Goal: Task Accomplishment & Management: Use online tool/utility

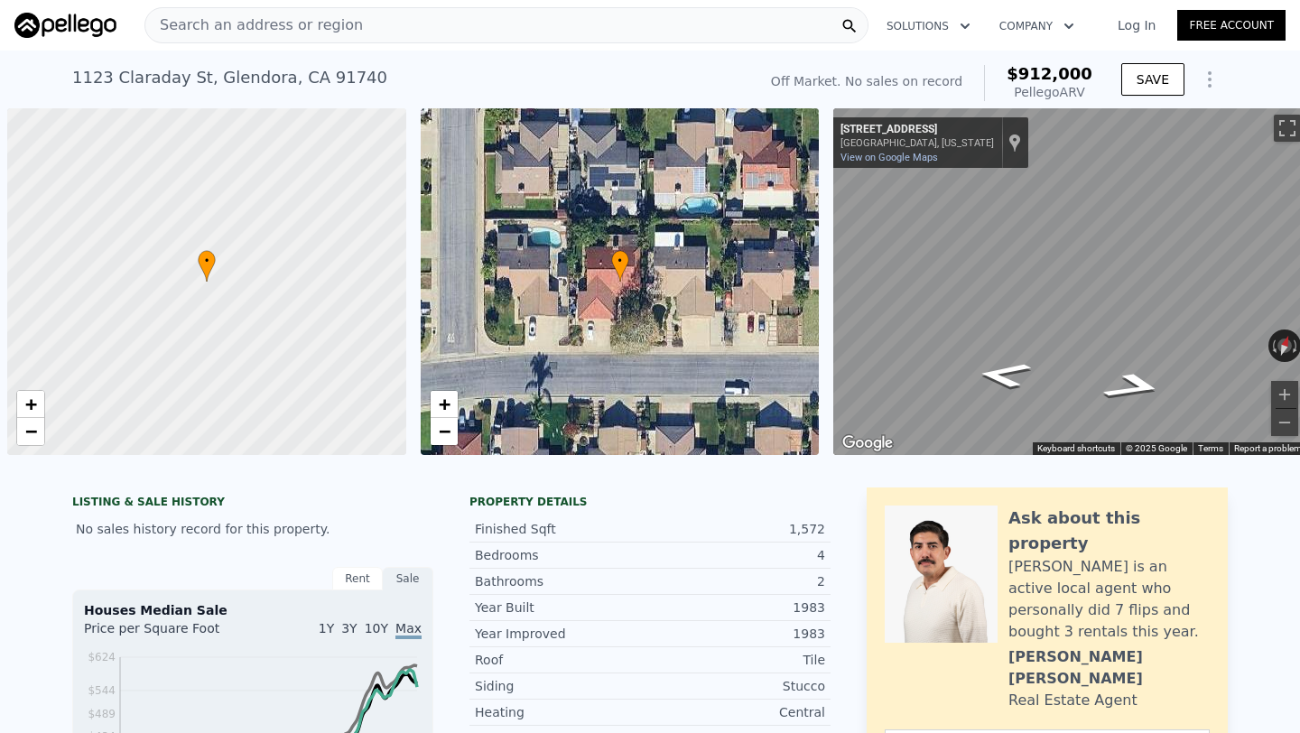
scroll to position [0, 210]
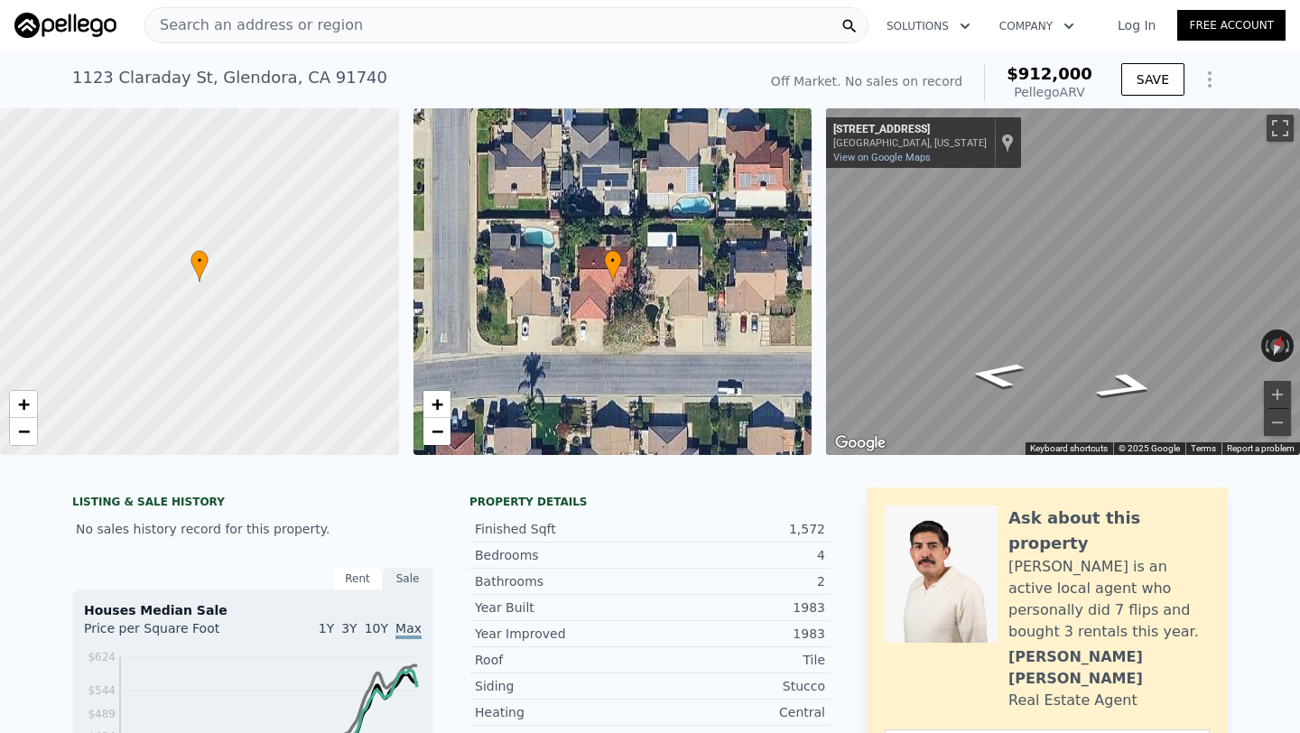
click at [343, 26] on div "Search an address or region" at bounding box center [506, 25] width 724 height 36
checkbox input "false"
checkbox input "true"
type input "$ 918,000"
type input "$ 29,998"
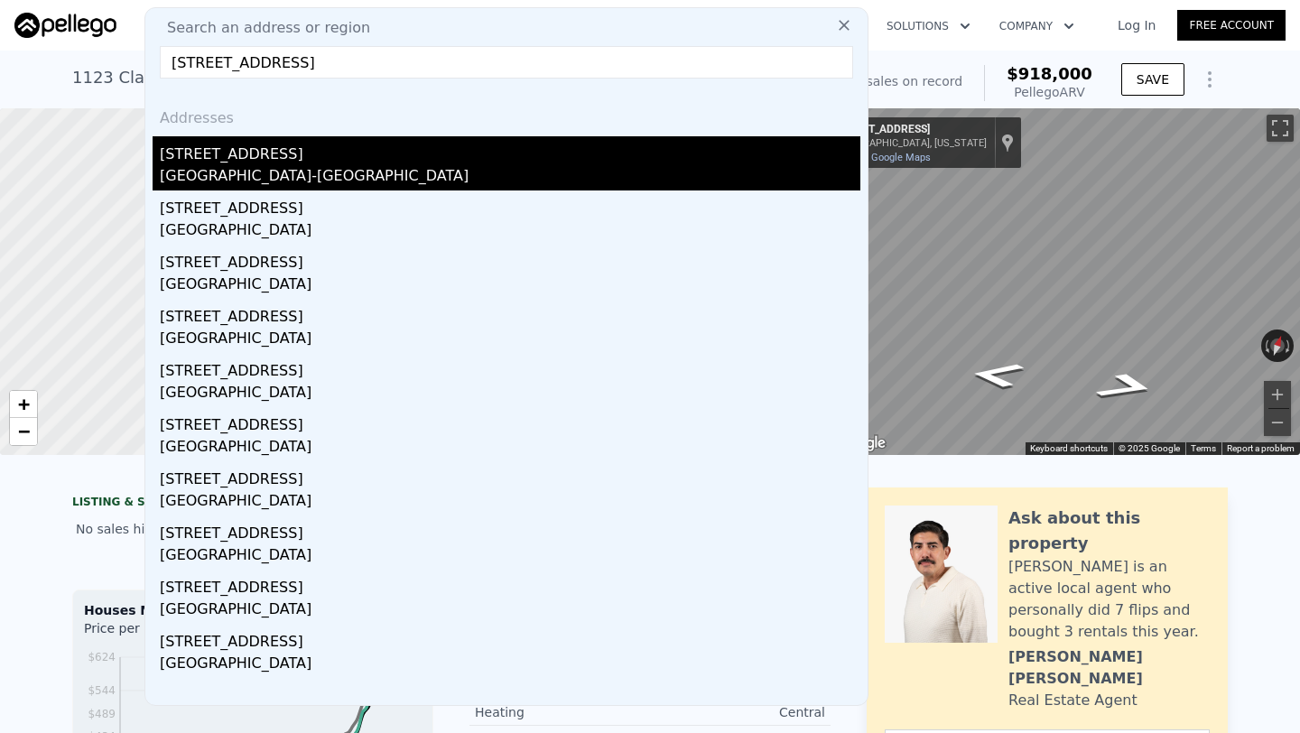
type input "[STREET_ADDRESS]"
click at [309, 162] on div "[STREET_ADDRESS]" at bounding box center [510, 150] width 700 height 29
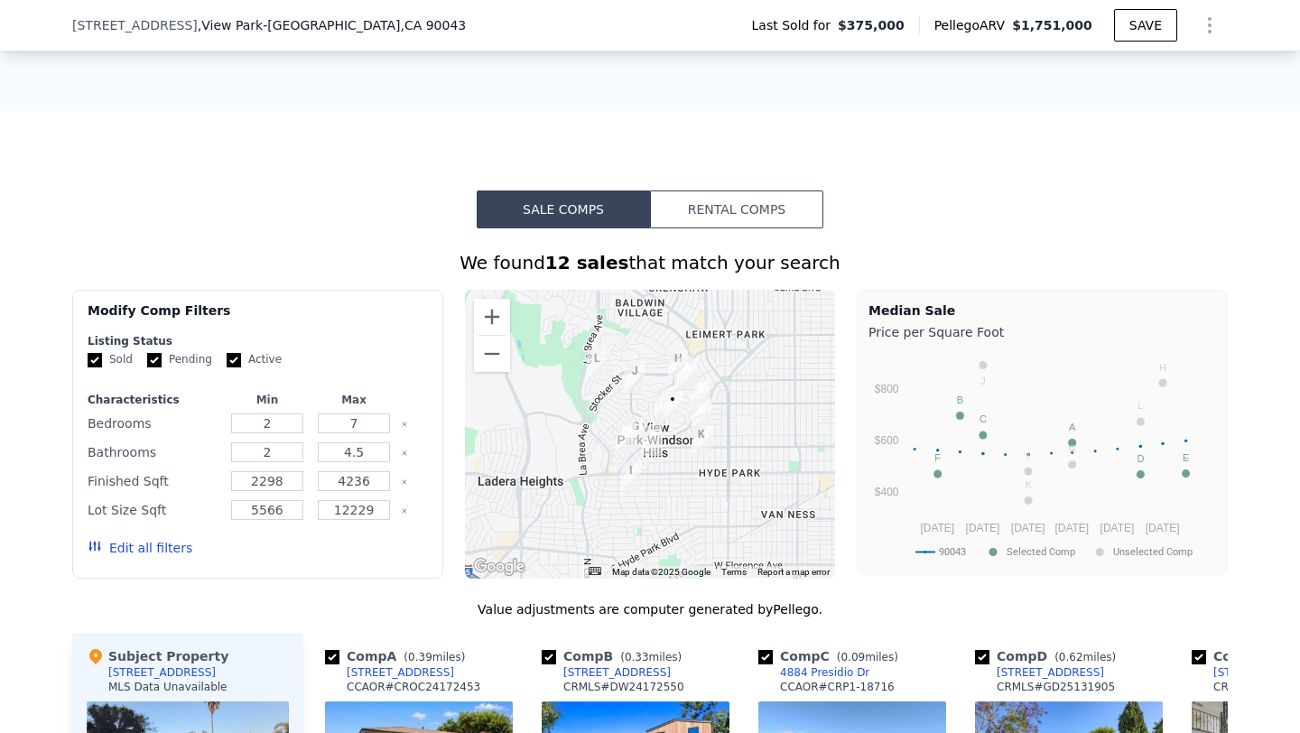
scroll to position [1037, 0]
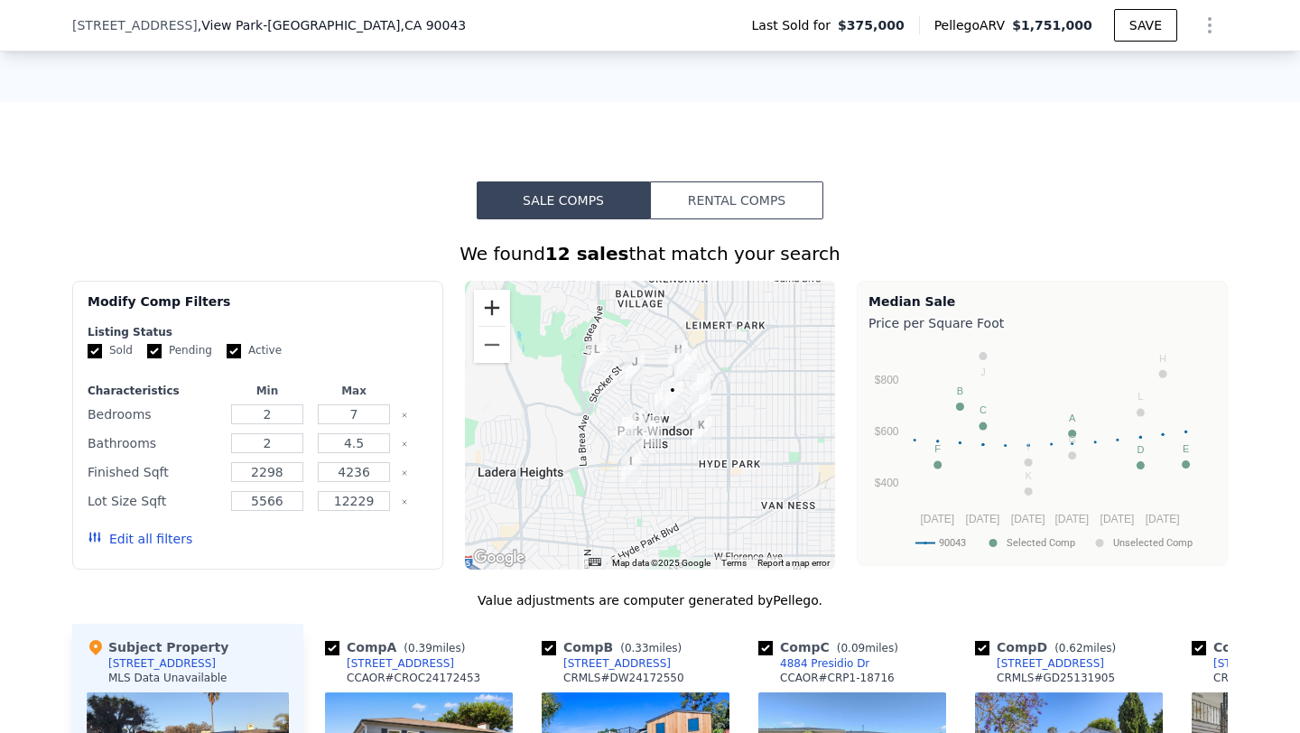
click at [498, 297] on button "Zoom in" at bounding box center [492, 308] width 36 height 36
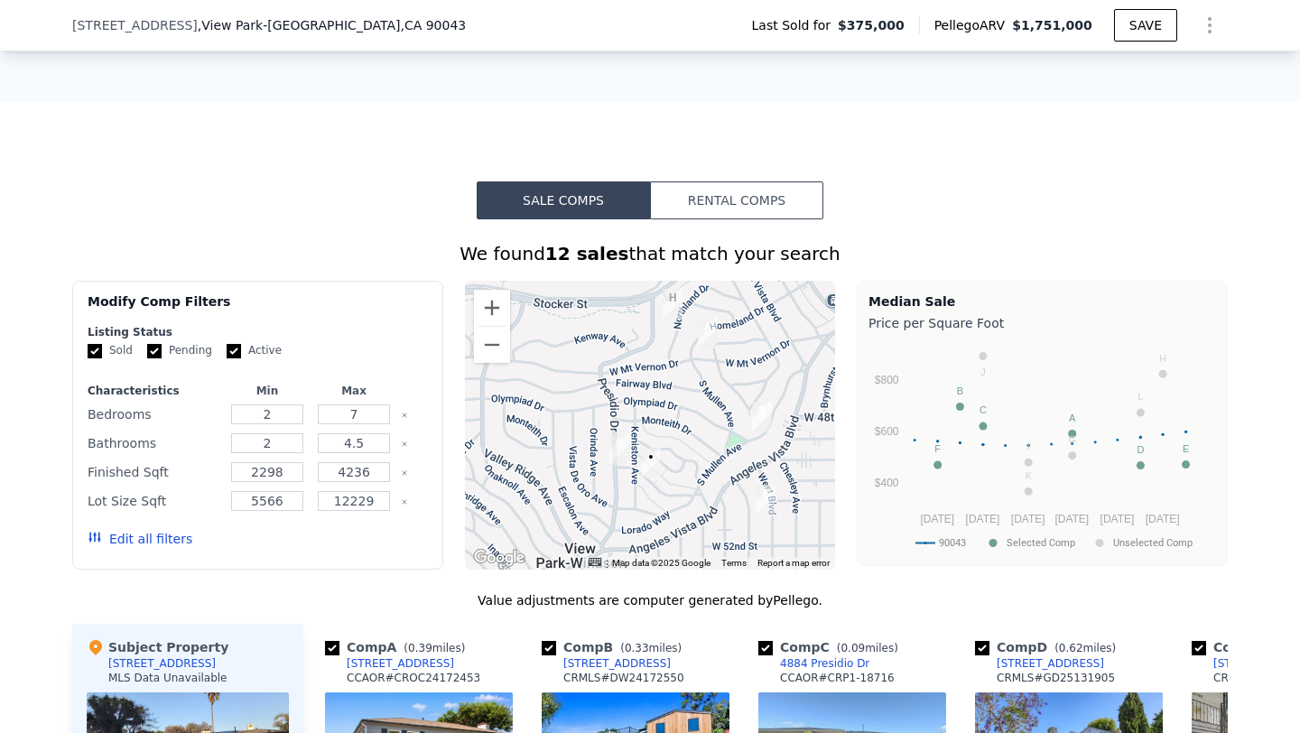
drag, startPoint x: 740, startPoint y: 388, endPoint x: 642, endPoint y: 504, distance: 151.7
click at [642, 504] on div at bounding box center [650, 425] width 371 height 289
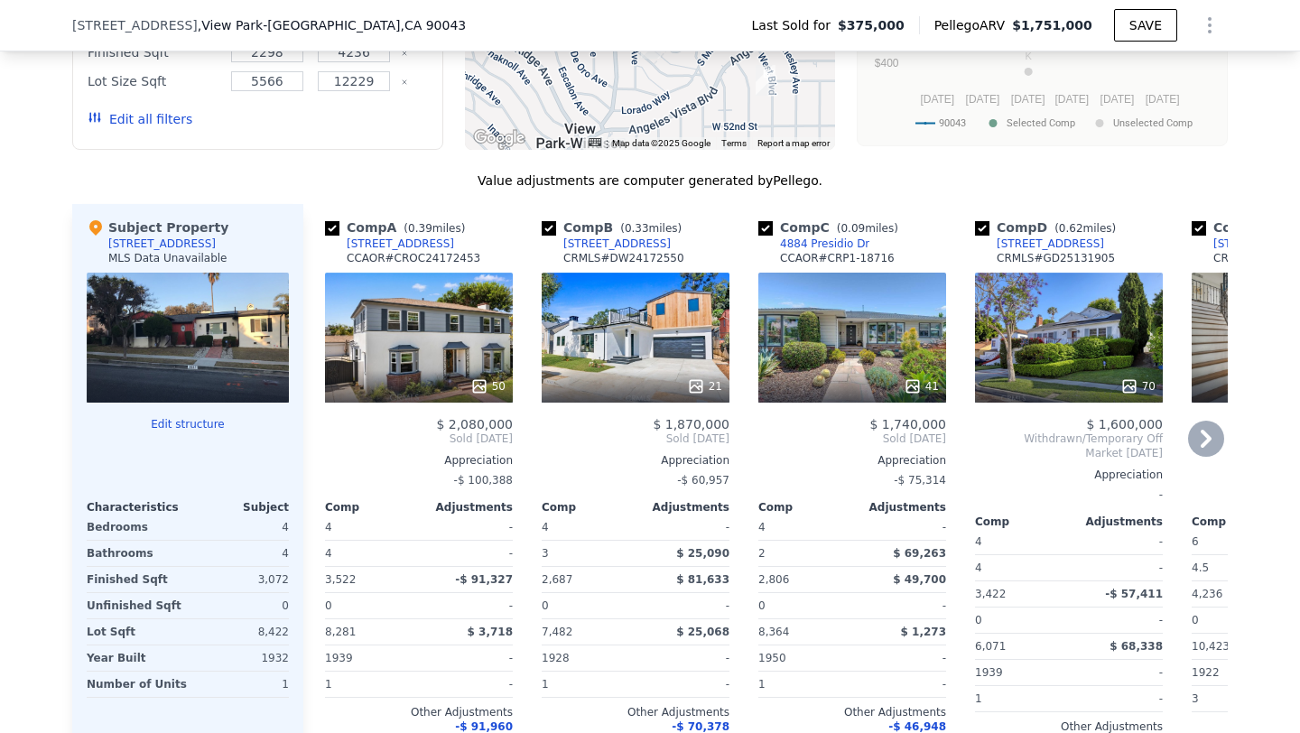
scroll to position [1460, 0]
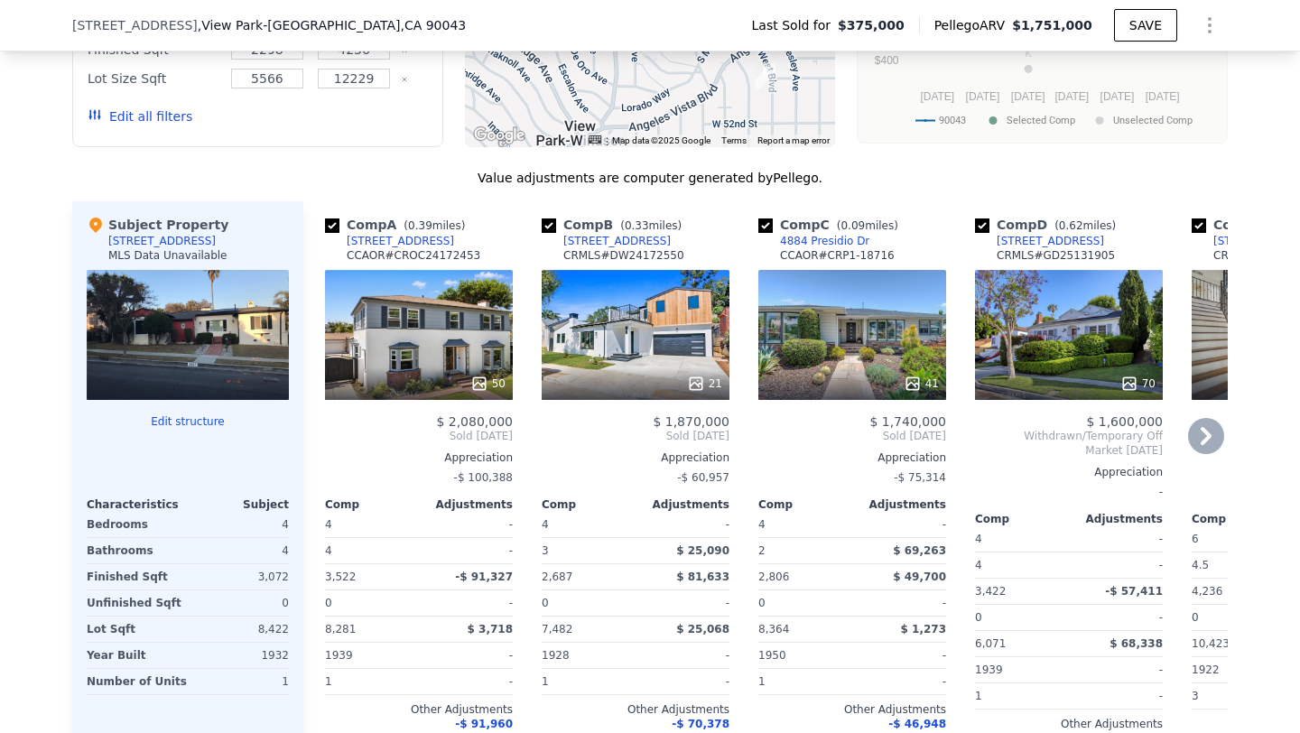
click at [844, 356] on div "41" at bounding box center [852, 335] width 188 height 130
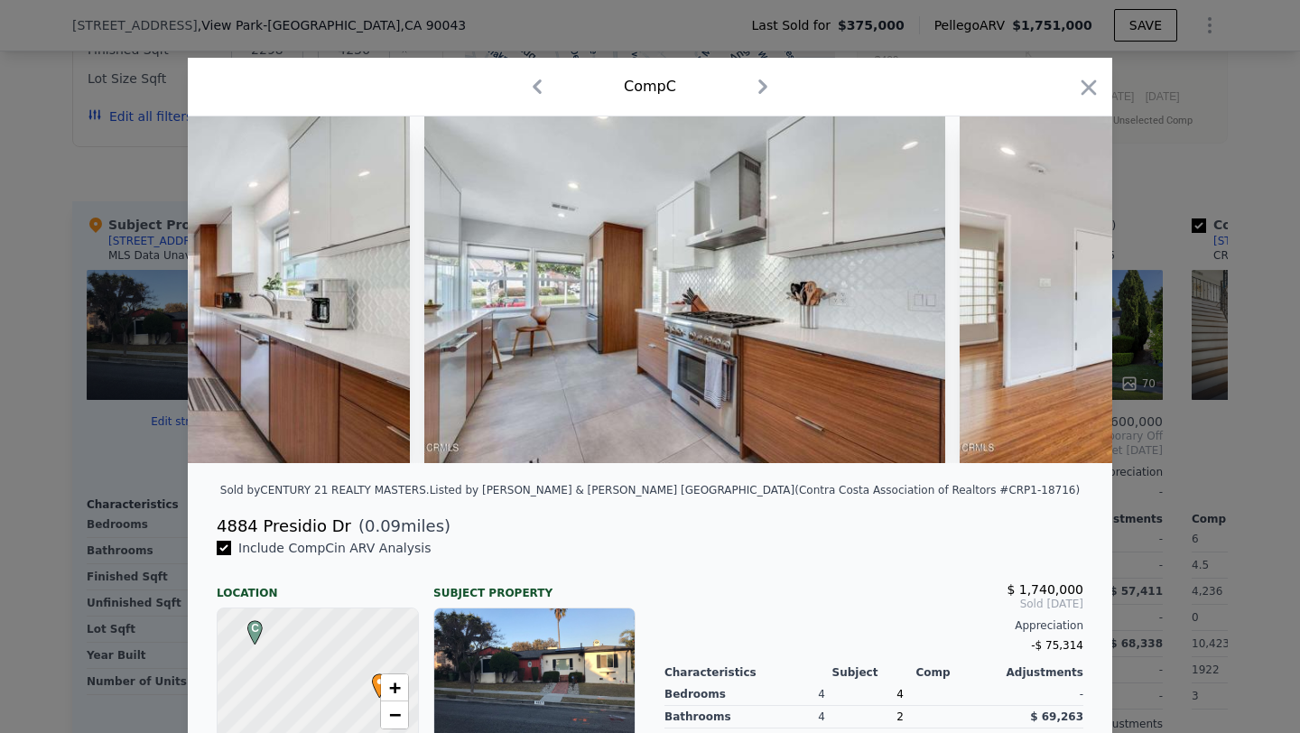
scroll to position [0, 7884]
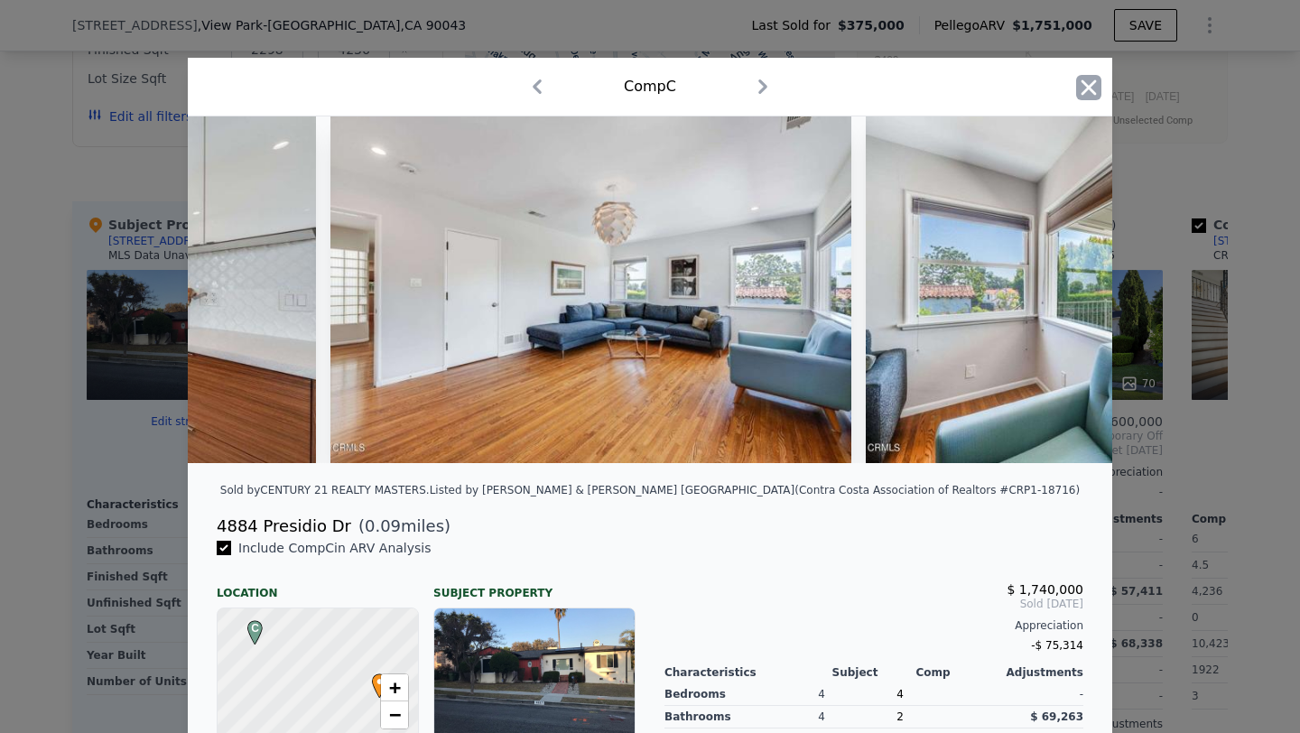
click at [1097, 75] on icon "button" at bounding box center [1088, 87] width 25 height 25
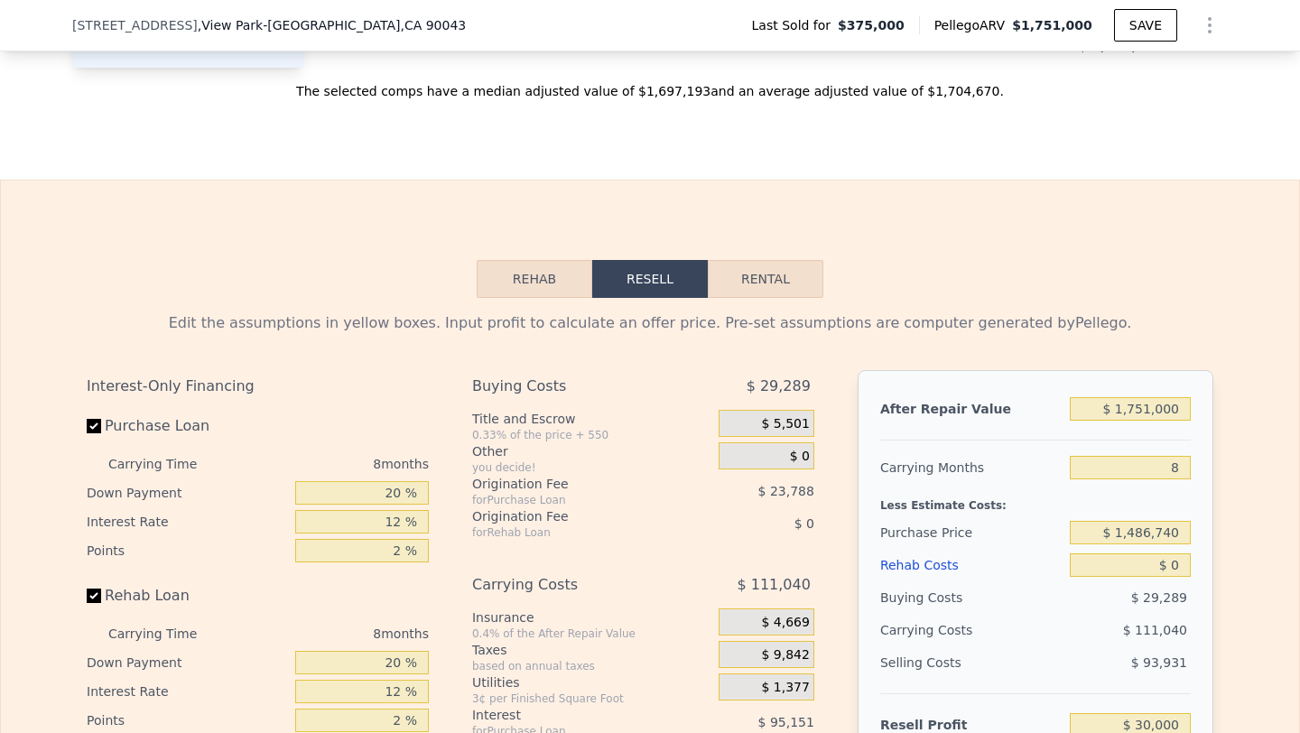
scroll to position [2184, 0]
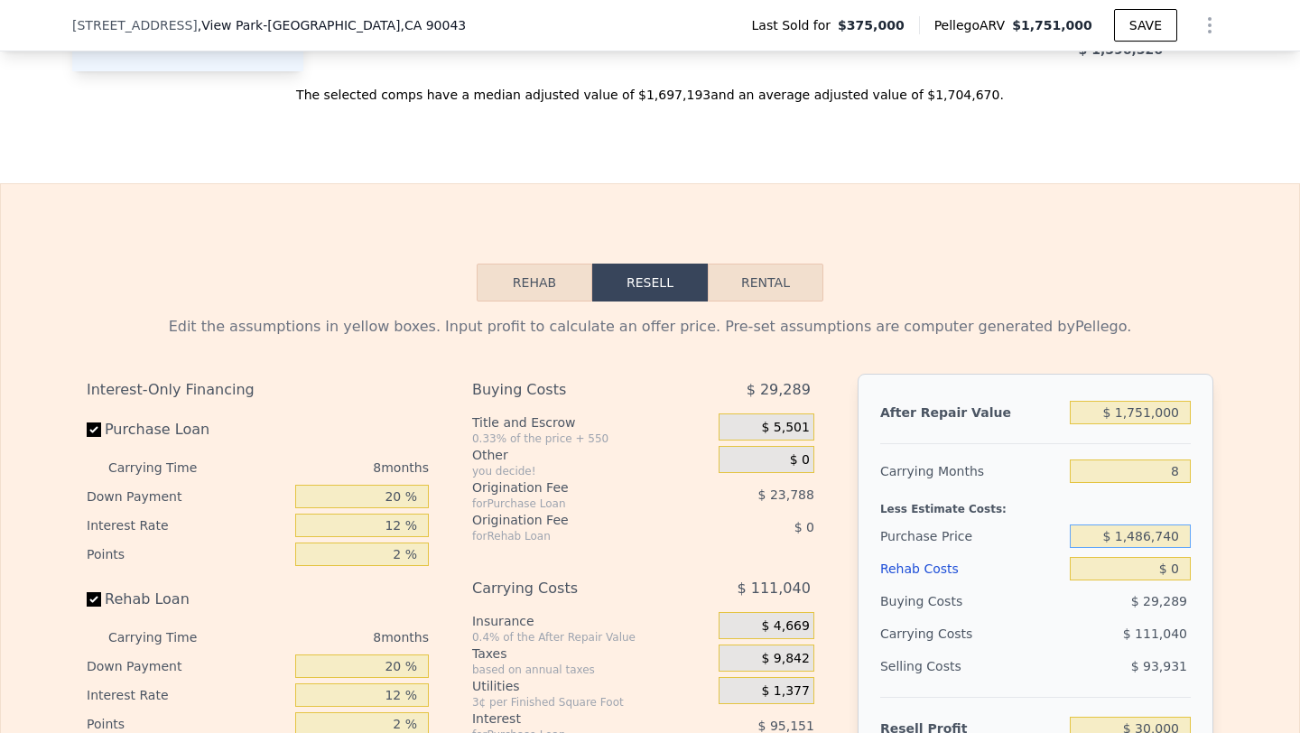
click at [1157, 538] on input "$ 1,486,740" at bounding box center [1130, 535] width 121 height 23
type input "$ 1,440,000"
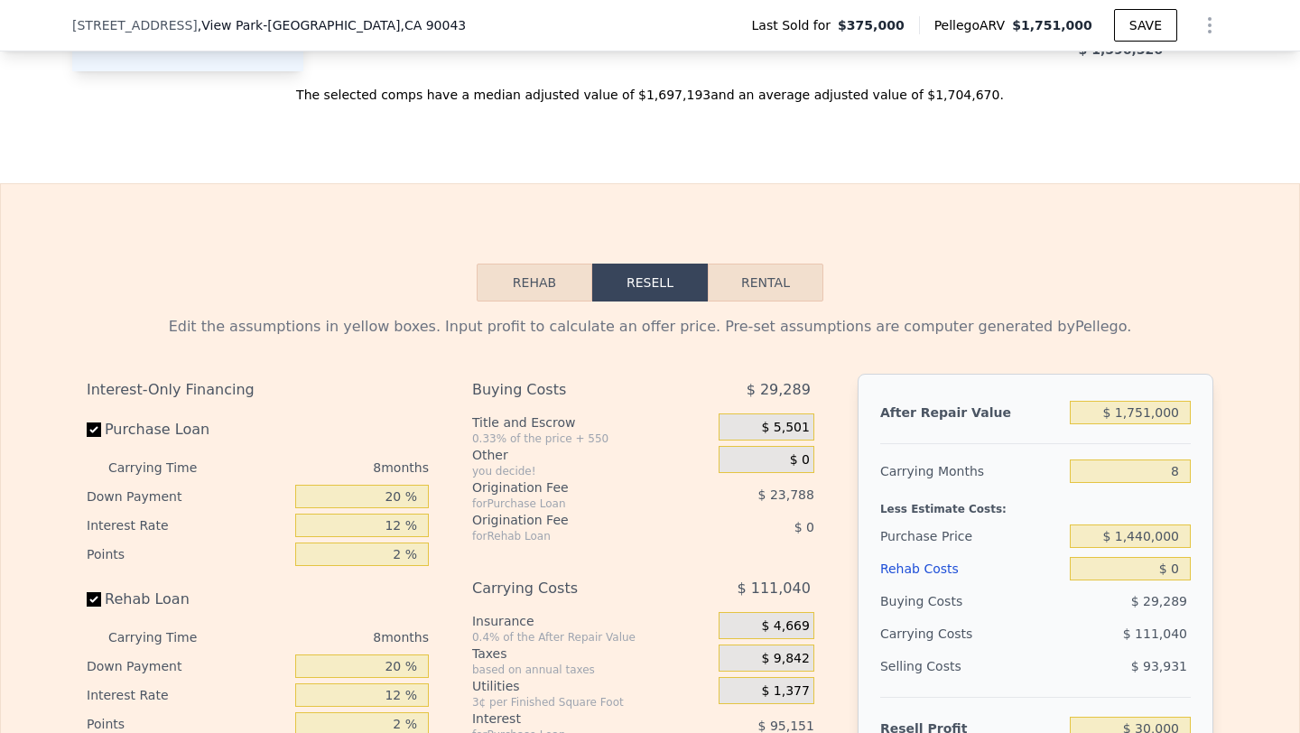
click at [1099, 609] on div "$ 29,289" at bounding box center [1131, 601] width 122 height 32
type input "$ 80,636"
click at [1173, 562] on input "$ 0" at bounding box center [1130, 568] width 121 height 23
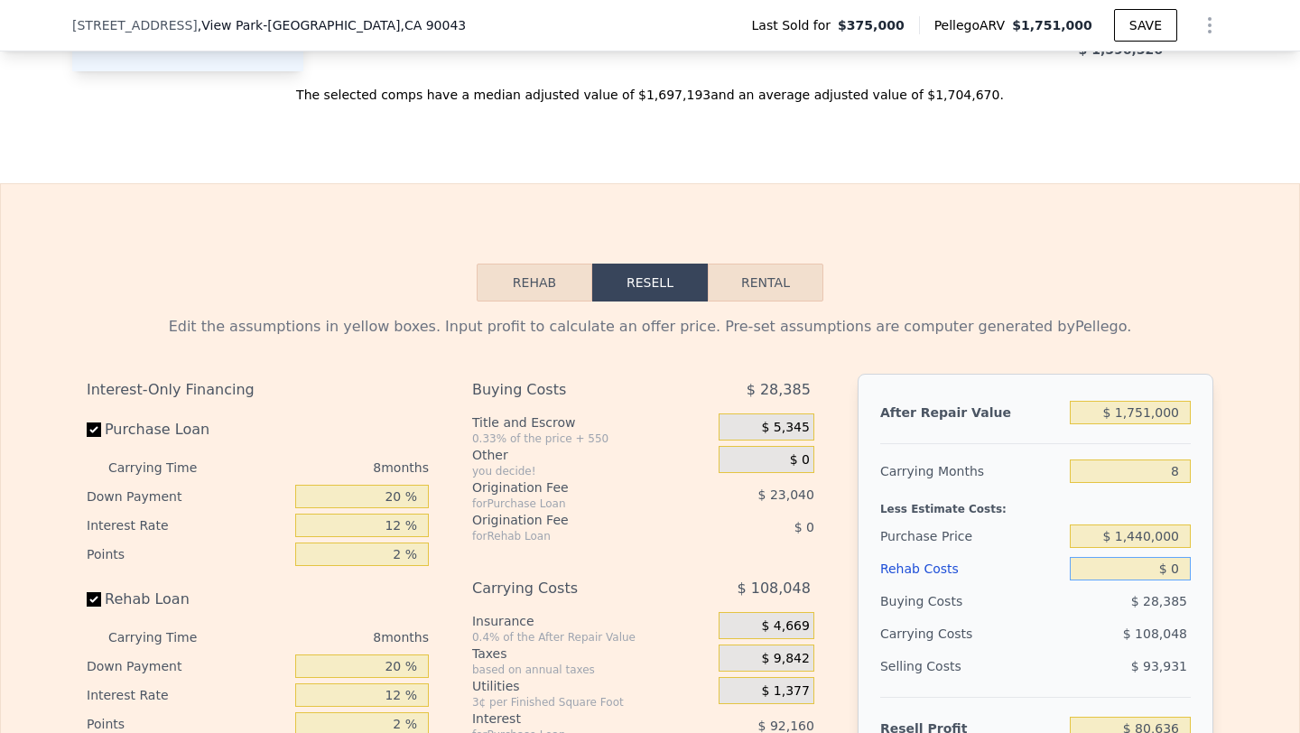
type input "$ 2"
type input "$ 80,634"
type input "$ 250"
type input "$ 80,366"
type input "$ 2,500"
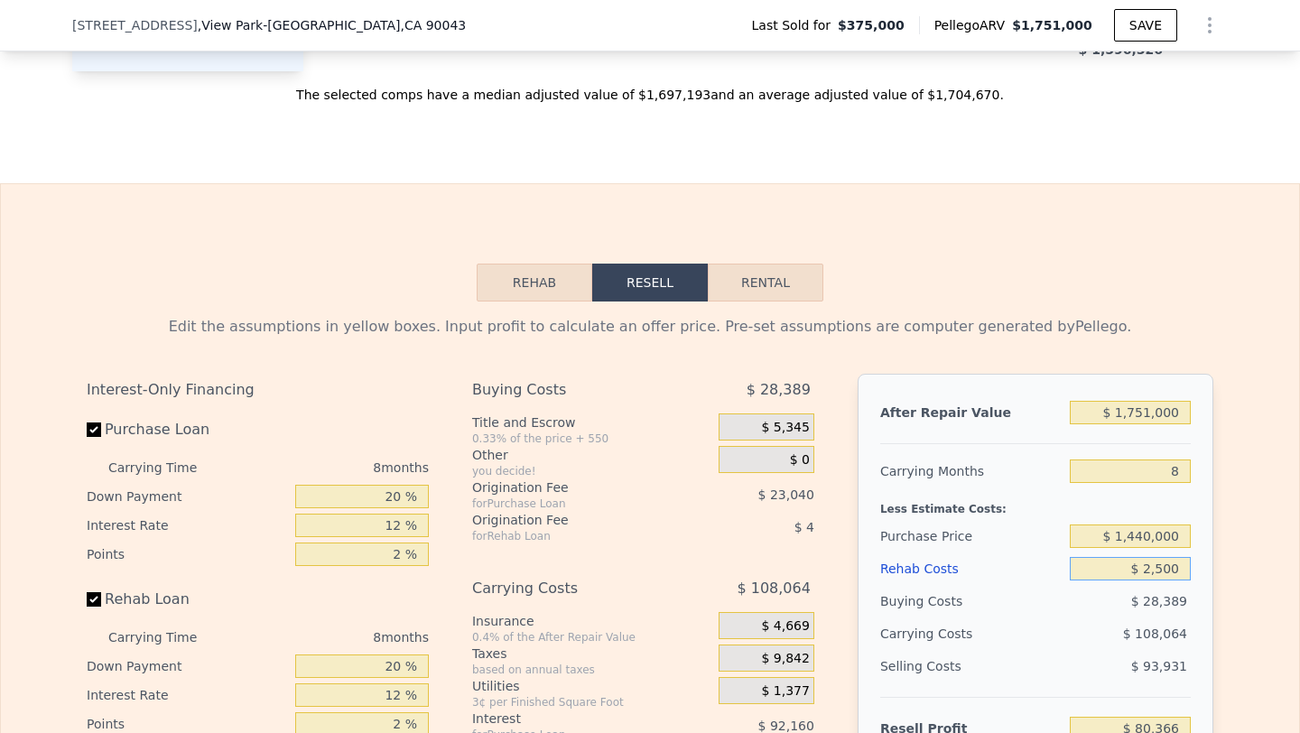
type input "$ 77,936"
type input "$ 25,000"
type input "$ 53,636"
type input "$ 250,000"
type input "-$ 189,364"
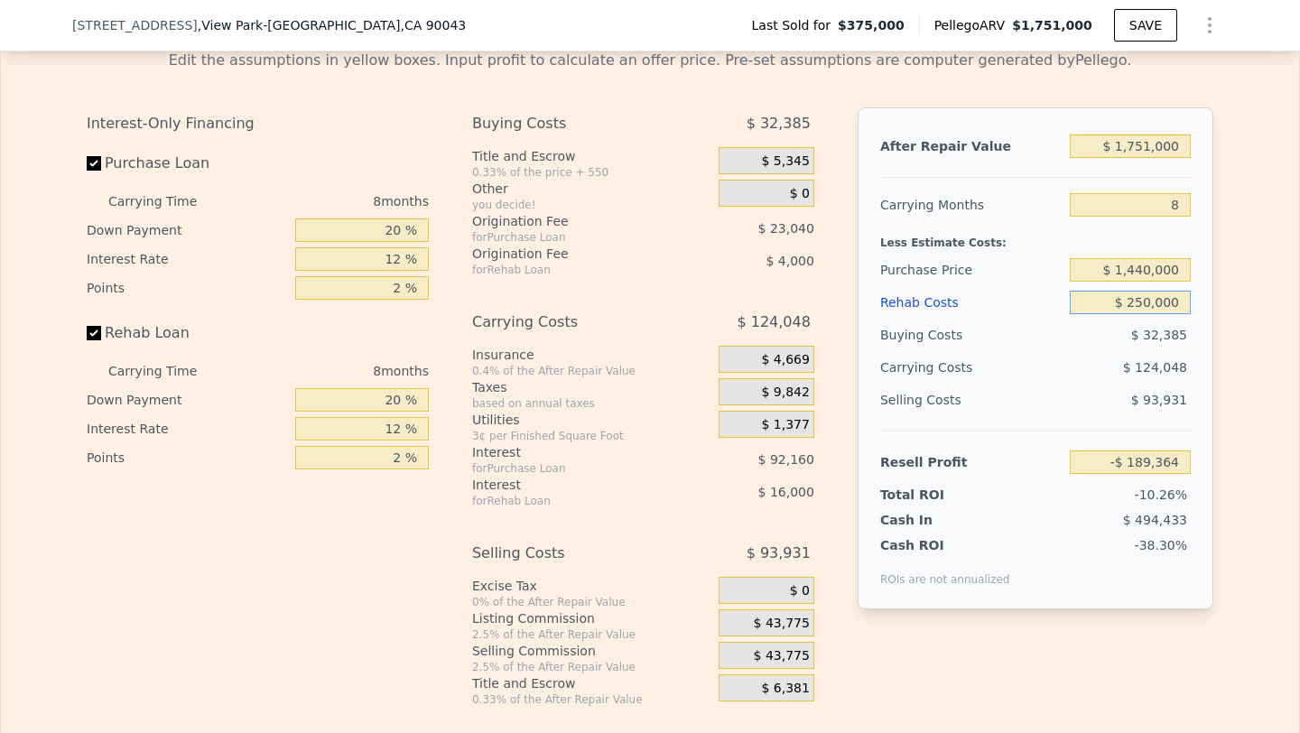
scroll to position [2455, 0]
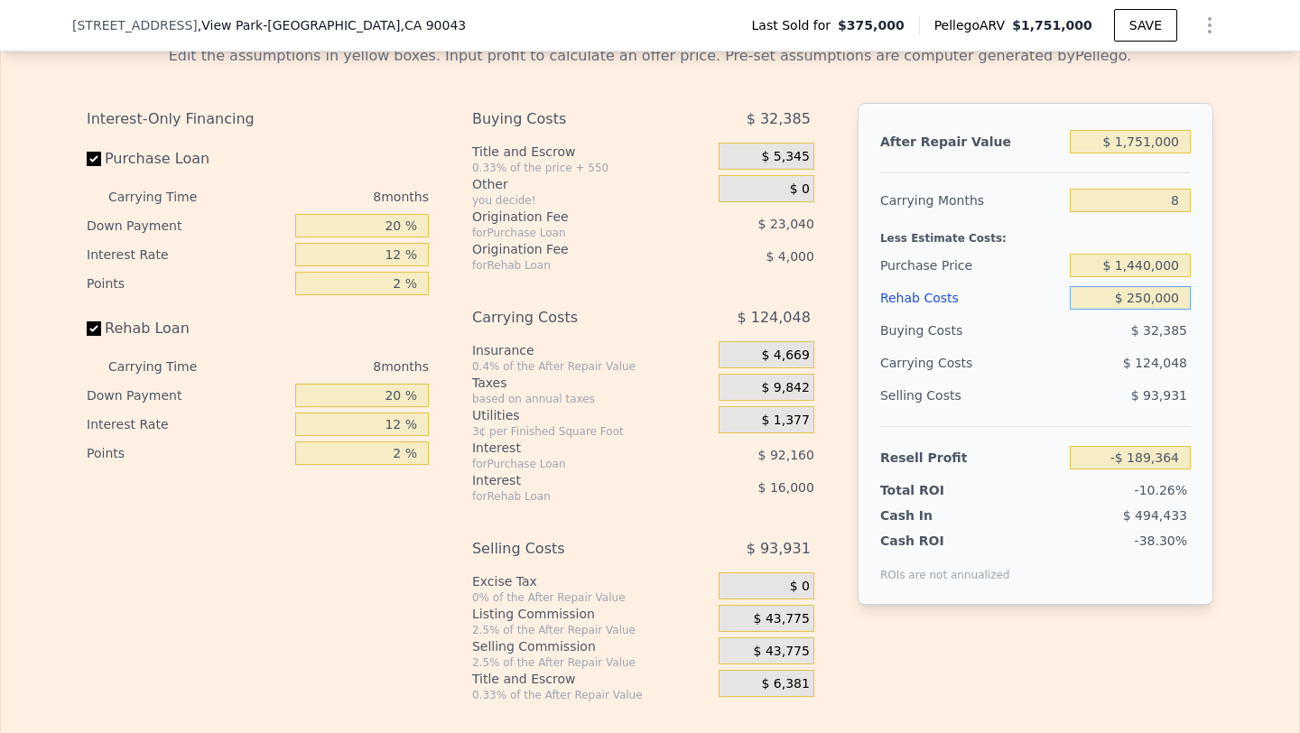
type input "$ 250,000"
click at [770, 645] on span "$ 43,775" at bounding box center [782, 652] width 56 height 16
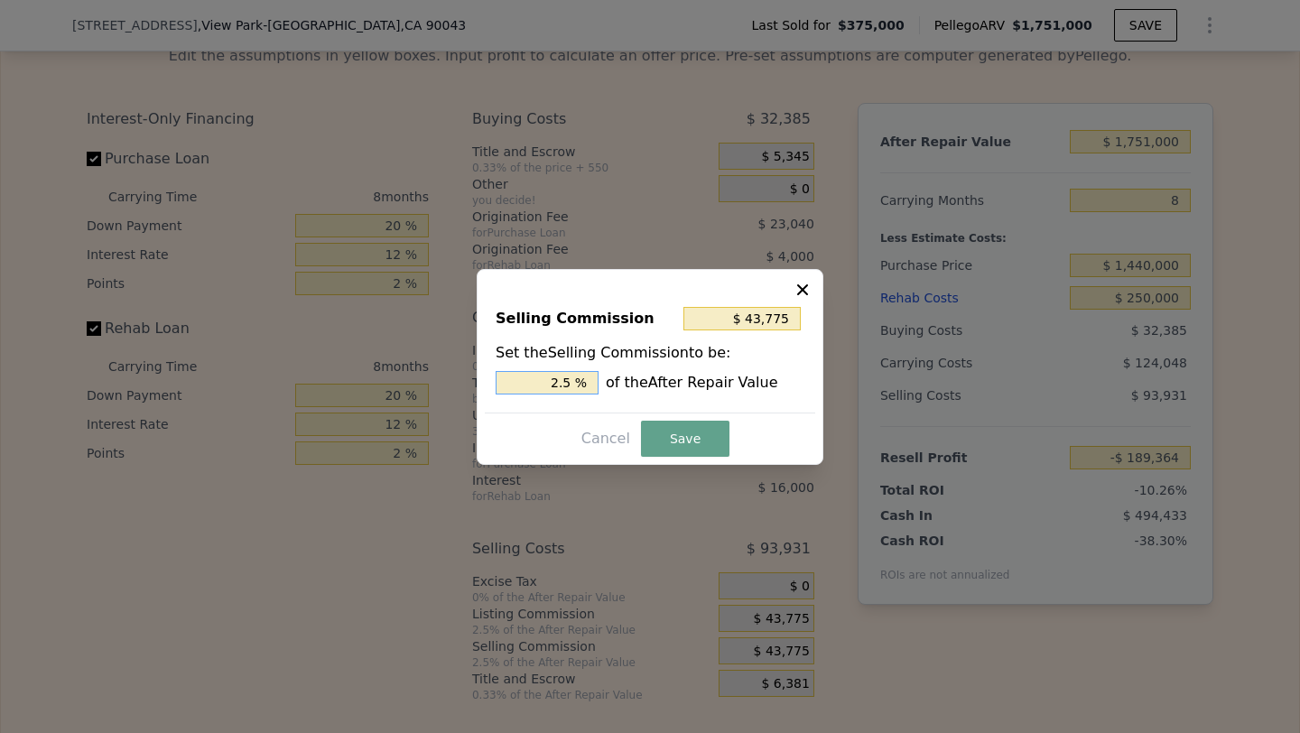
click at [554, 379] on input "2.5 %" at bounding box center [547, 382] width 103 height 23
type input "$ 0"
type input "0 %"
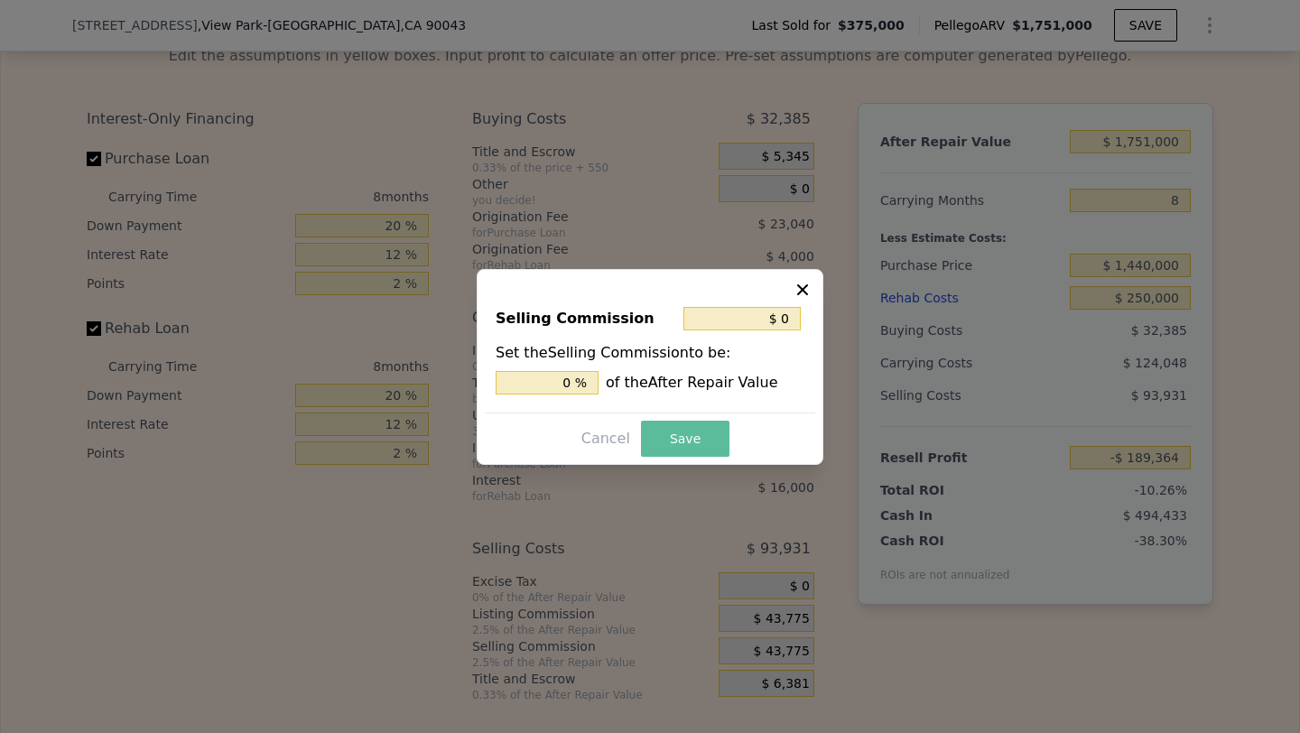
click at [686, 432] on button "Save" at bounding box center [685, 439] width 88 height 36
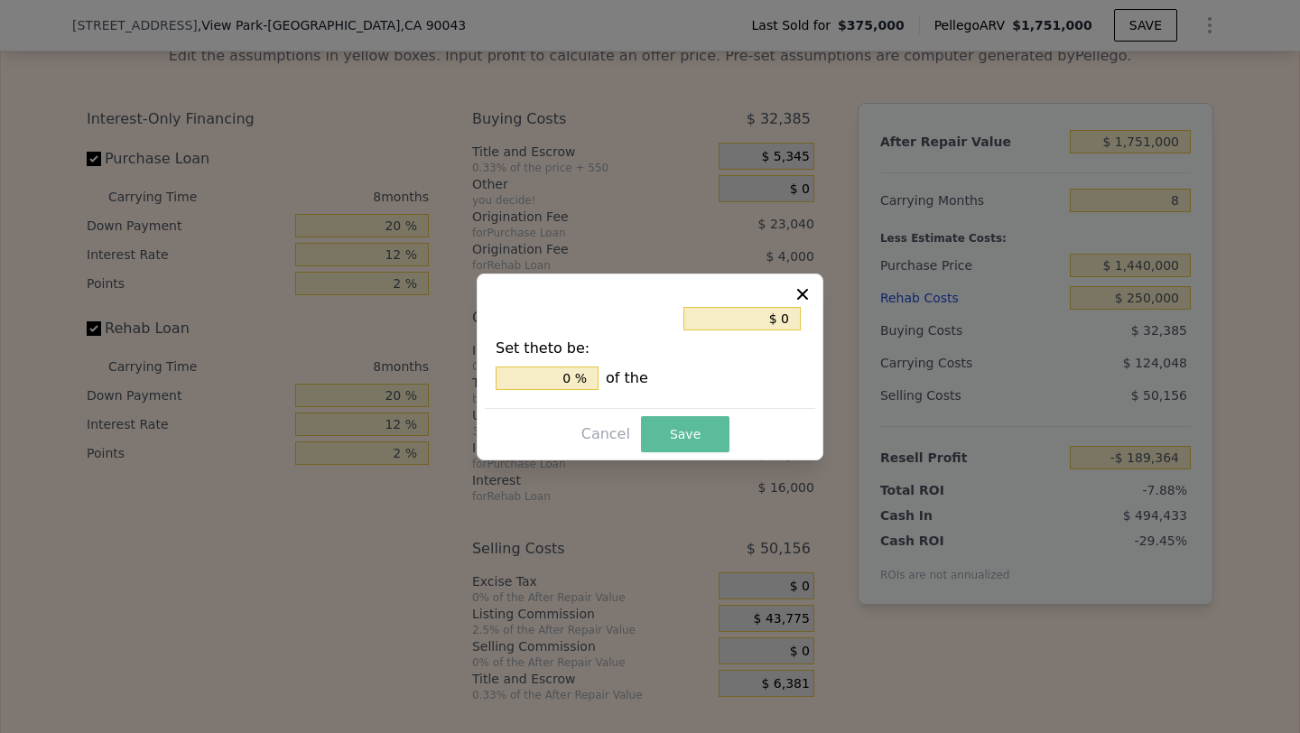
type input "-$ 145,589"
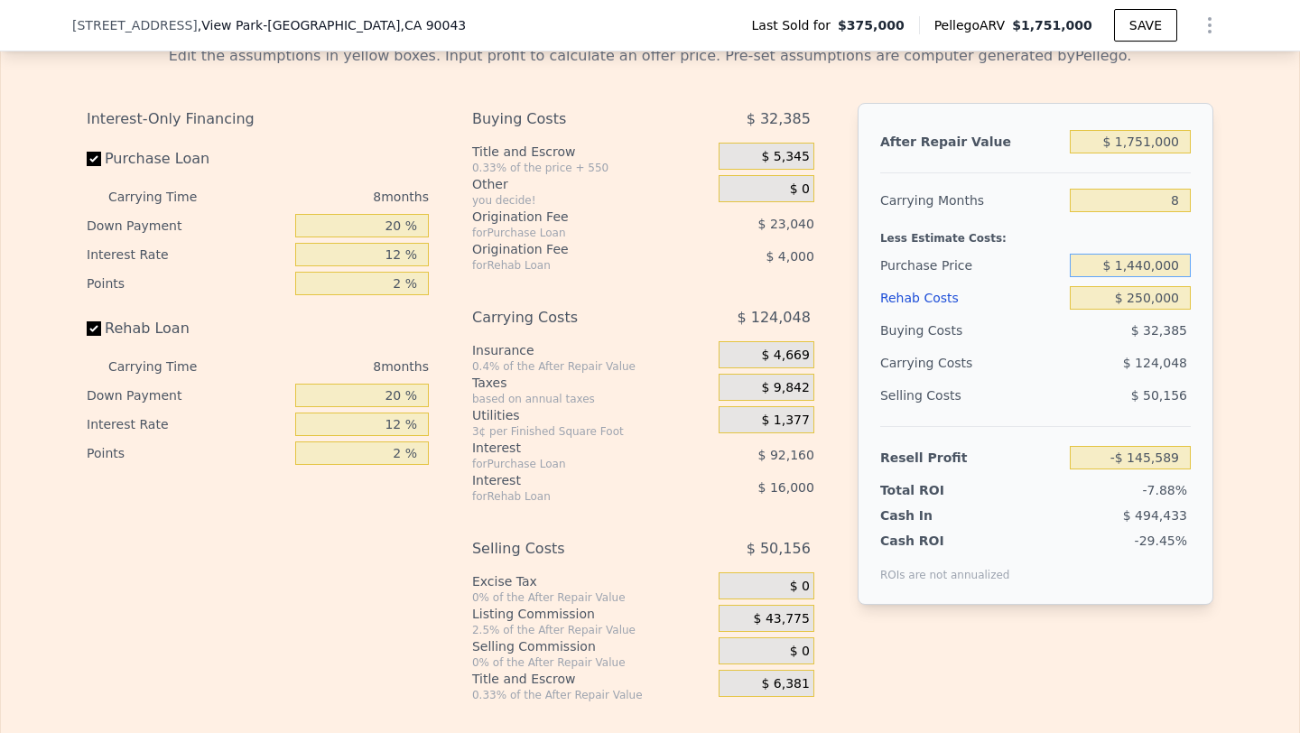
click at [1149, 268] on input "$ 1,440,000" at bounding box center [1130, 265] width 121 height 23
type input "$ 1,200,000"
click at [1130, 357] on span "$ 124,048" at bounding box center [1155, 363] width 64 height 14
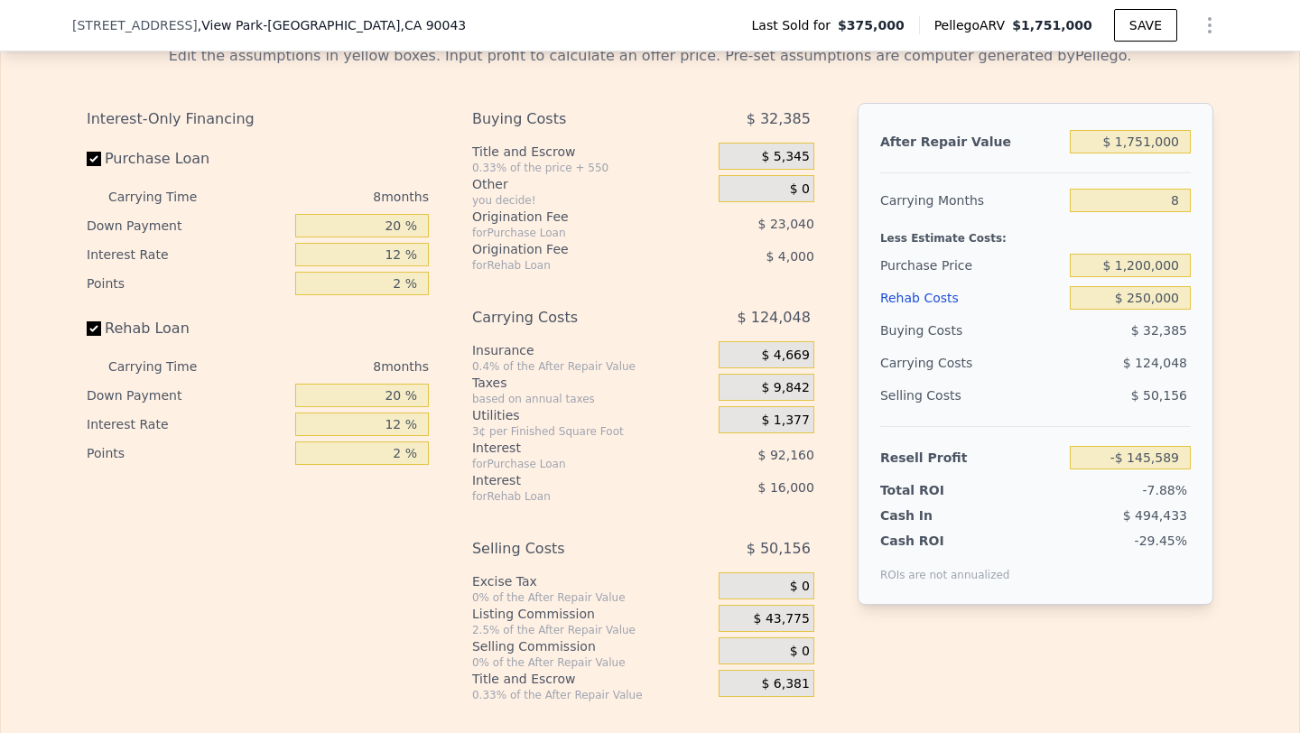
type input "$ 114,410"
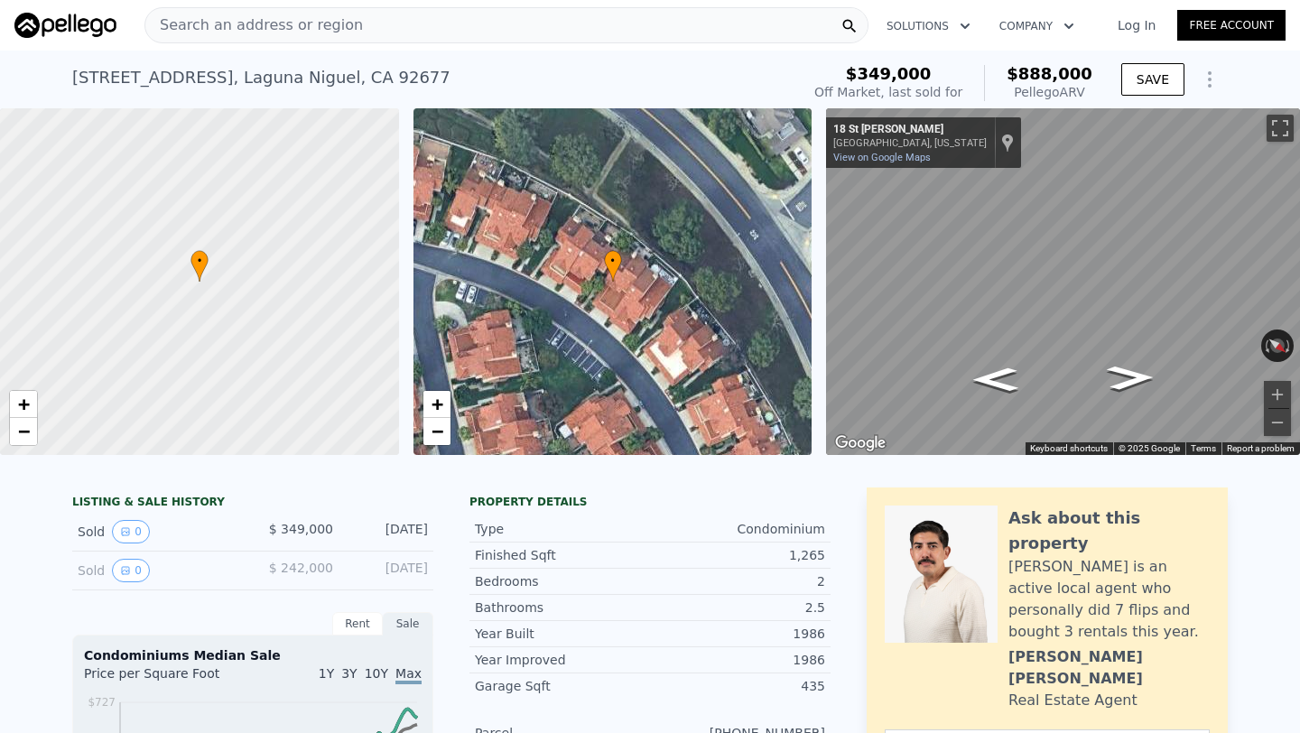
click at [320, 25] on span "Search an address or region" at bounding box center [254, 25] width 218 height 22
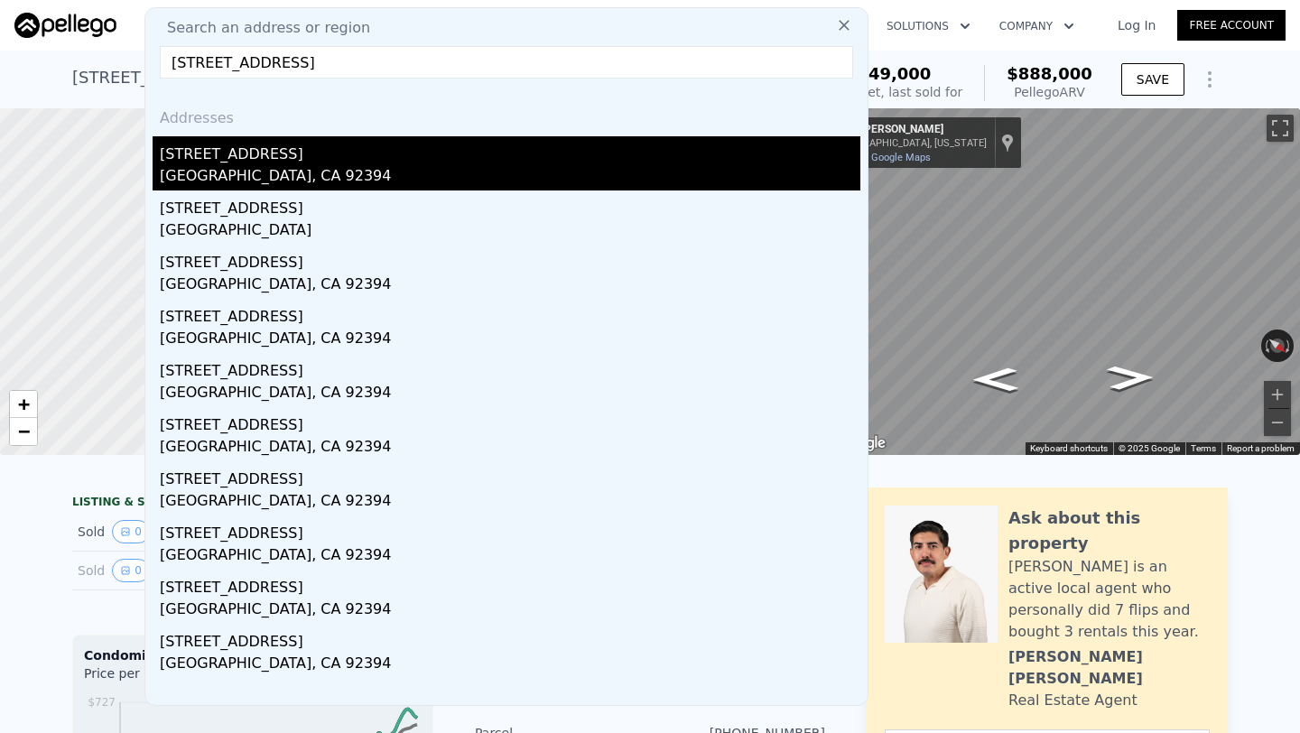
type input "14582 Hidden Canyon Lane, Victorville, CA 92394"
click at [326, 167] on div "Victorville, CA 92394" at bounding box center [510, 177] width 700 height 25
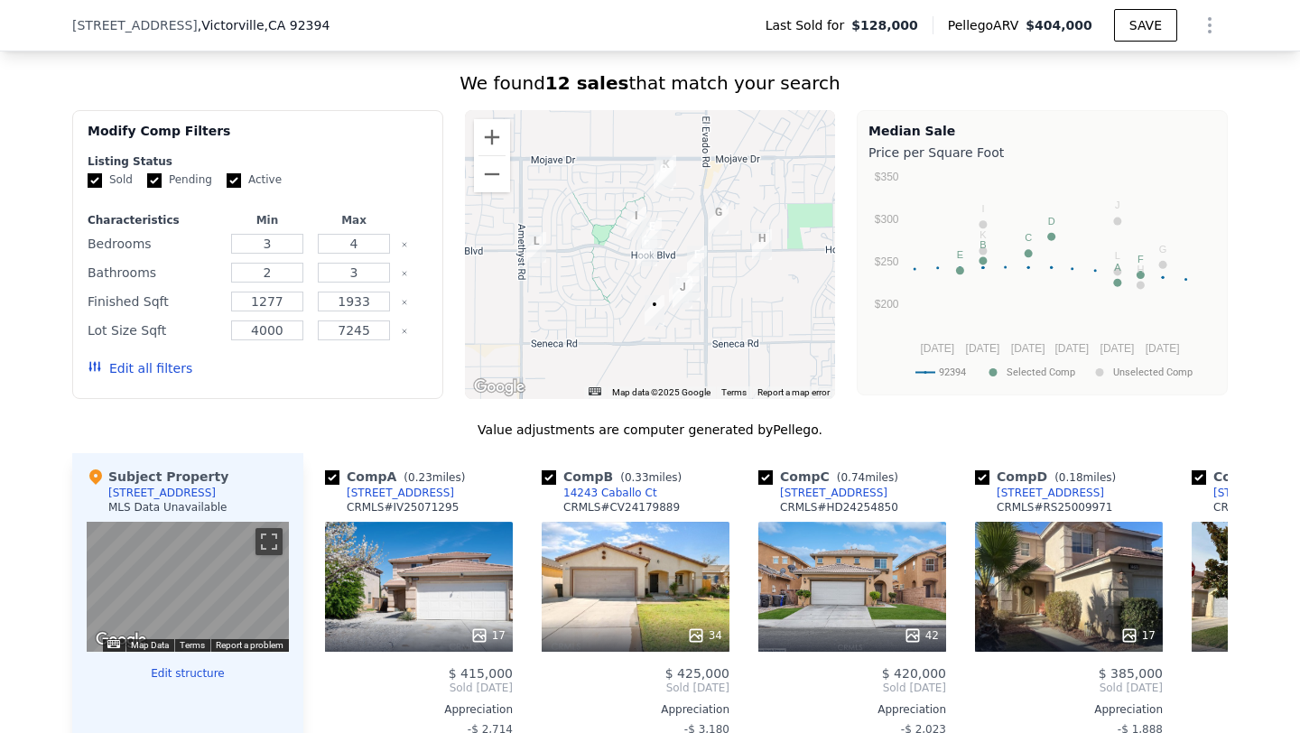
scroll to position [1407, 0]
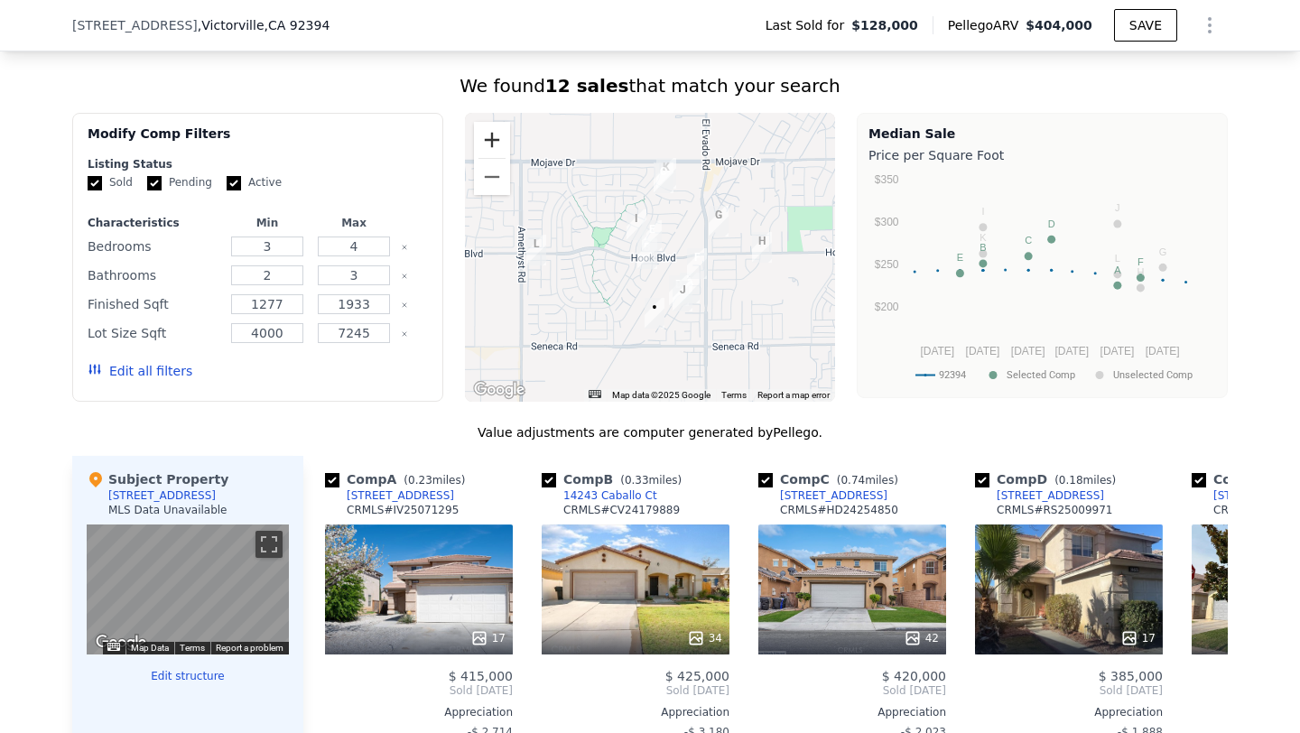
click at [491, 144] on button "Zoom in" at bounding box center [492, 140] width 36 height 36
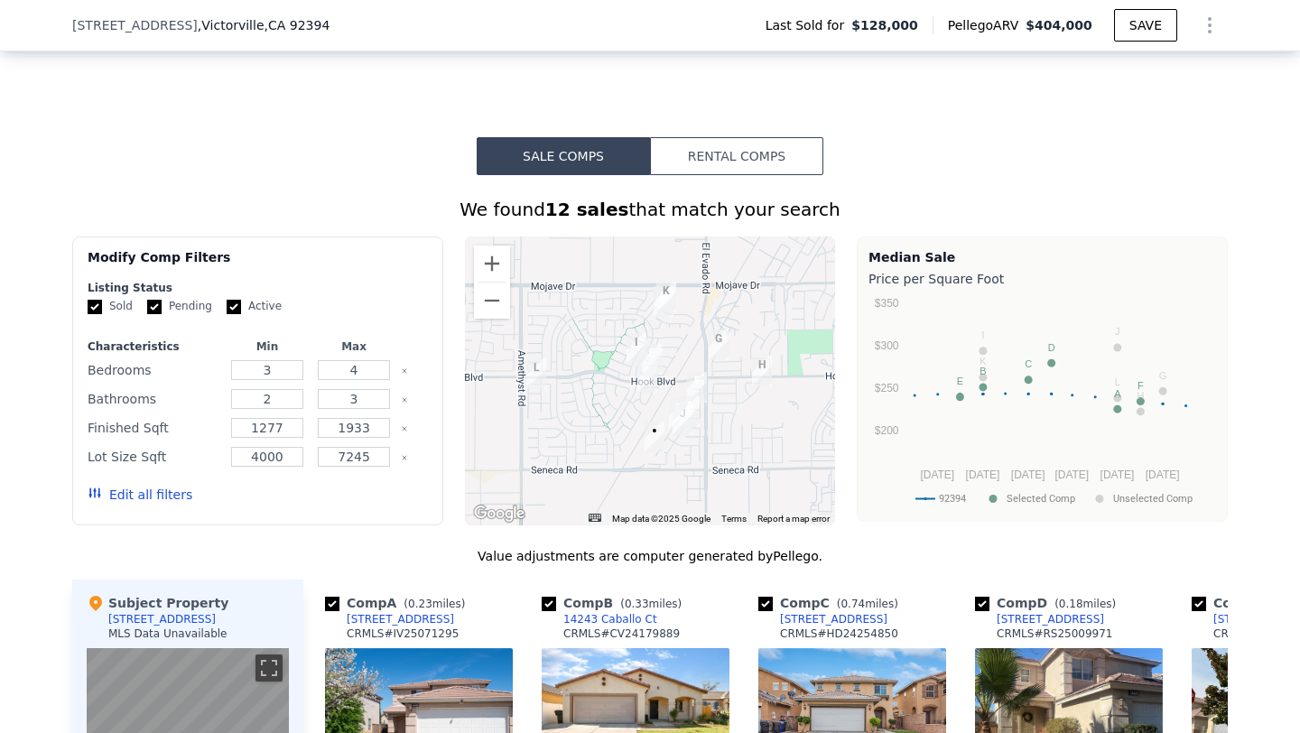
scroll to position [1256, 0]
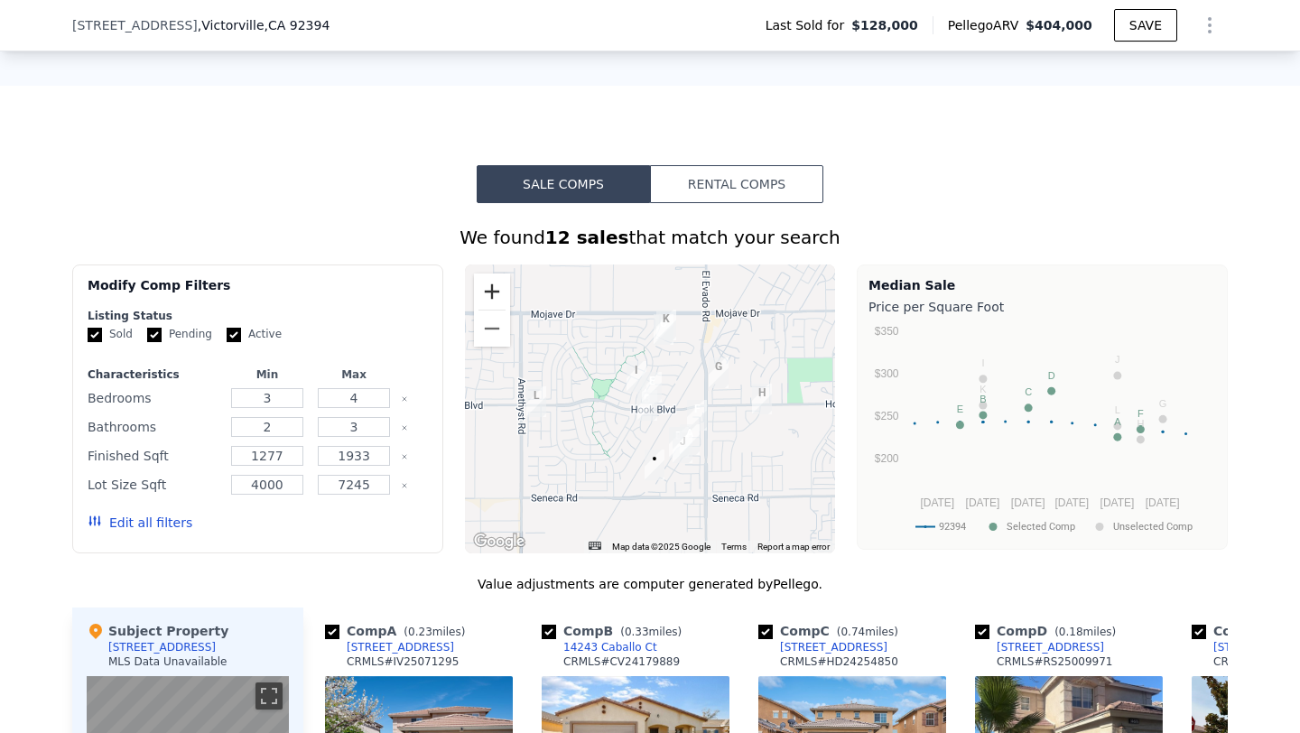
click at [503, 281] on button "Zoom in" at bounding box center [492, 291] width 36 height 36
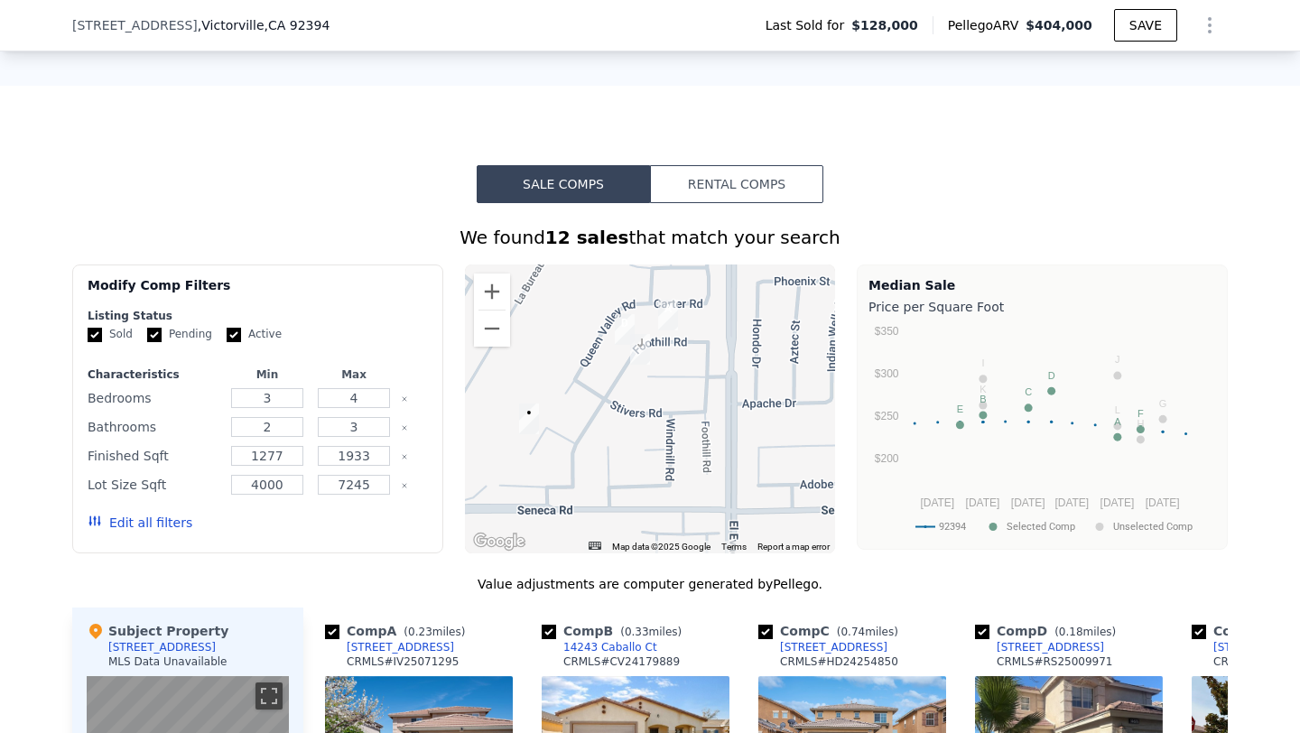
drag, startPoint x: 673, startPoint y: 437, endPoint x: 580, endPoint y: 200, distance: 254.1
click at [585, 200] on div "Sale Comps Rental Comps We found 12 sales that match your search Filters Map Pr…" at bounding box center [650, 693] width 1300 height 1214
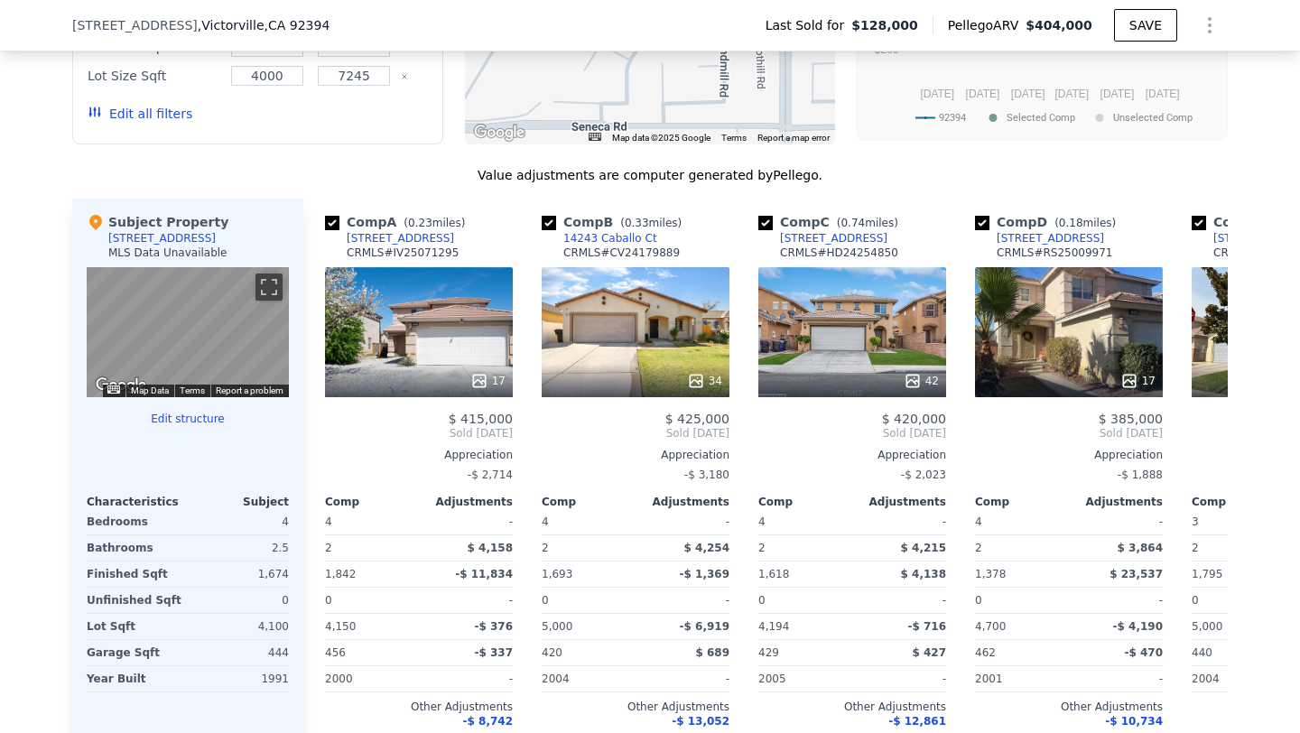
scroll to position [1693, 0]
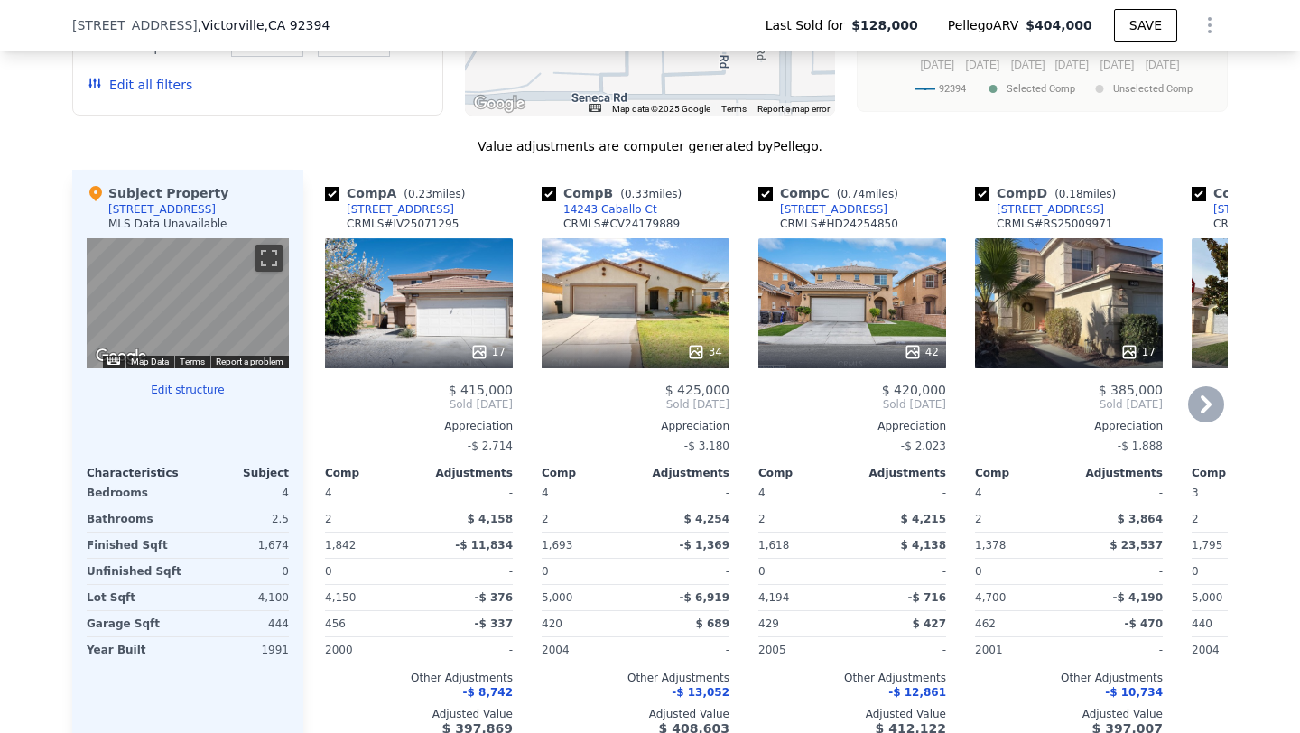
click at [427, 301] on div "17" at bounding box center [419, 303] width 188 height 130
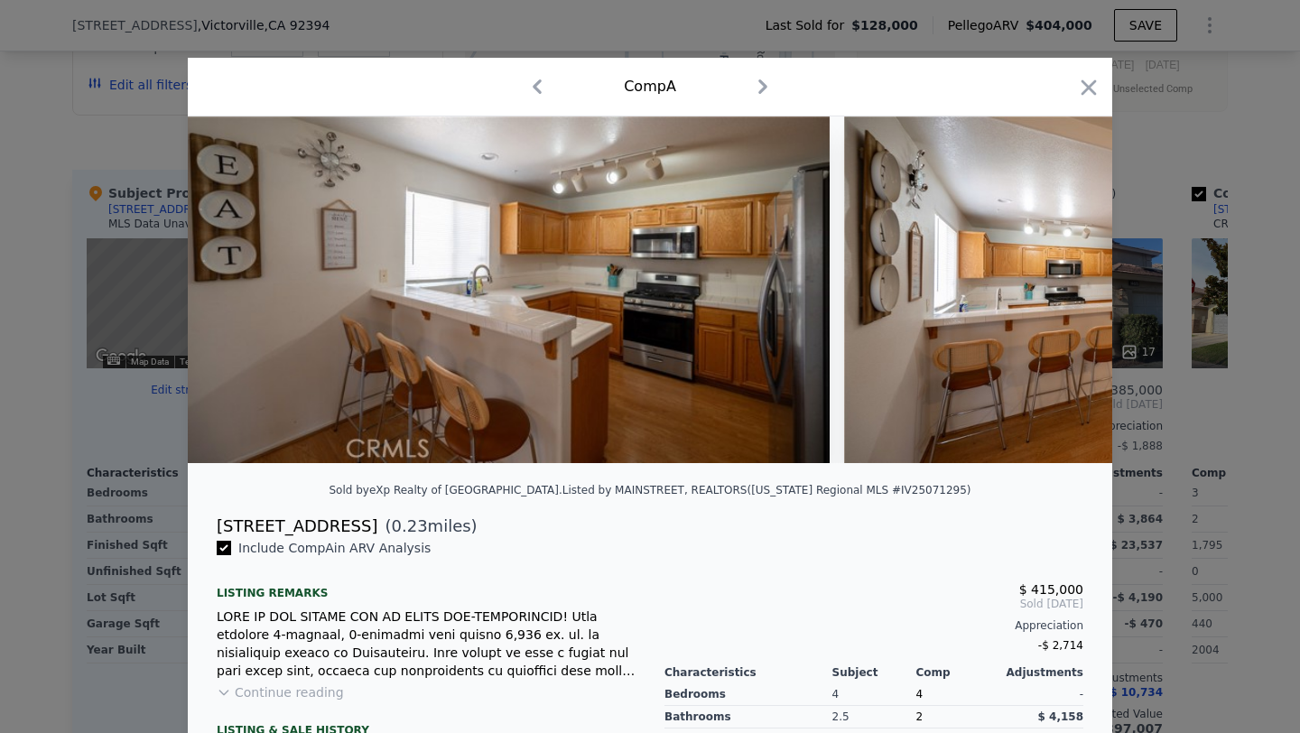
scroll to position [0, 2444]
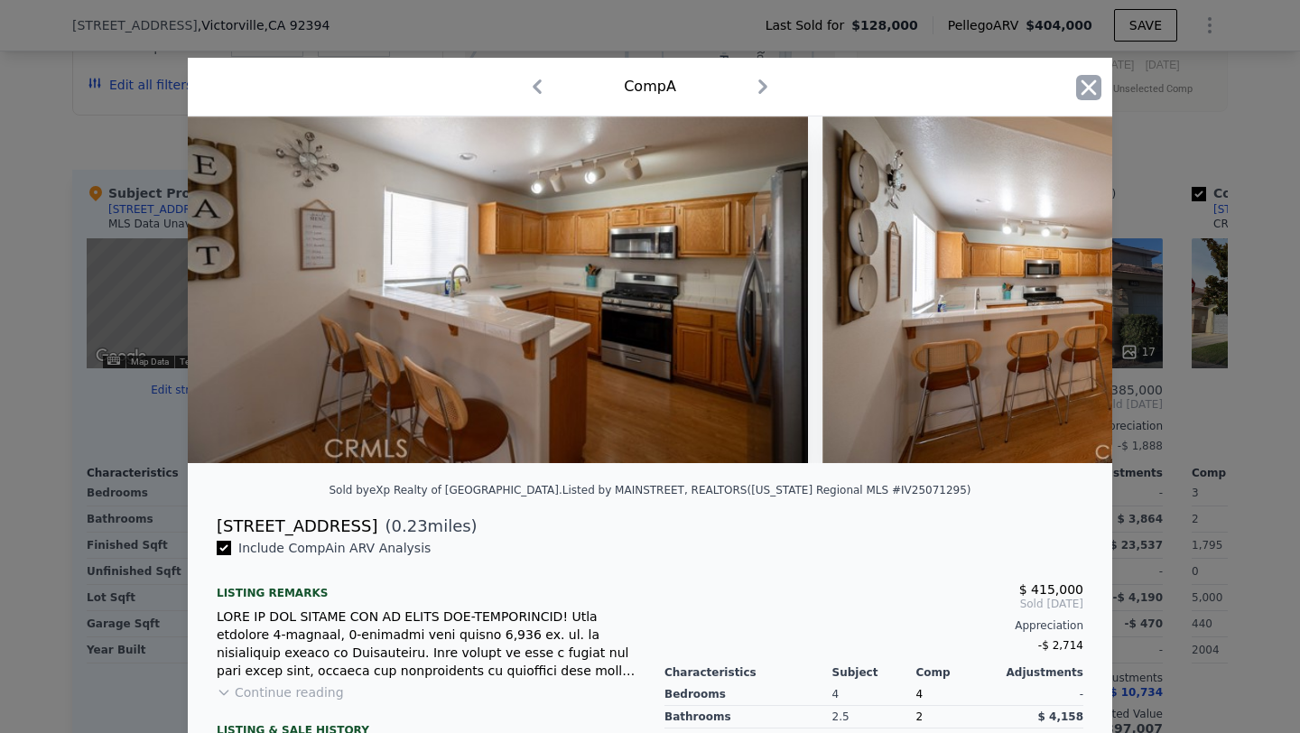
click at [1089, 83] on icon "button" at bounding box center [1088, 87] width 25 height 25
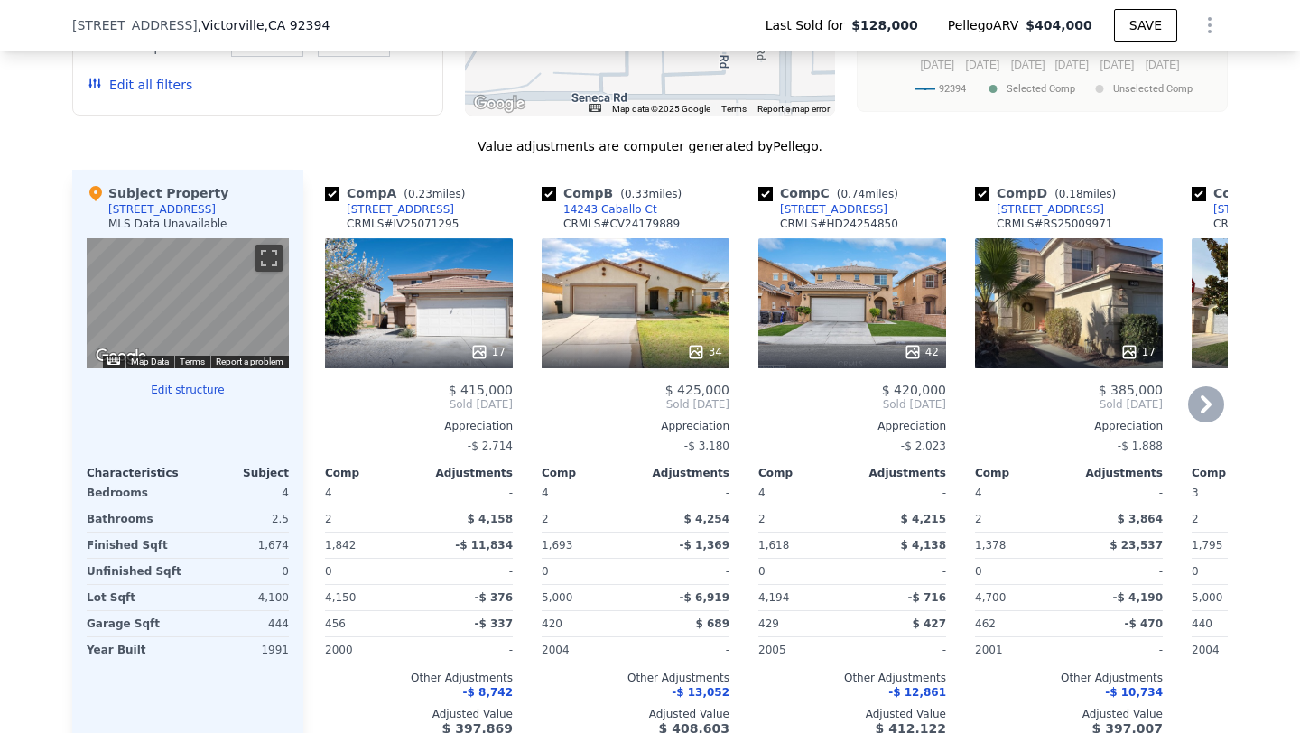
click at [1093, 293] on div "17" at bounding box center [1069, 303] width 188 height 130
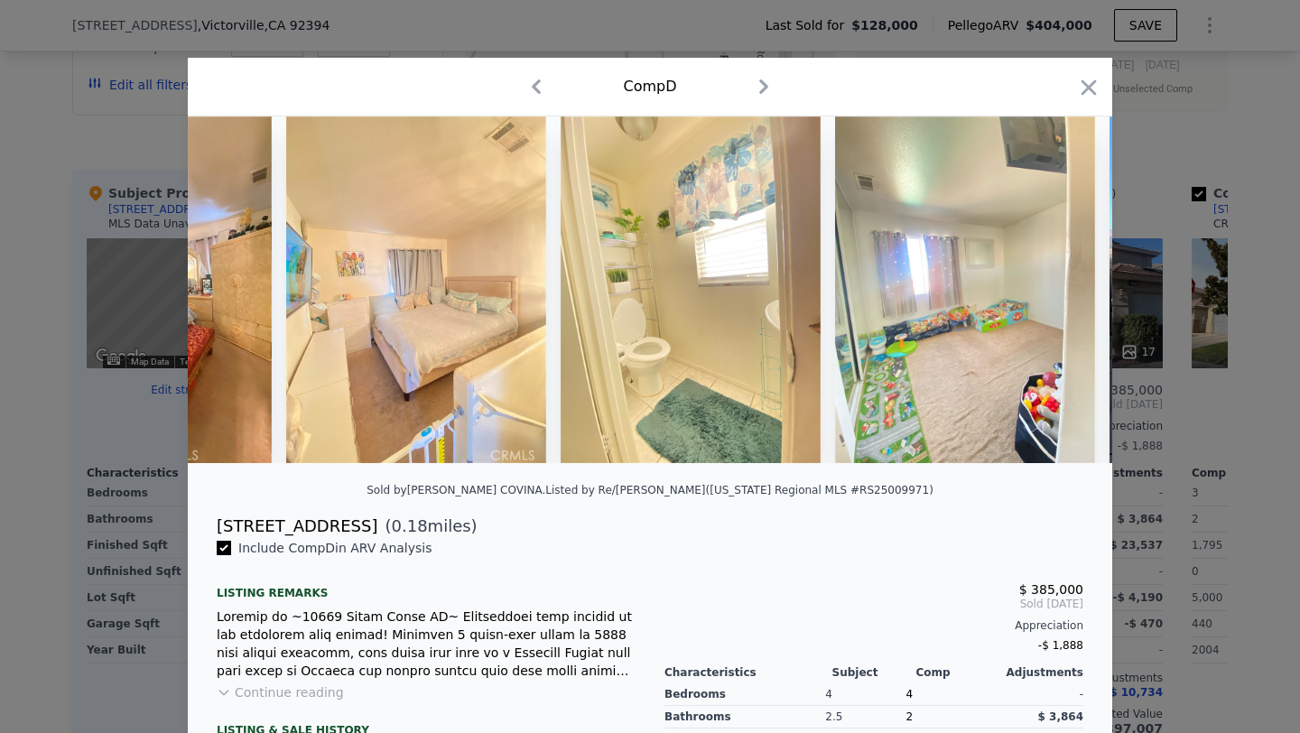
scroll to position [0, 1562]
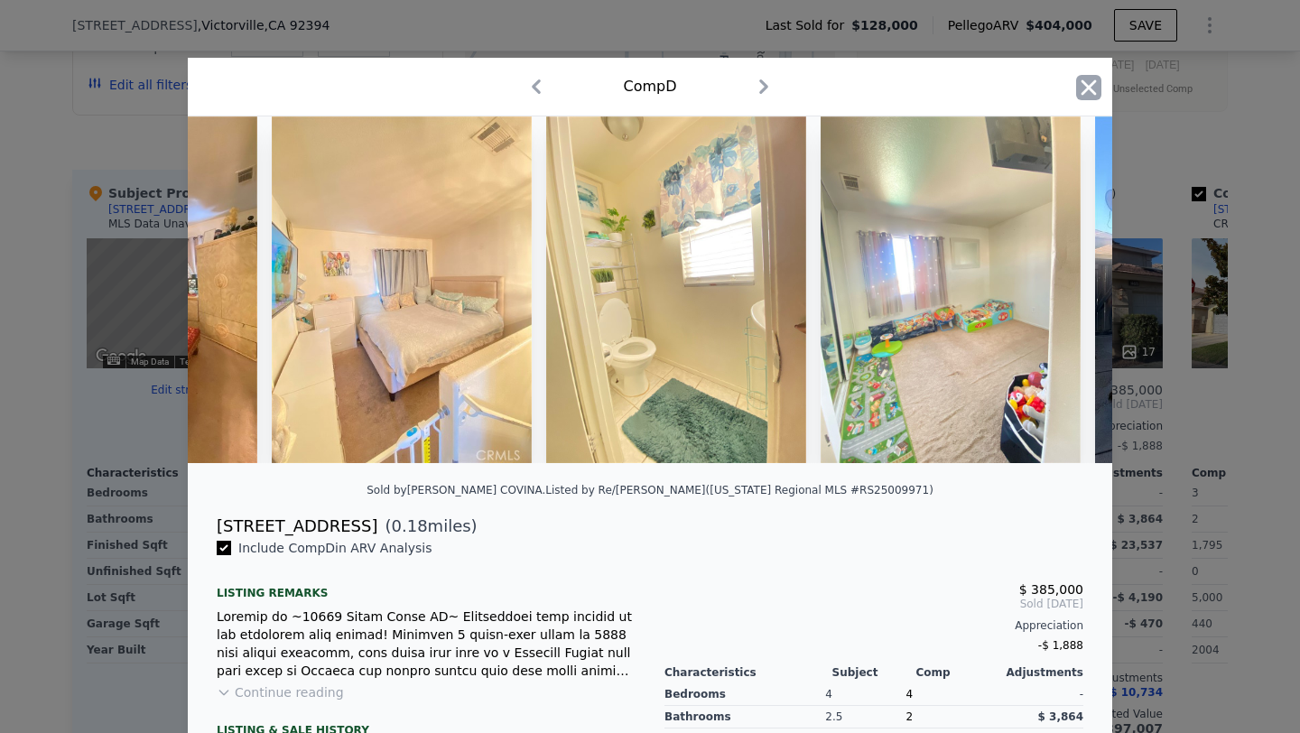
click at [1079, 84] on icon "button" at bounding box center [1088, 87] width 25 height 25
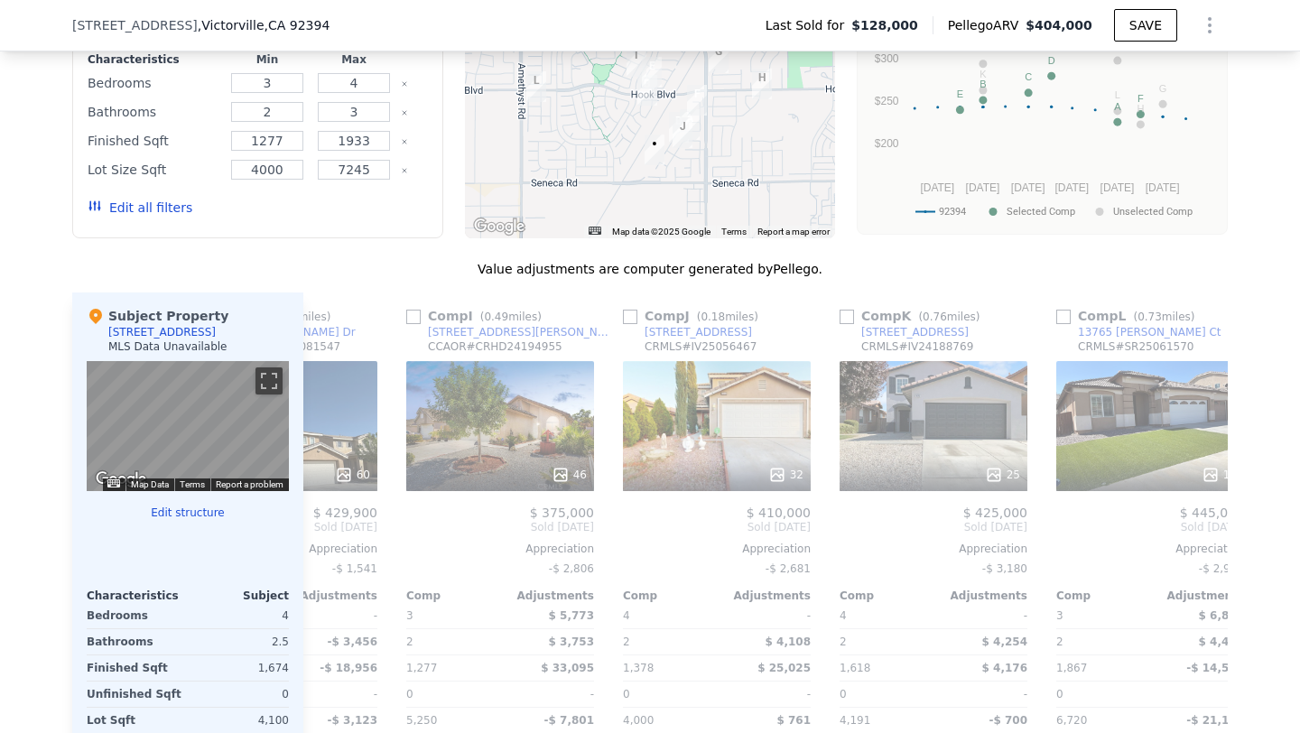
scroll to position [0, 1654]
click at [716, 454] on div "32" at bounding box center [715, 426] width 188 height 130
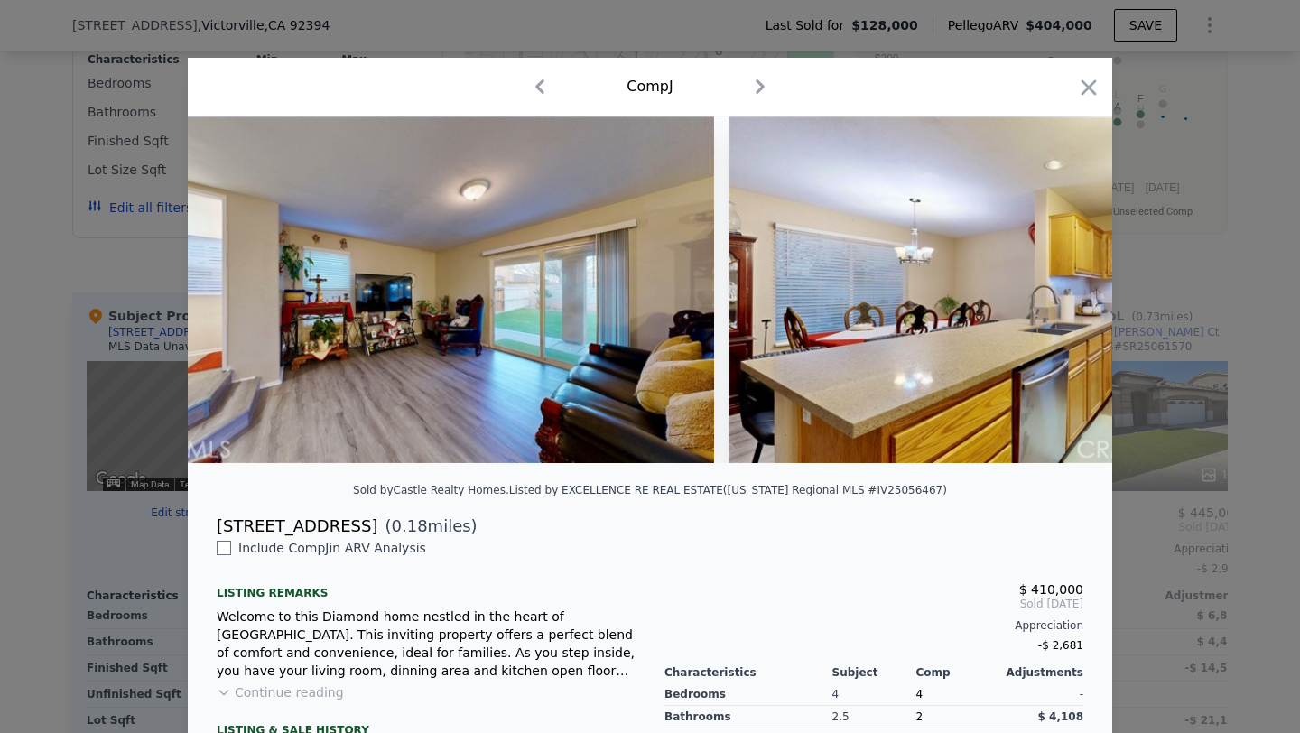
scroll to position [0, 2035]
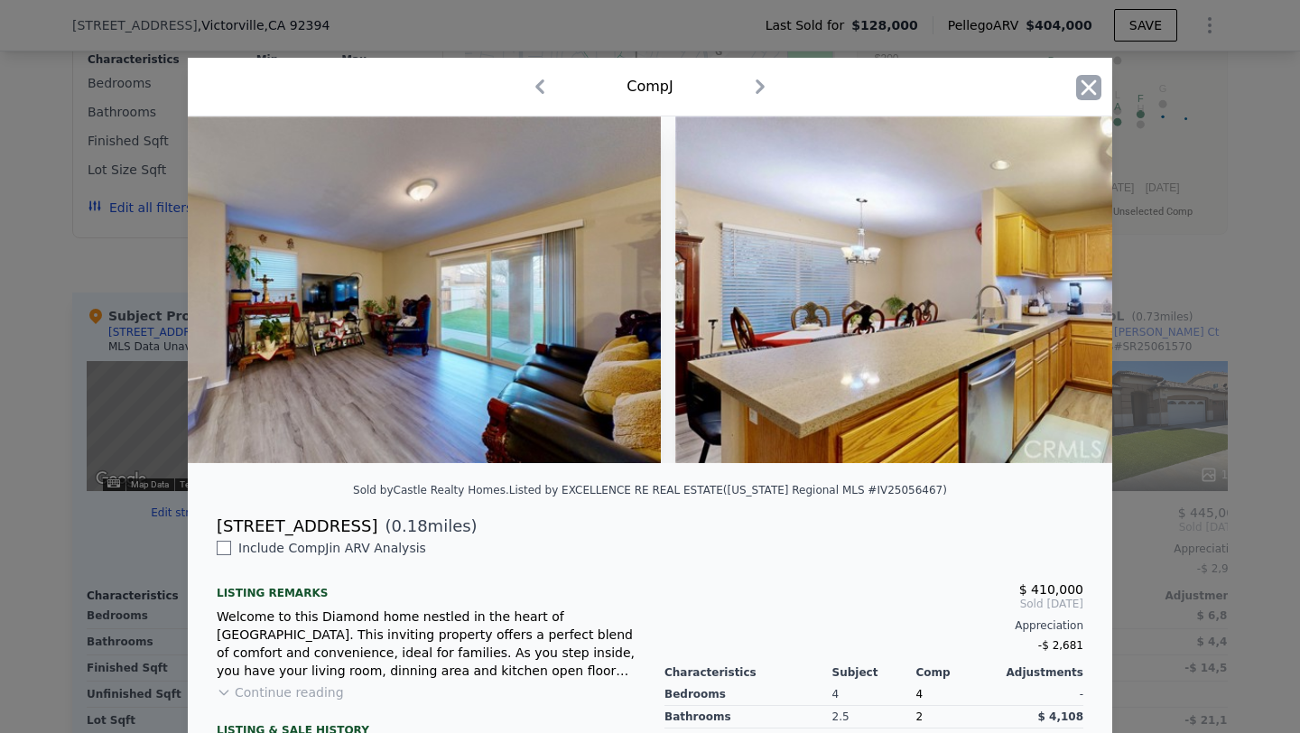
click at [1086, 87] on icon "button" at bounding box center [1088, 86] width 15 height 15
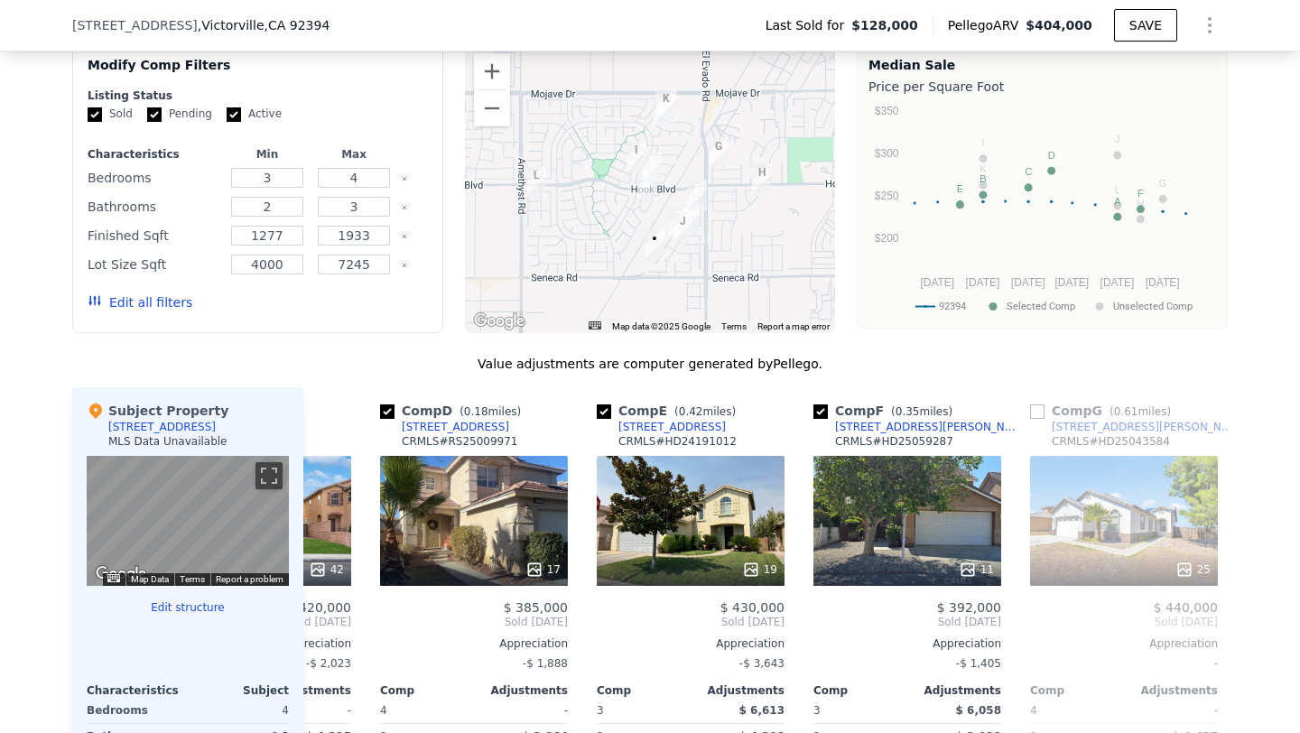
scroll to position [1618, 0]
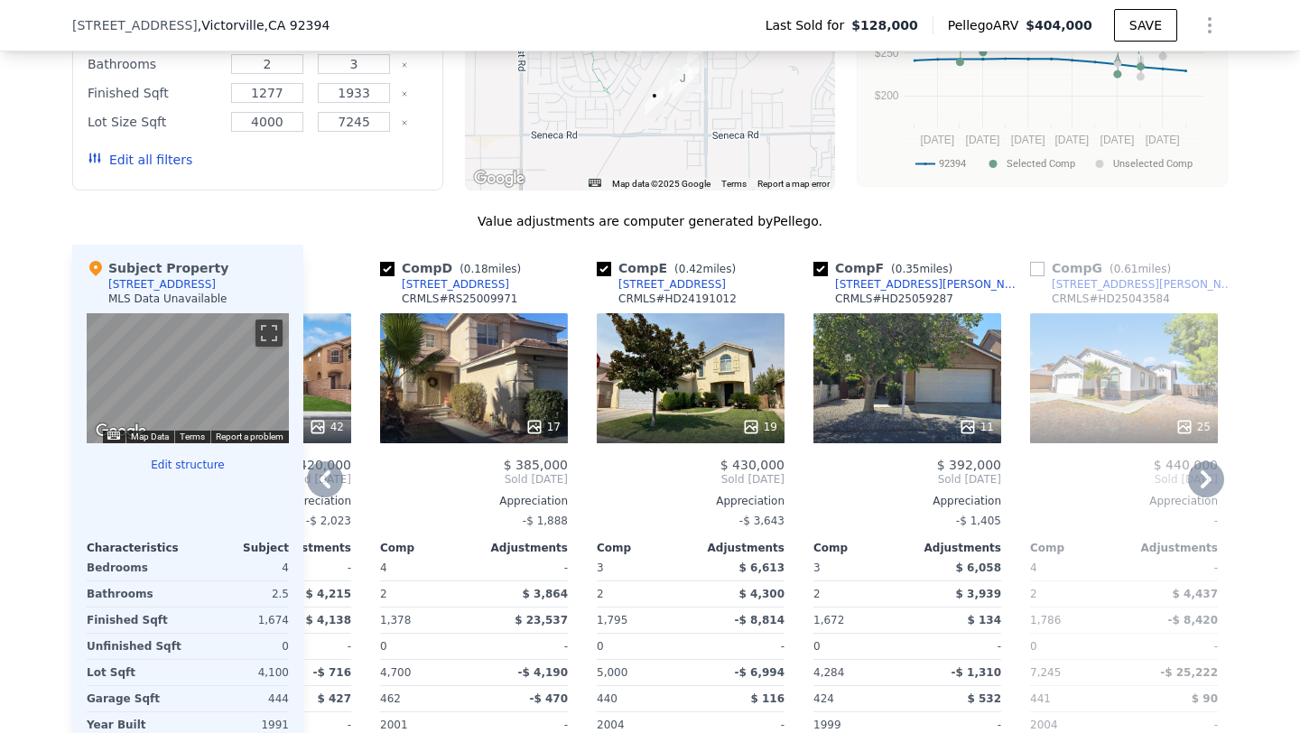
click at [889, 431] on div "11" at bounding box center [907, 427] width 172 height 18
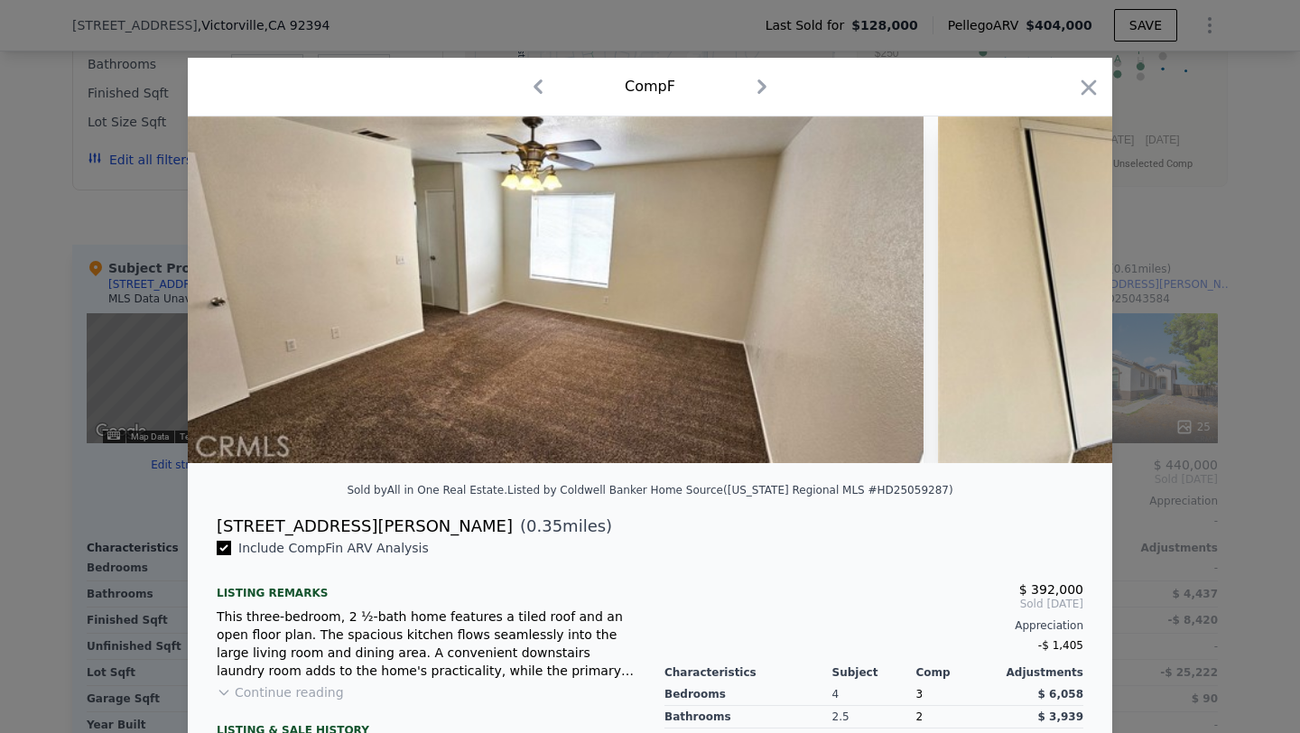
scroll to position [0, 2120]
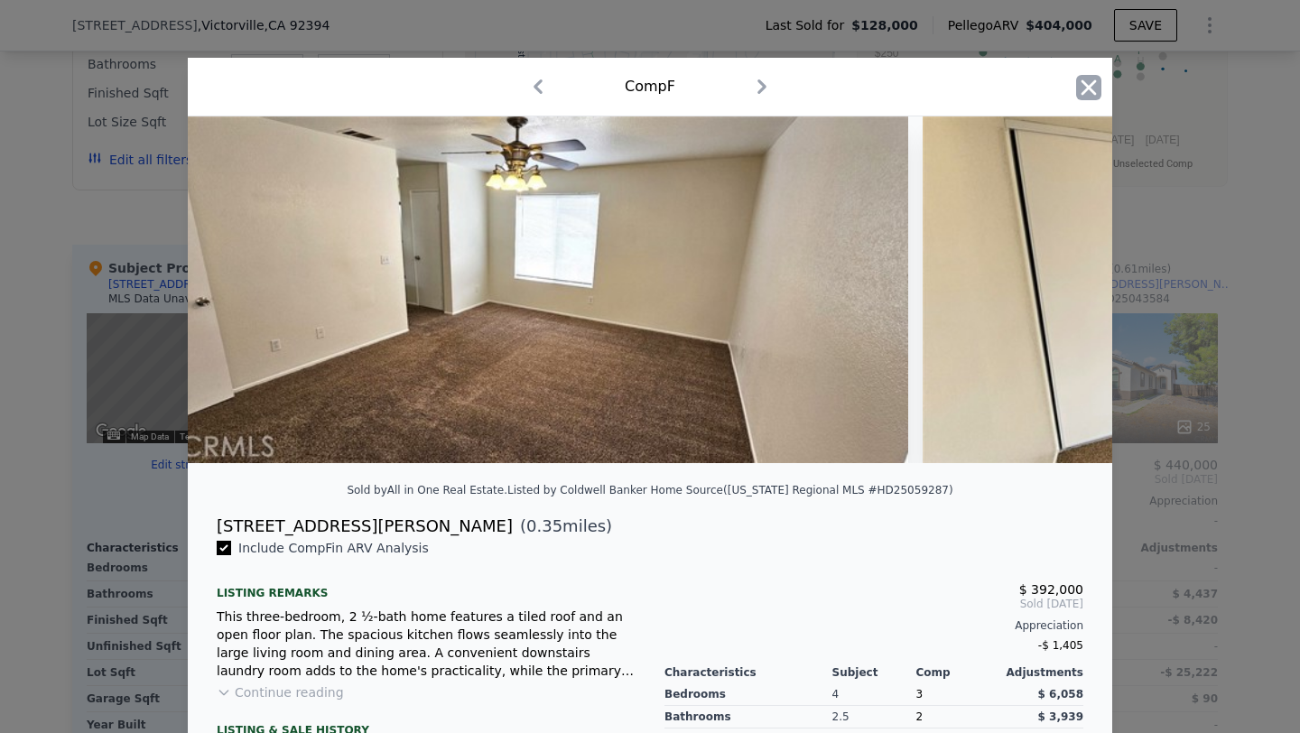
click at [1098, 97] on icon "button" at bounding box center [1088, 87] width 25 height 25
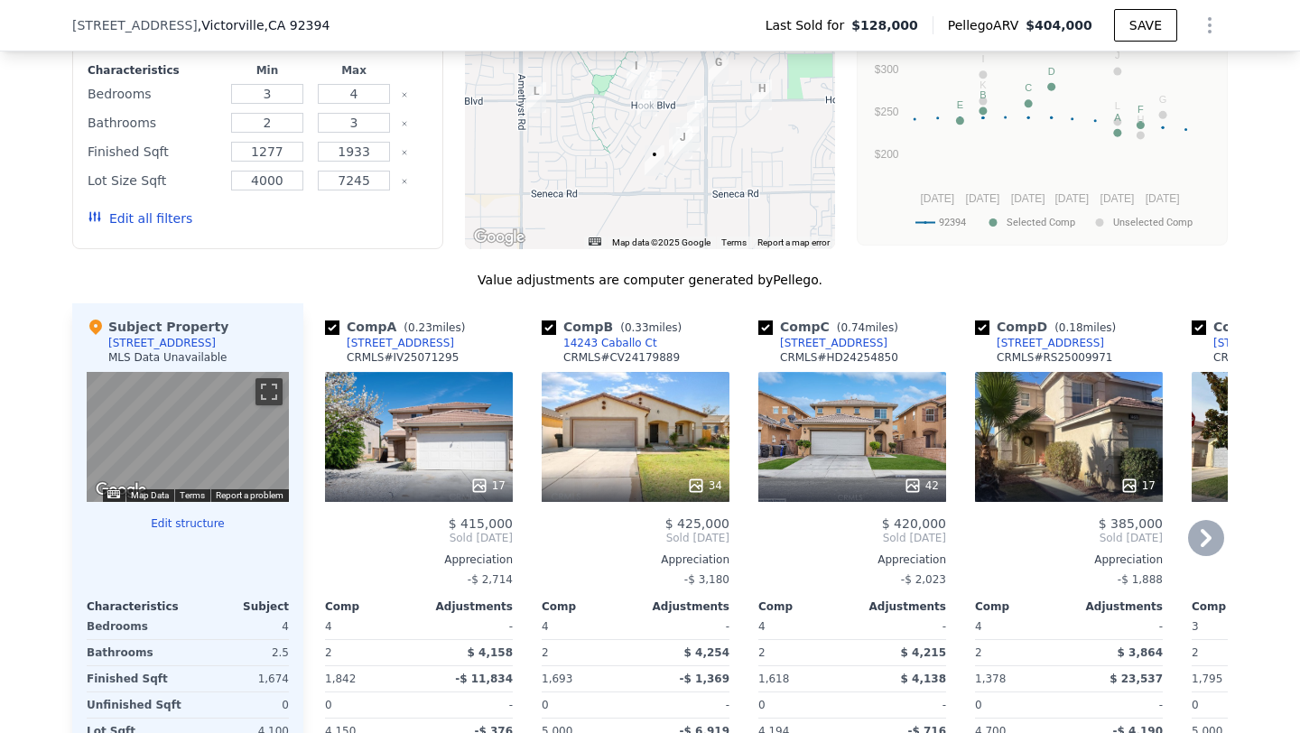
click at [681, 434] on div "34" at bounding box center [636, 437] width 188 height 130
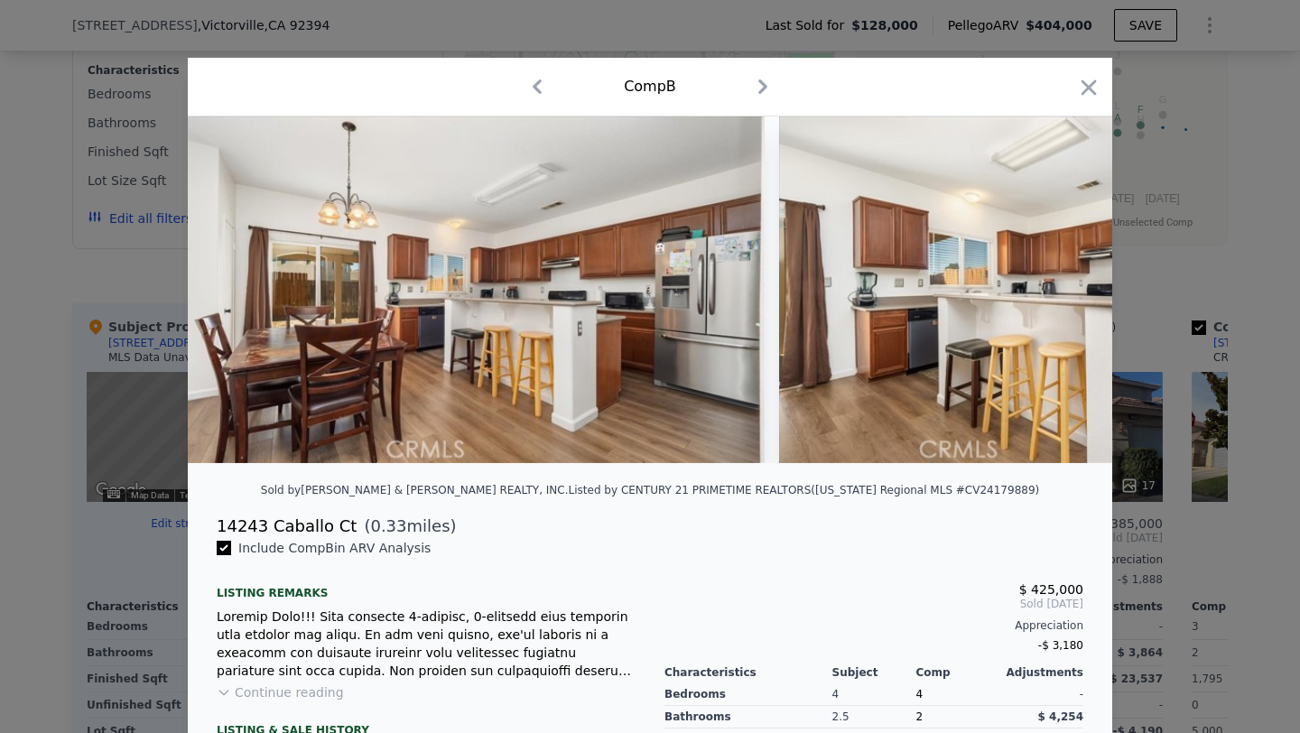
scroll to position [0, 5727]
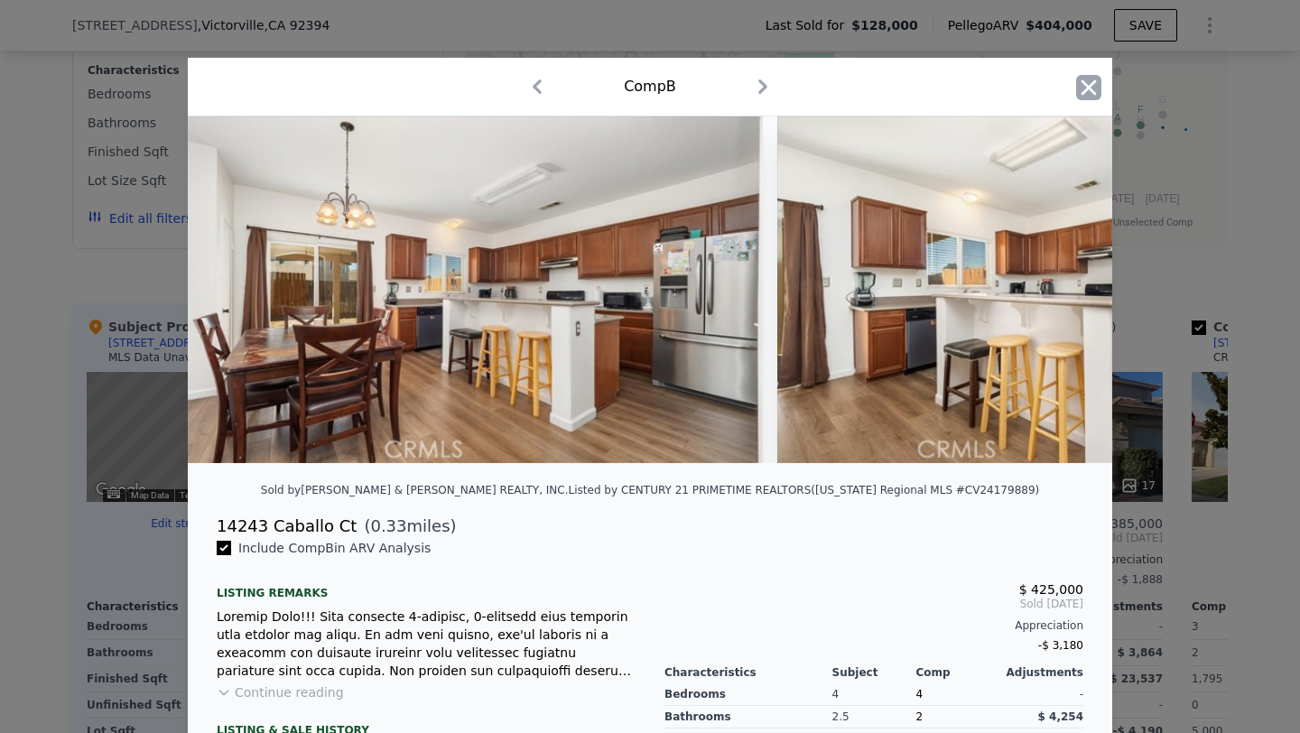
click at [1090, 89] on icon "button" at bounding box center [1088, 86] width 15 height 15
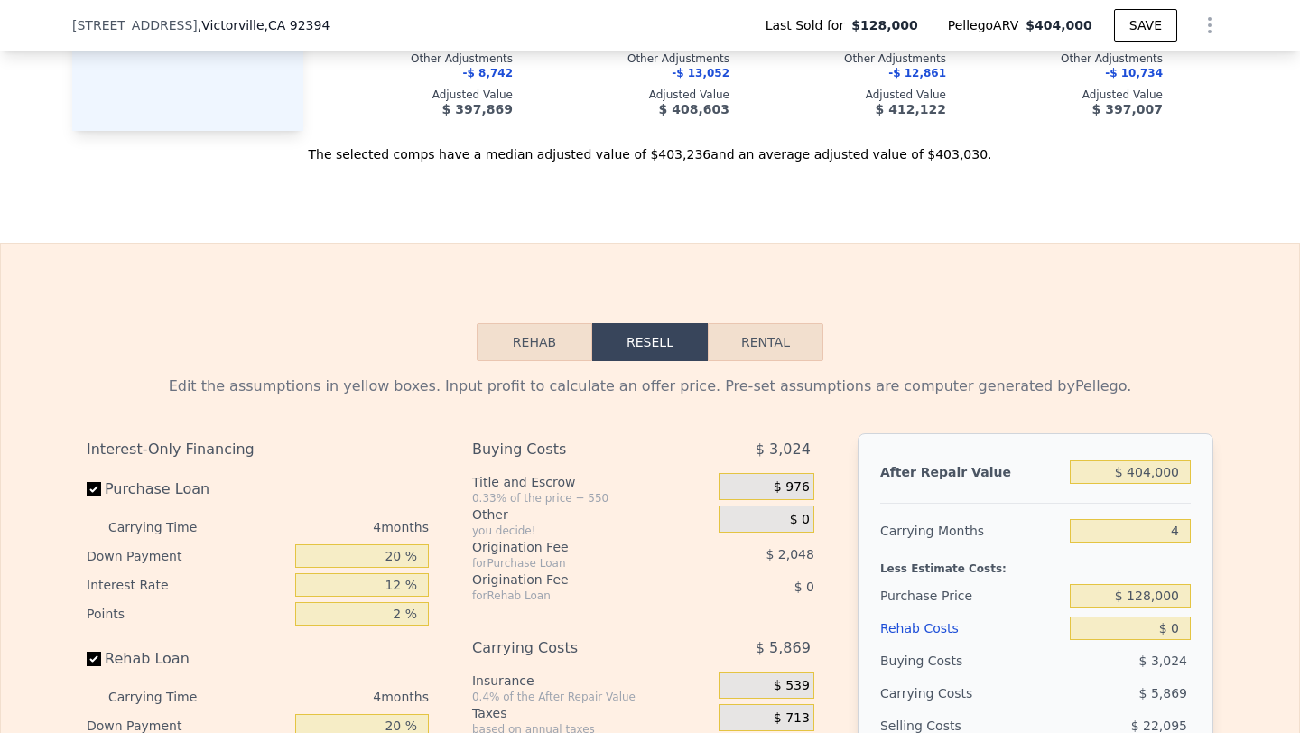
scroll to position [2328, 0]
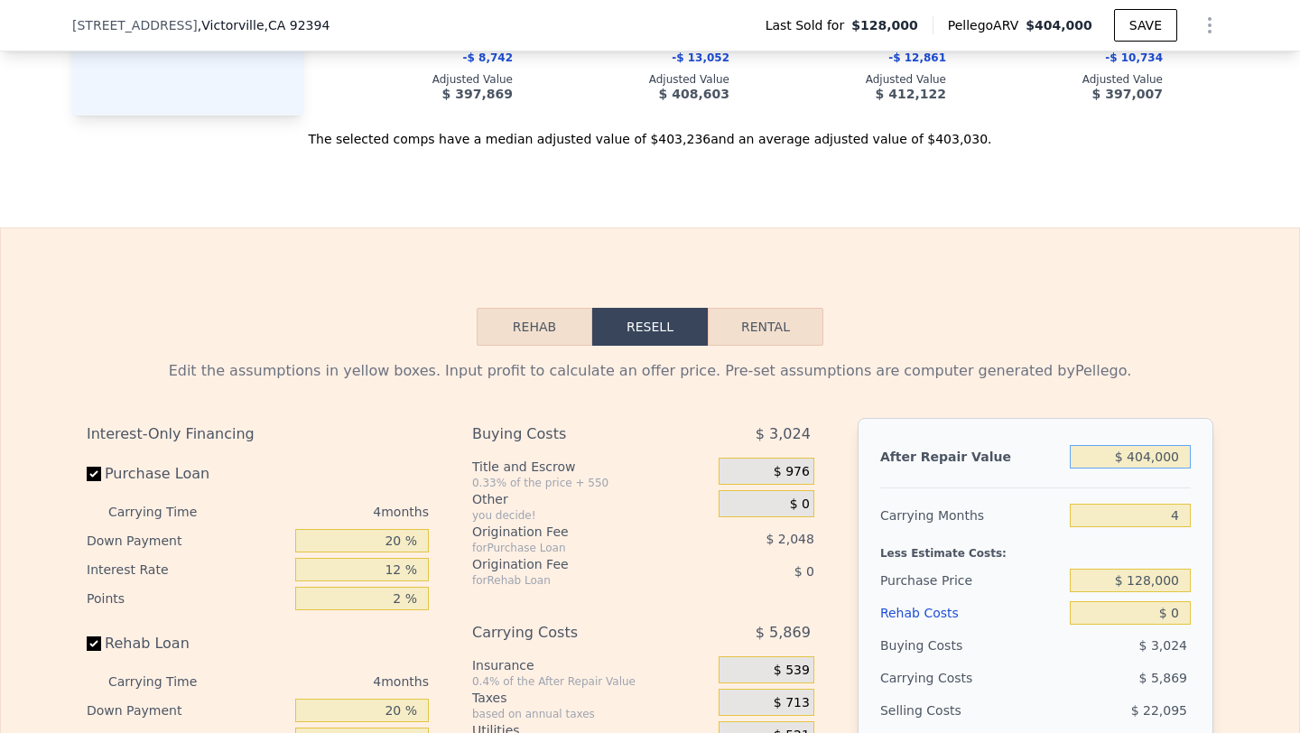
click at [1163, 458] on input "$ 404,000" at bounding box center [1130, 456] width 121 height 23
type input "$ 4,250"
type input "-$ 132,886"
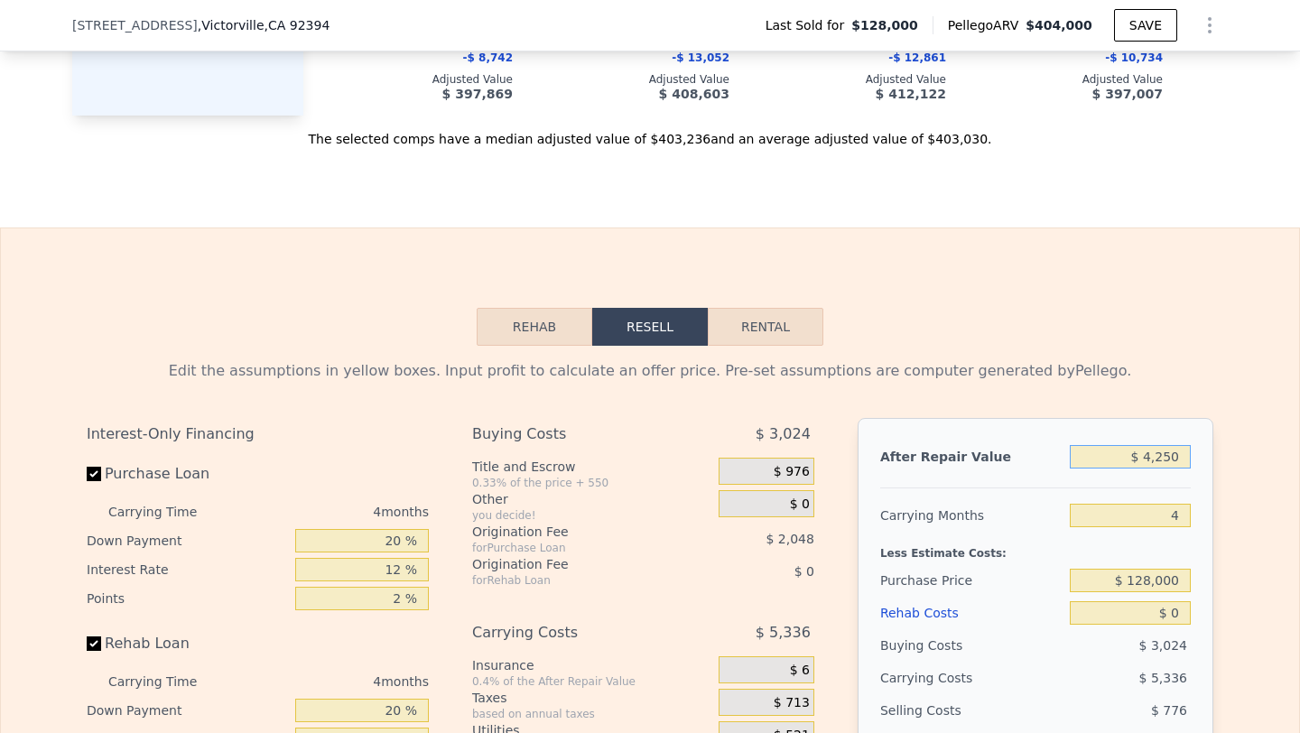
type input "$ 42,500"
type input "-$ 96,729"
type input "$ 425,000"
type input "$ 264,864"
type input "$ 425,000"
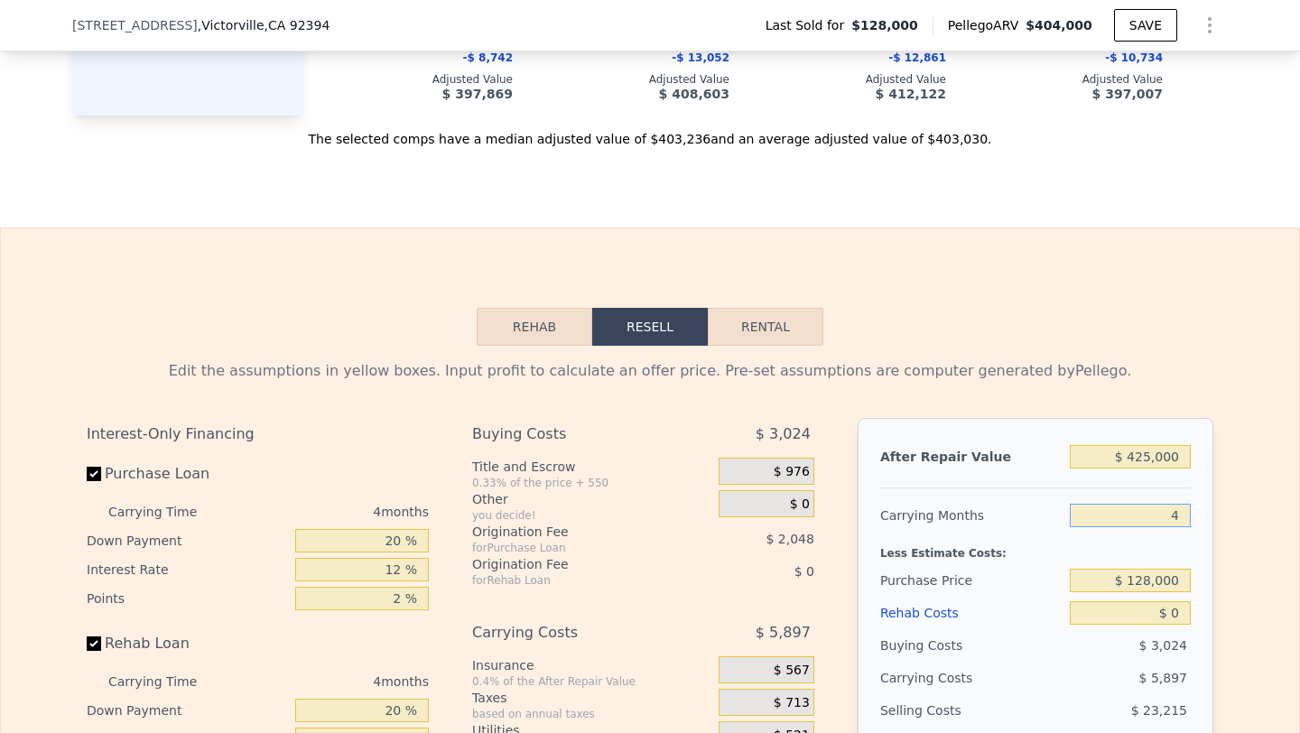
click at [1164, 508] on input "4" at bounding box center [1130, 515] width 121 height 23
click at [1164, 507] on input "4" at bounding box center [1130, 515] width 121 height 23
type input "6"
type input "$ 261,916"
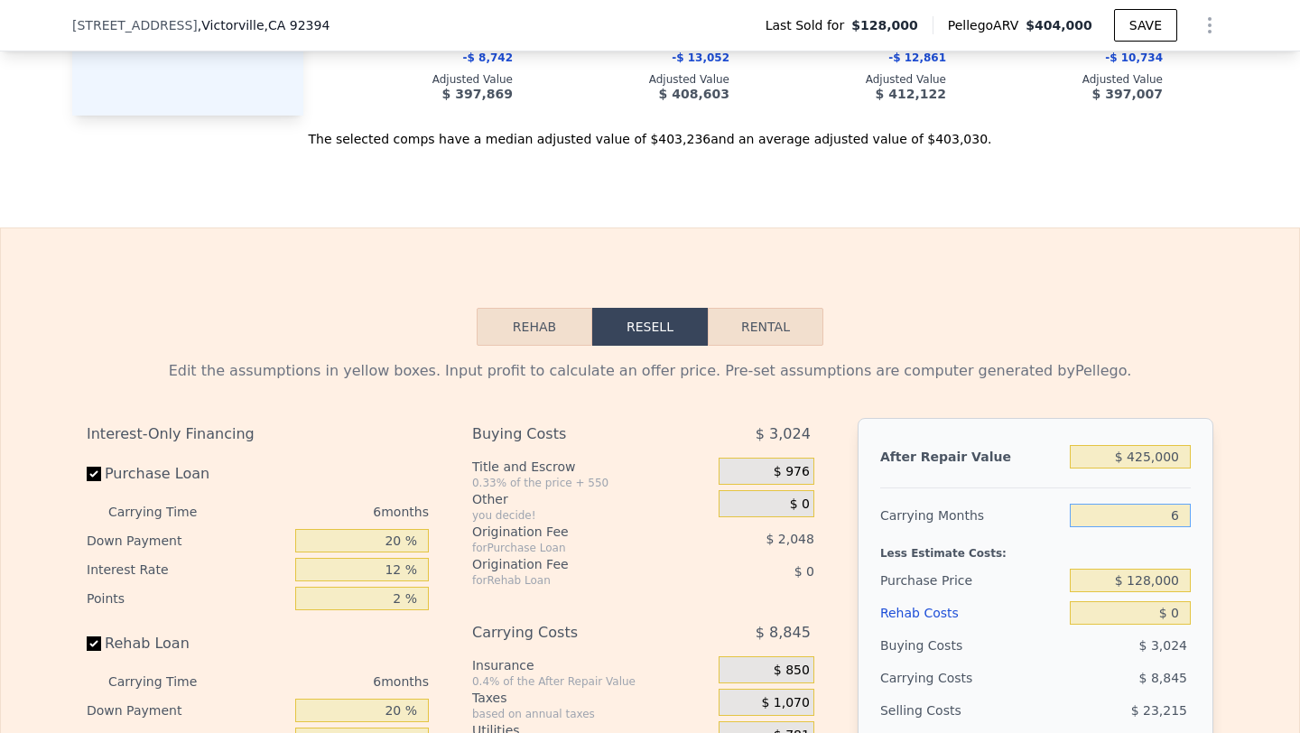
type input "6"
click at [1168, 581] on input "$ 128,000" at bounding box center [1130, 580] width 121 height 23
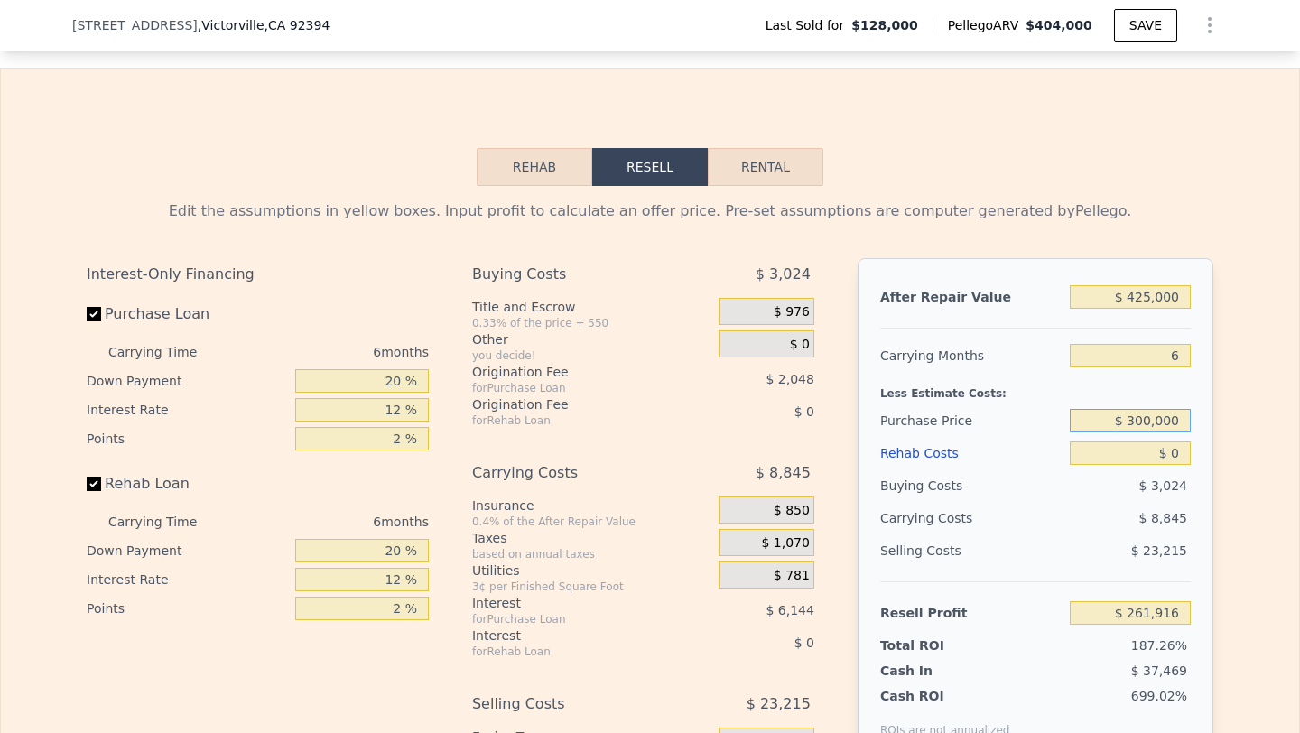
scroll to position [2520, 0]
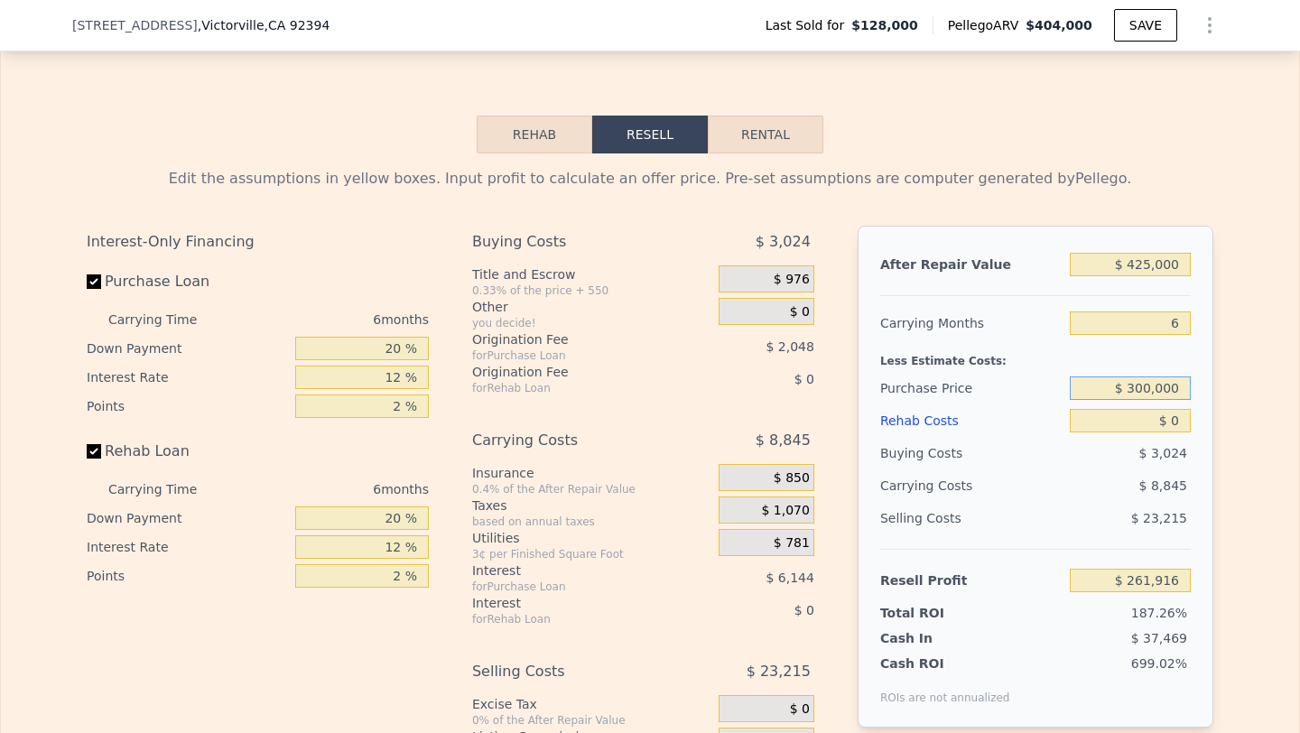
type input "$ 300,000"
click at [1184, 417] on input "$ 0" at bounding box center [1130, 420] width 121 height 23
type input "$ 78,335"
click at [1184, 417] on input "$ 0" at bounding box center [1130, 420] width 121 height 23
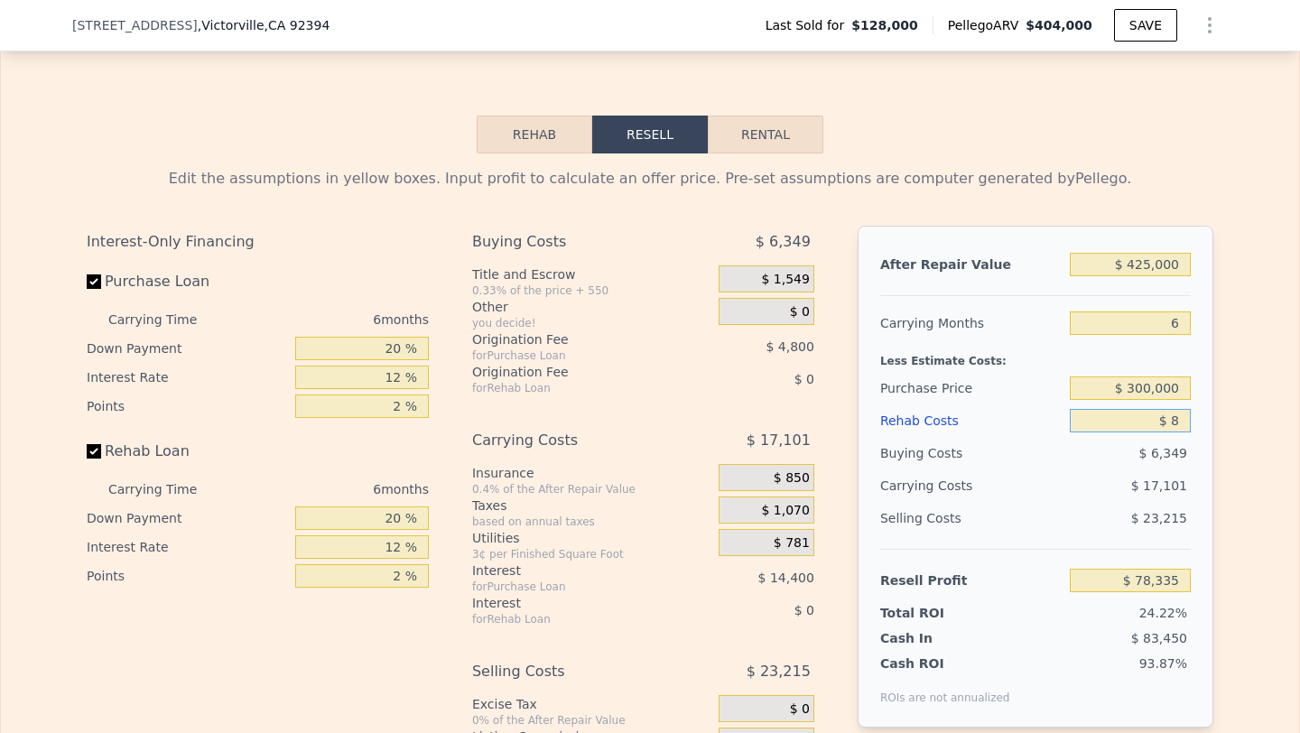
type input "$ 85"
type input "$ 78,243"
type input "$ 850"
type input "$ 77,429"
type input "$ 8,500"
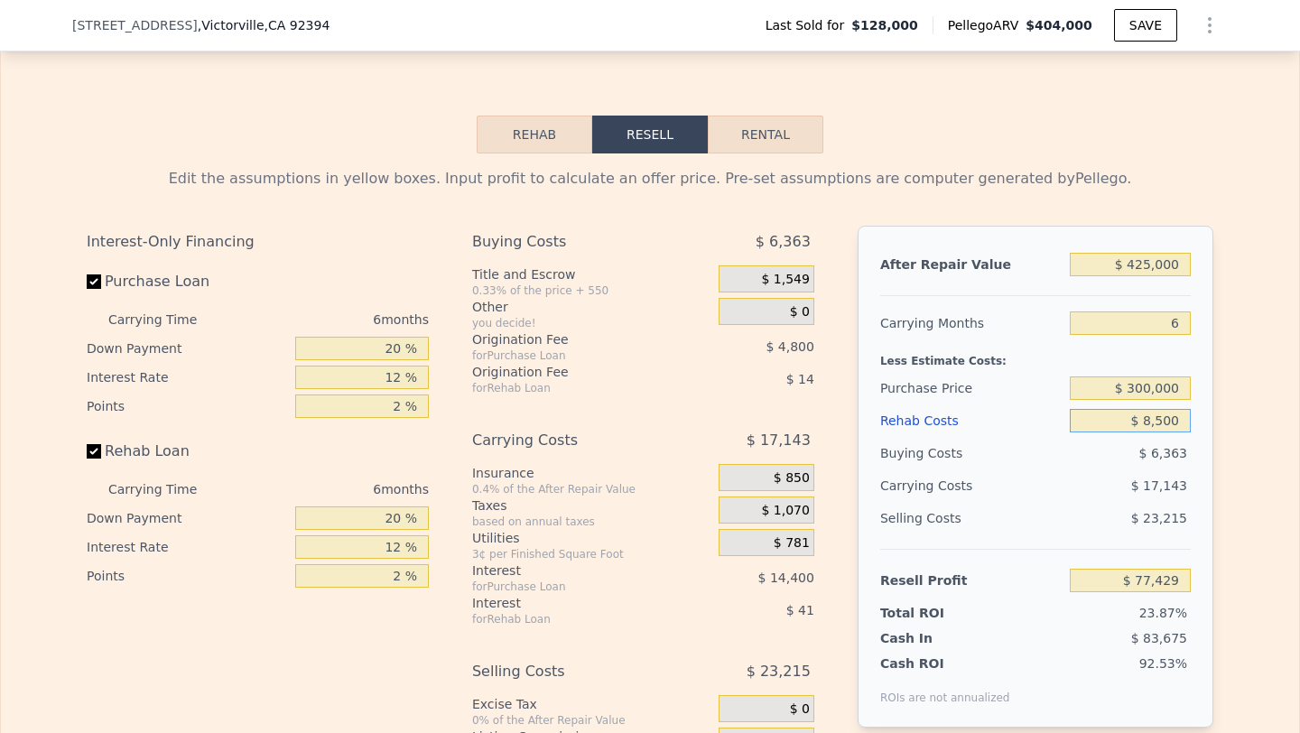
type input "$ 69,291"
type input "$ 85,000"
type input "-$ 12,105"
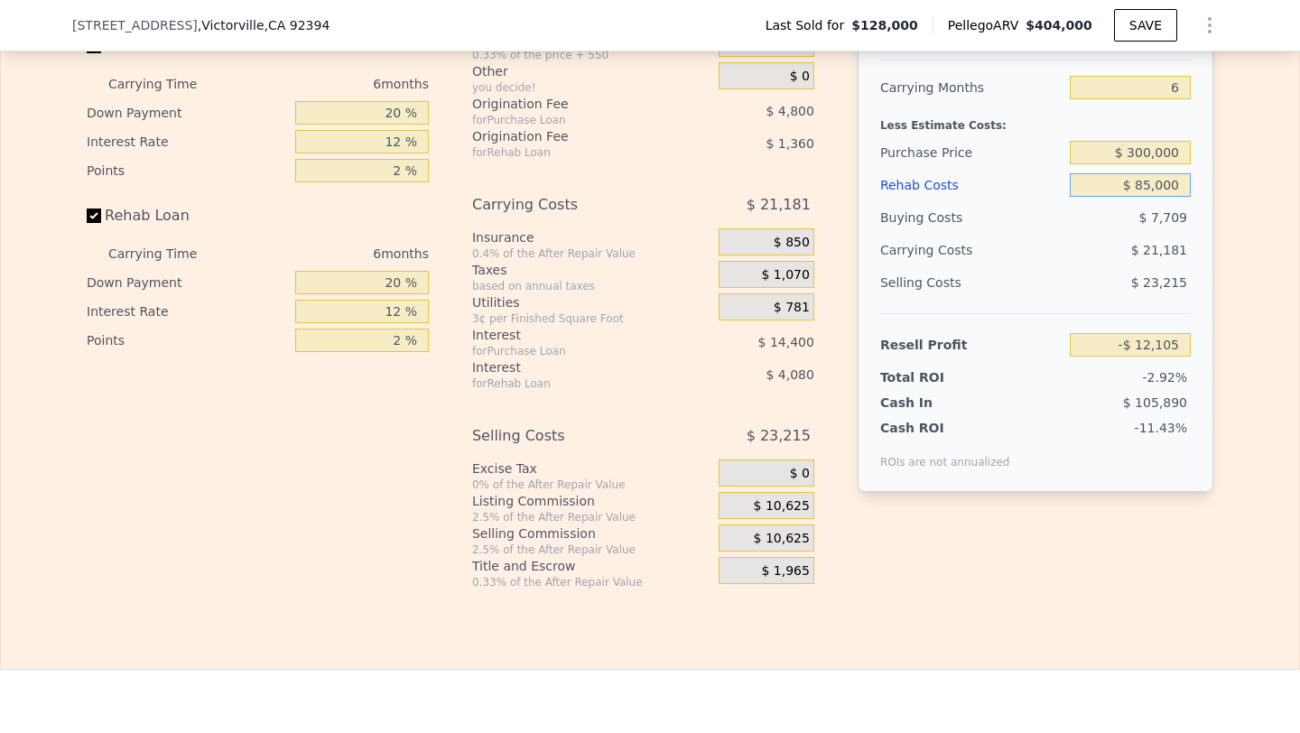
scroll to position [2771, 0]
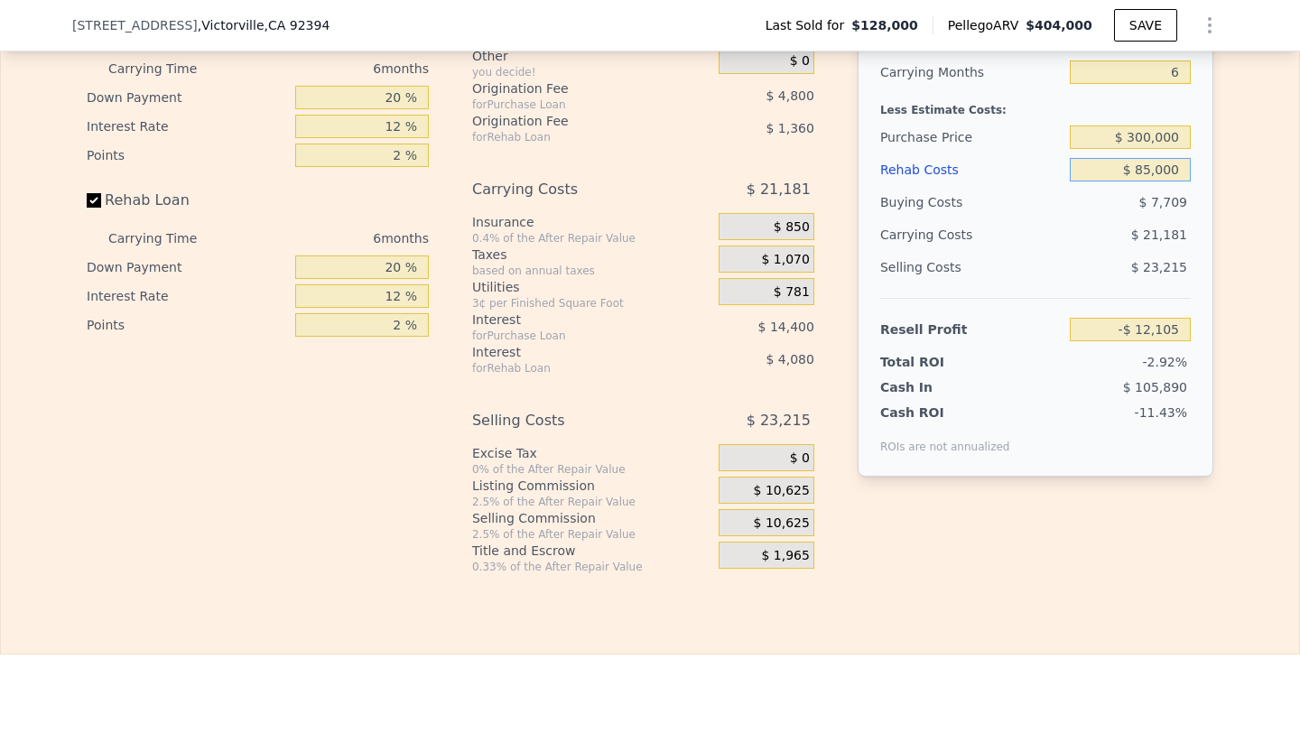
type input "$ 85,000"
click at [773, 523] on span "$ 10,625" at bounding box center [782, 523] width 56 height 16
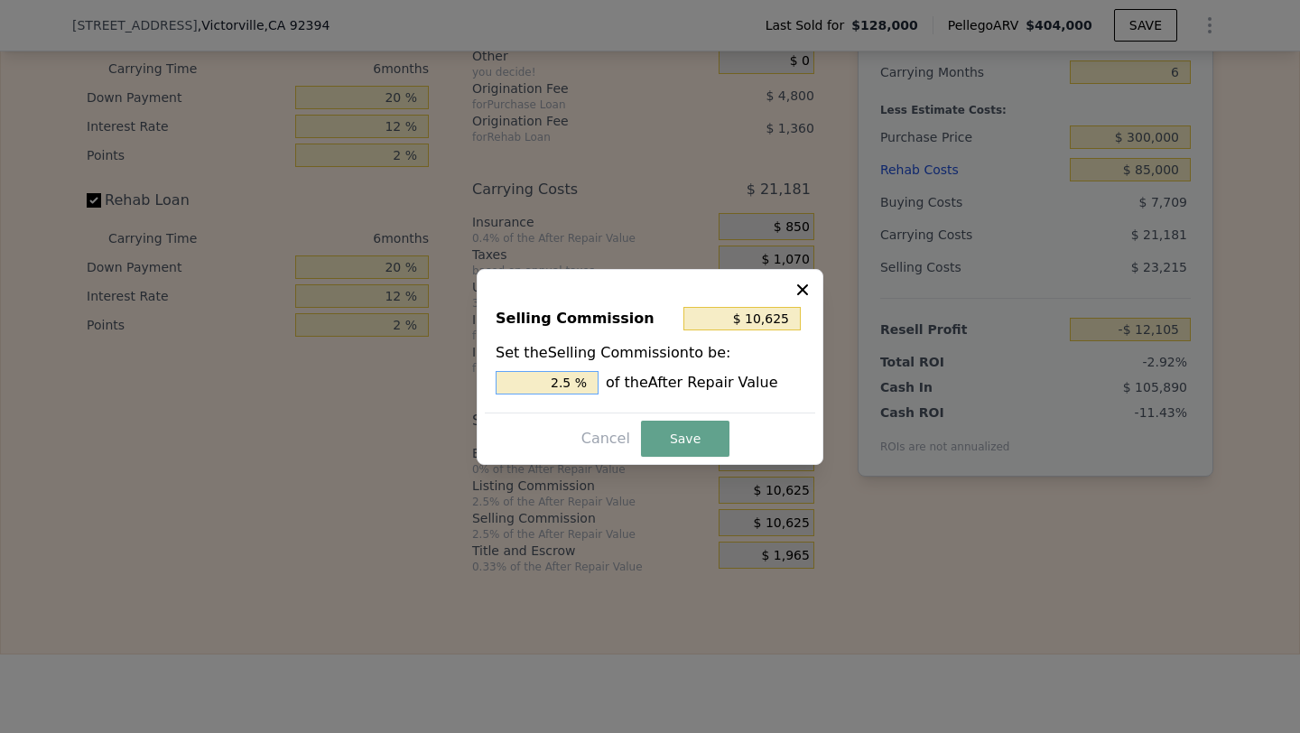
click at [542, 371] on input "2.5 %" at bounding box center [547, 382] width 103 height 23
type input "$ 0"
type input "0 %"
click at [682, 436] on button "Save" at bounding box center [685, 439] width 88 height 36
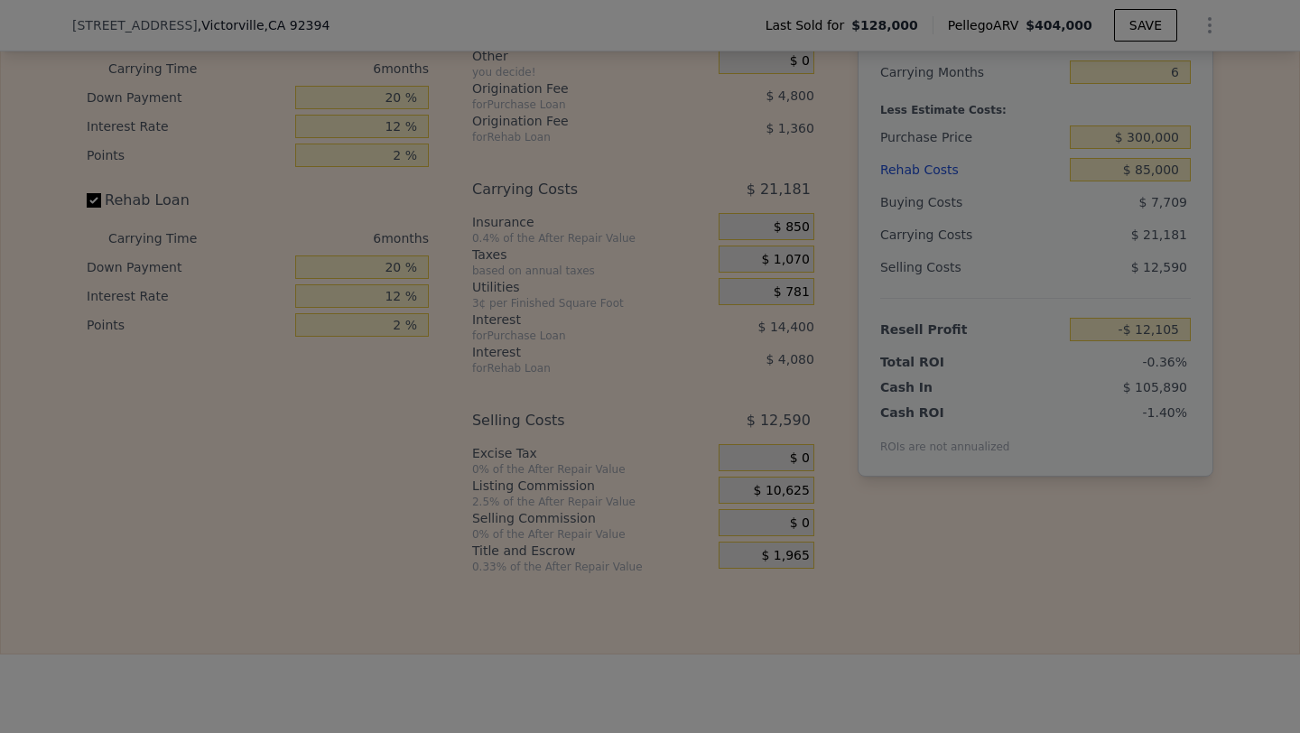
type input "-$ 1,480"
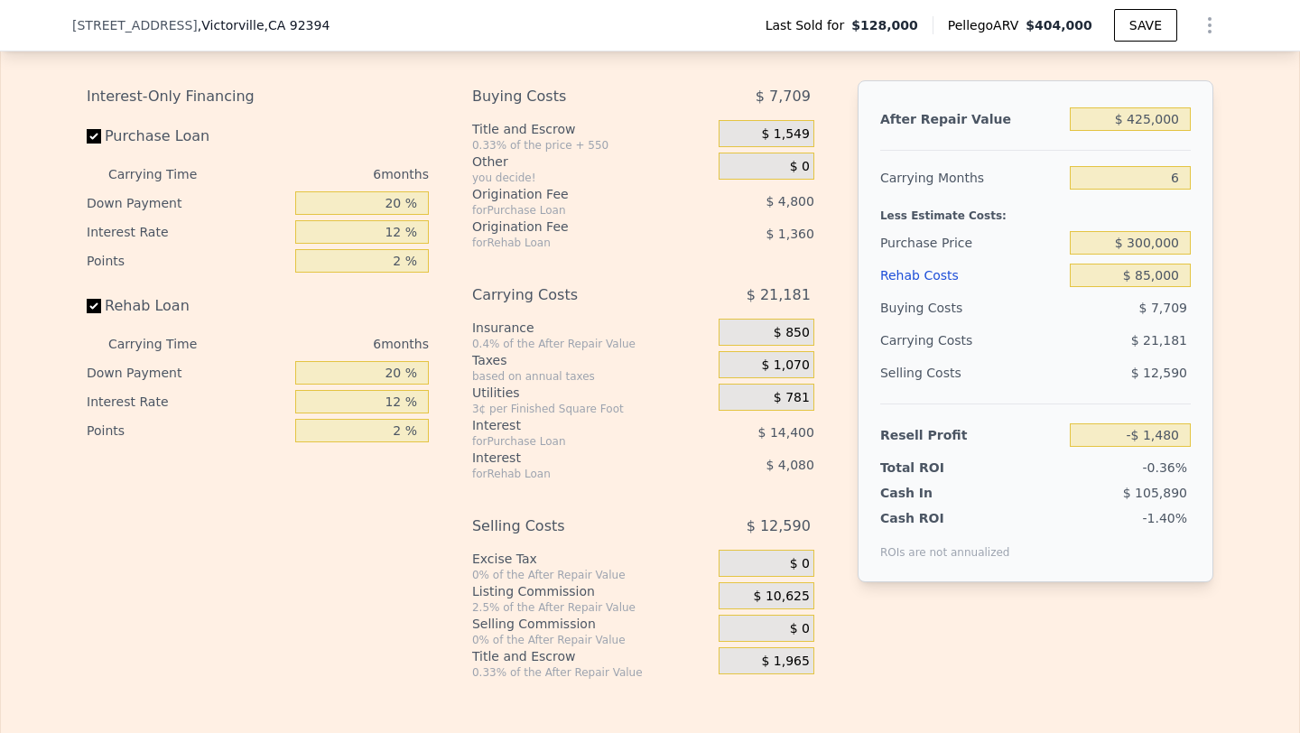
scroll to position [2645, 0]
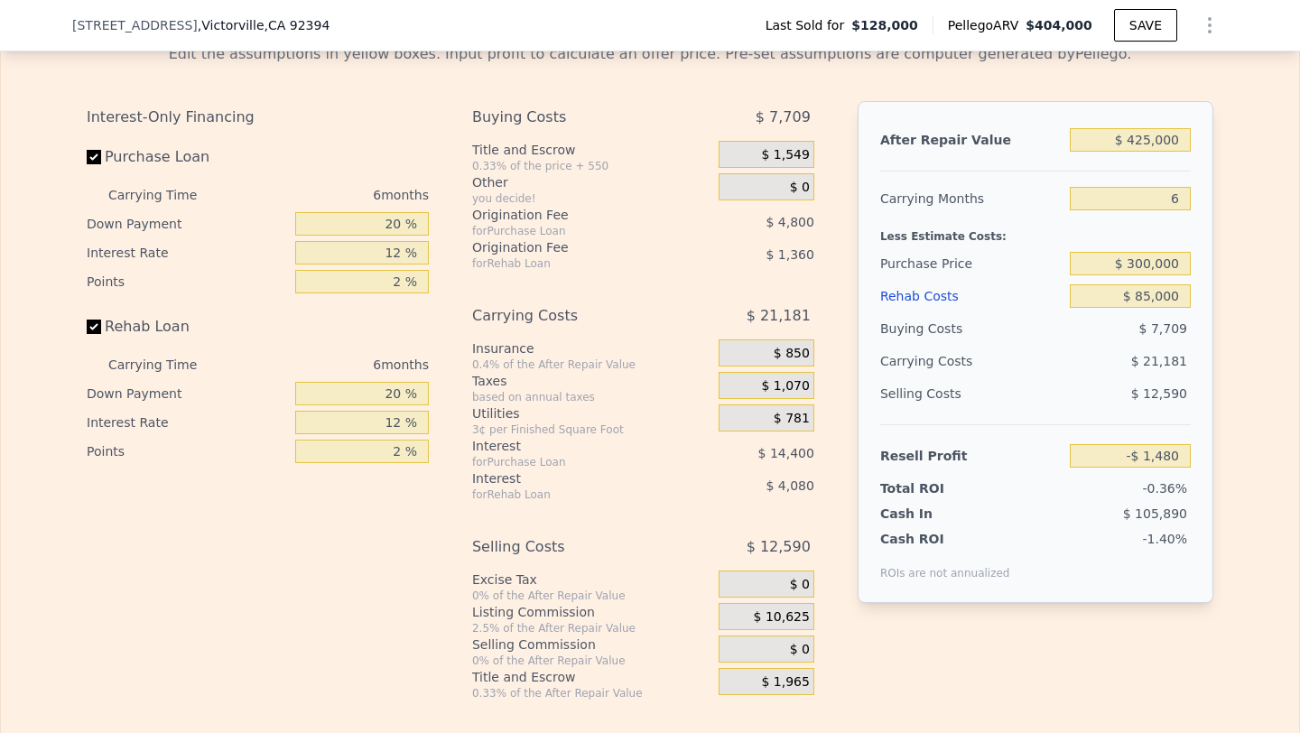
type input "$ 404,000"
type input "4"
type input "$ 0"
type input "$ 245,012"
click at [1171, 303] on input "$ 0" at bounding box center [1130, 295] width 121 height 23
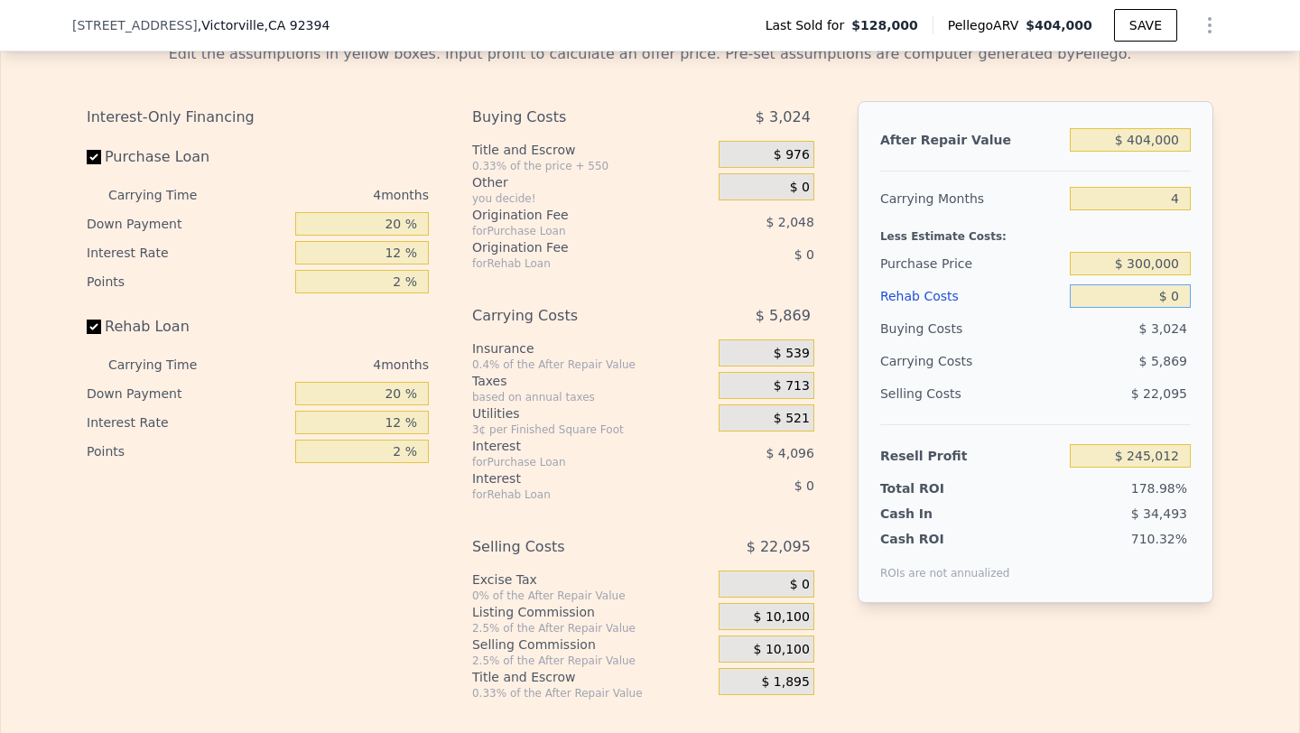
click at [1171, 303] on input "$ 0" at bounding box center [1130, 295] width 121 height 23
type input "$ 8"
type input "$ 245,004"
type input "$ 85"
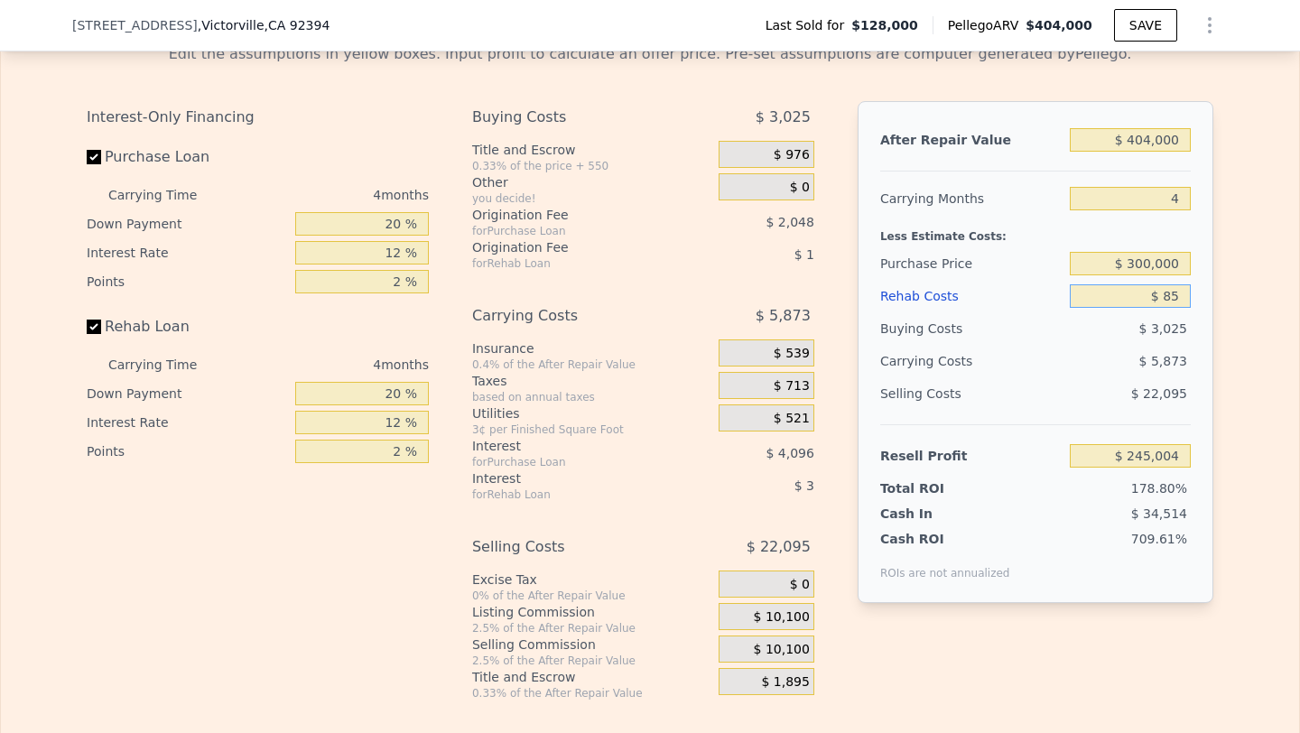
type input "$ 244,922"
type input "$ 850"
type input "$ 244,120"
type input "$ 8,500"
type input "$ 236,104"
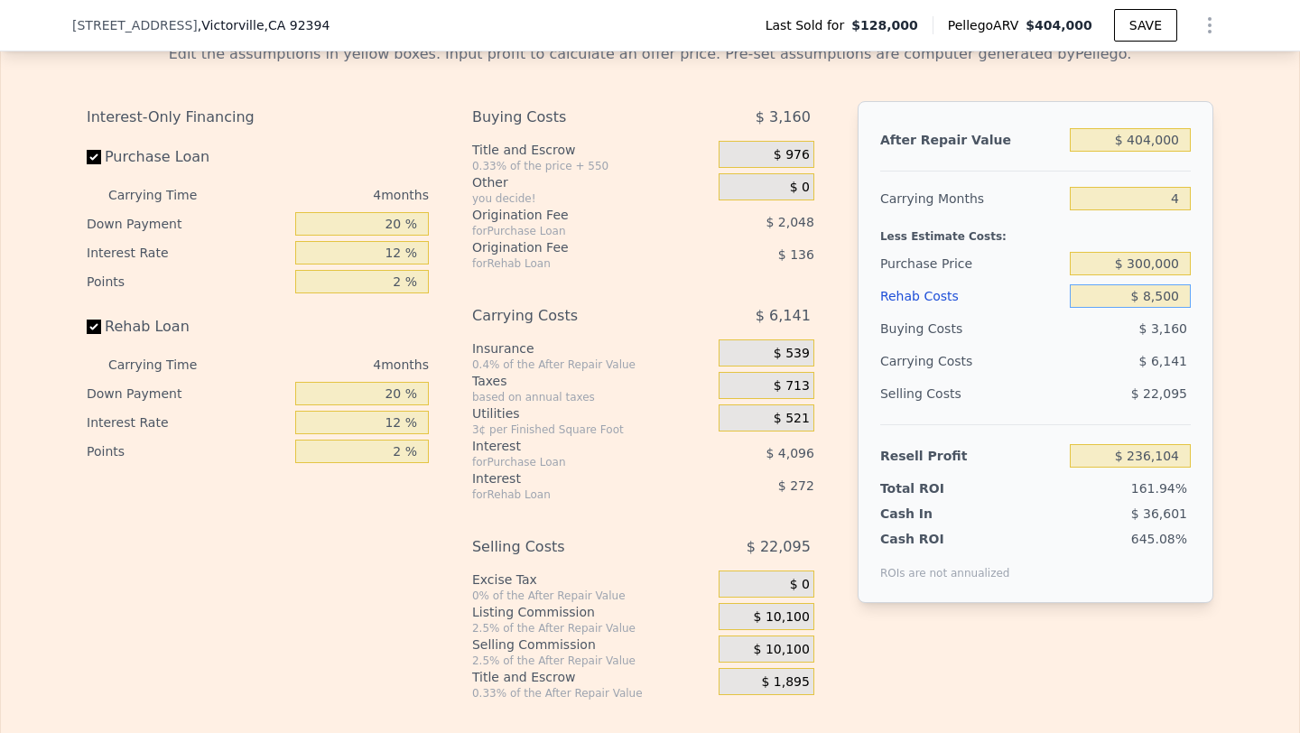
type input "$ 85,000"
type input "$ 155,932"
type input "$ 85,000"
click at [1159, 146] on input "$ 404,000" at bounding box center [1130, 139] width 121 height 23
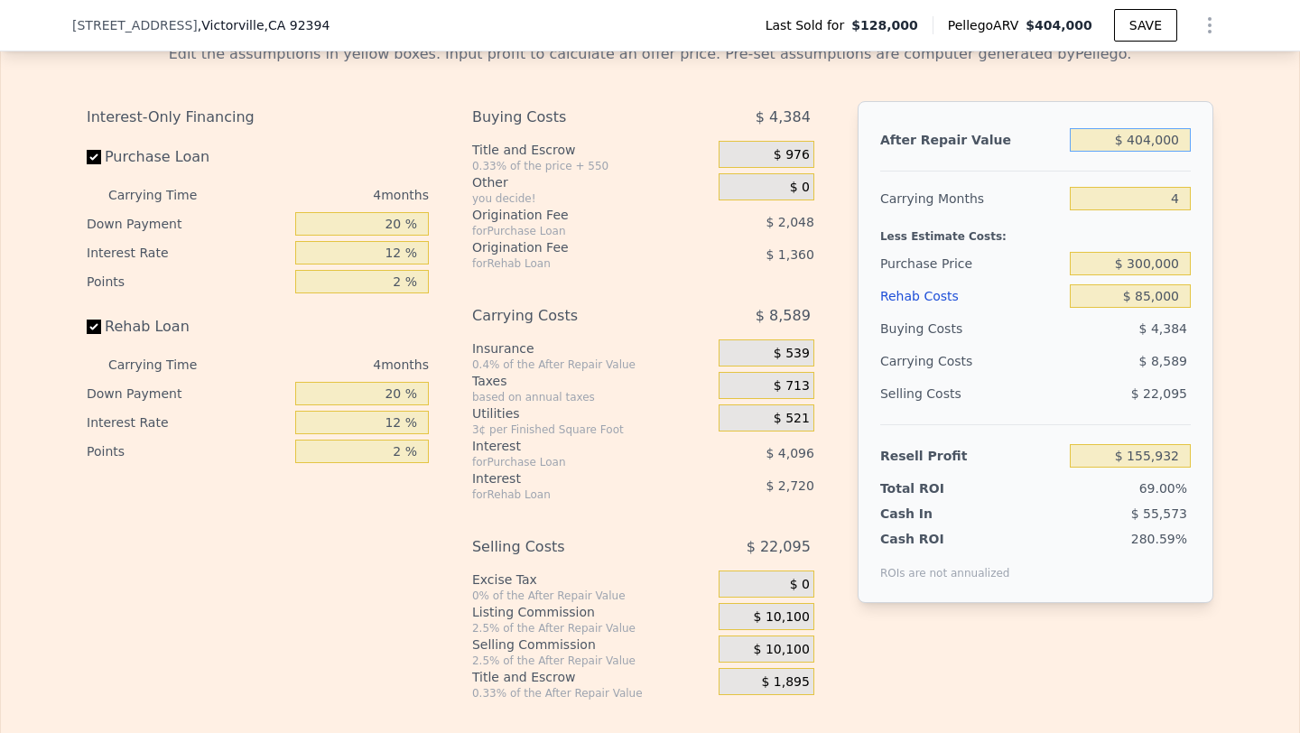
click at [1159, 146] on input "$ 404,000" at bounding box center [1130, 139] width 121 height 23
type input "$ 42"
type input "-$ 225,944"
type input "$ 425"
type input "-$ 225,583"
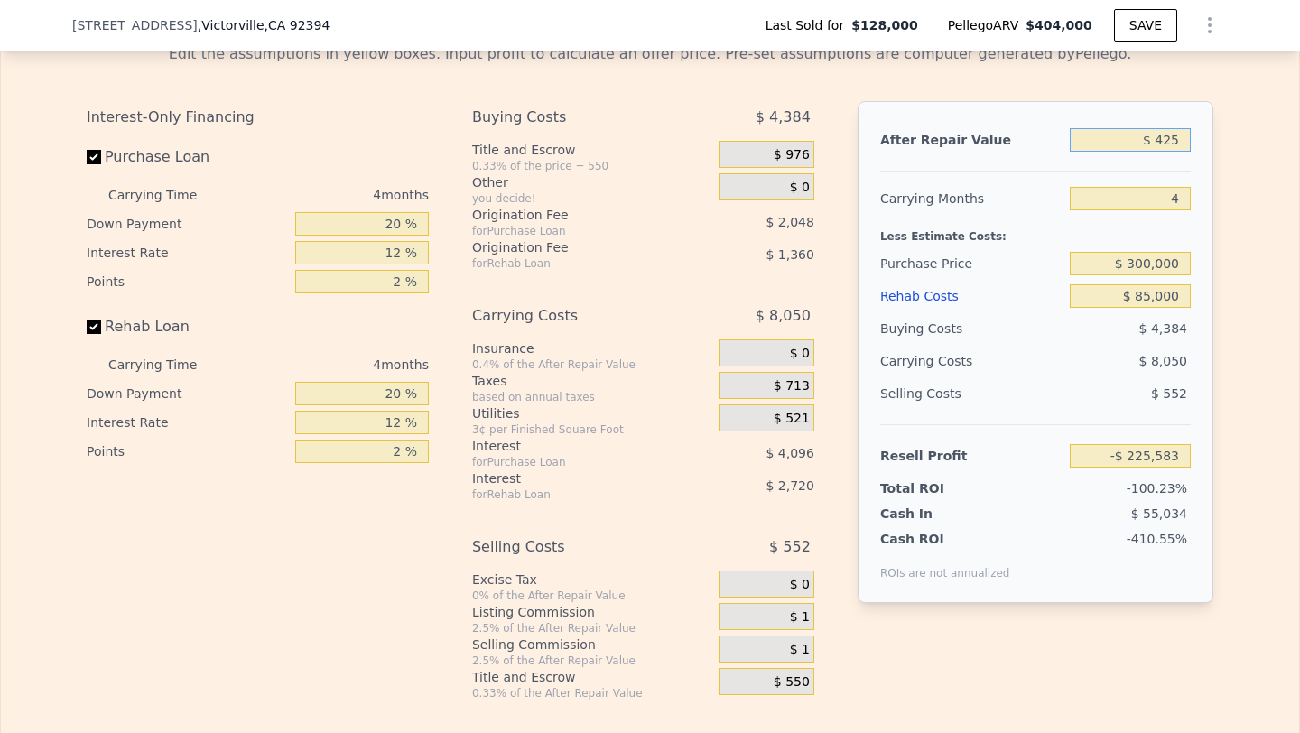
type input "$ 4,250"
type input "-$ 221,966"
type input "$ 42,500"
type input "-$ 185,809"
type input "$ 425,000"
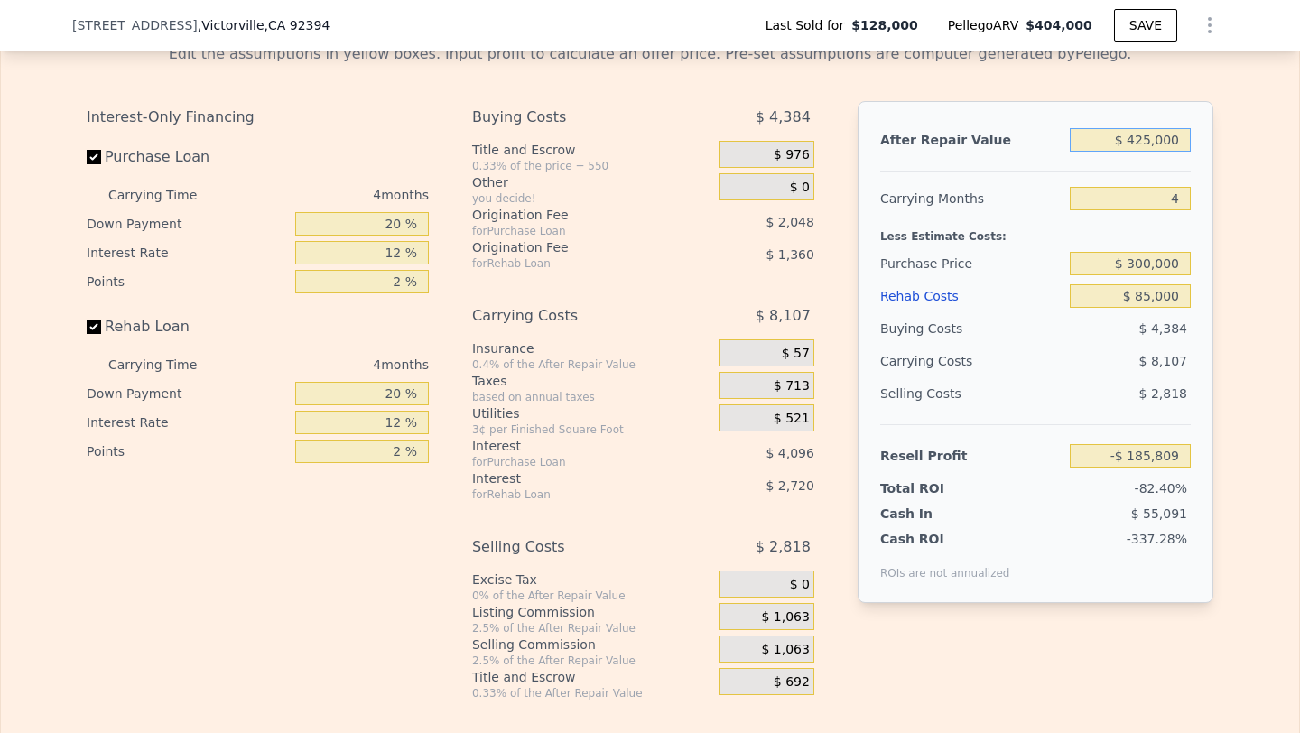
type input "$ 175,784"
type input "$ 425,000"
click at [1178, 263] on input "$ 300,000" at bounding box center [1130, 263] width 121 height 23
type input "$ 300,000"
type input "-$ 5,045"
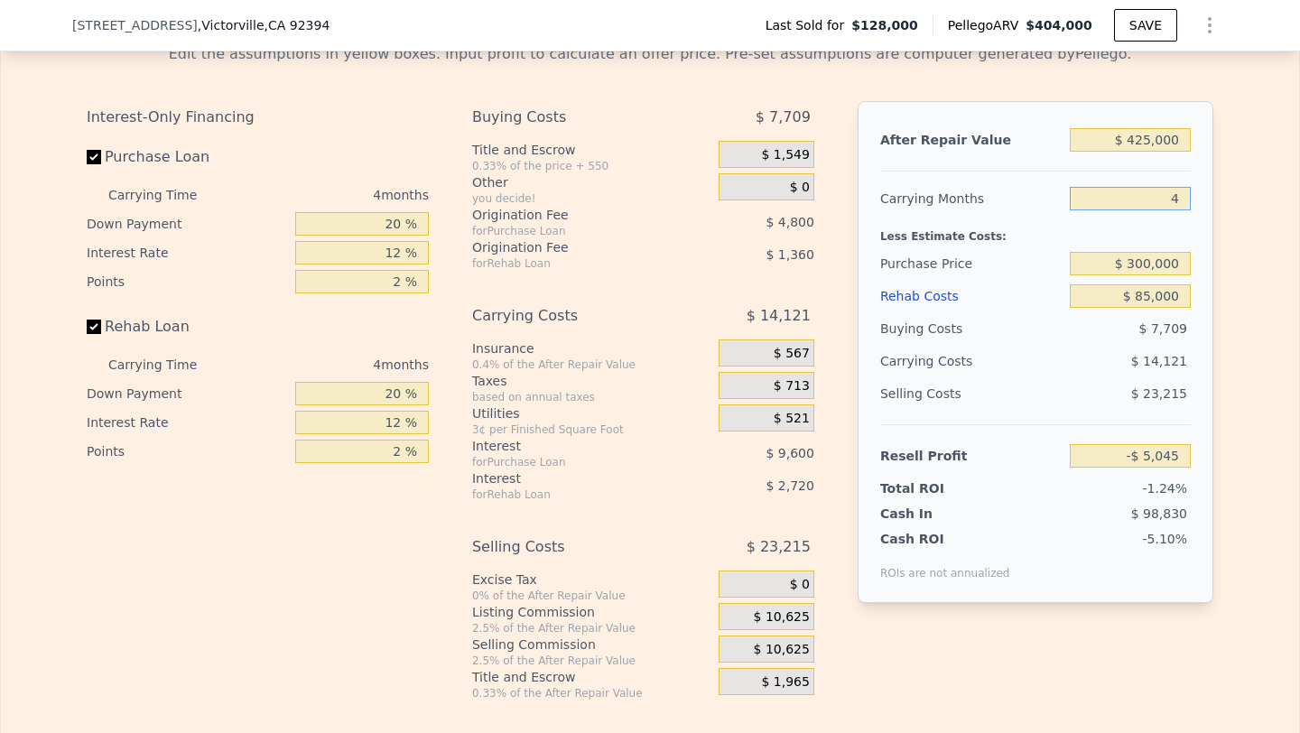
click at [1177, 198] on input "4" at bounding box center [1130, 198] width 121 height 23
type input "6"
type input "-$ 12,105"
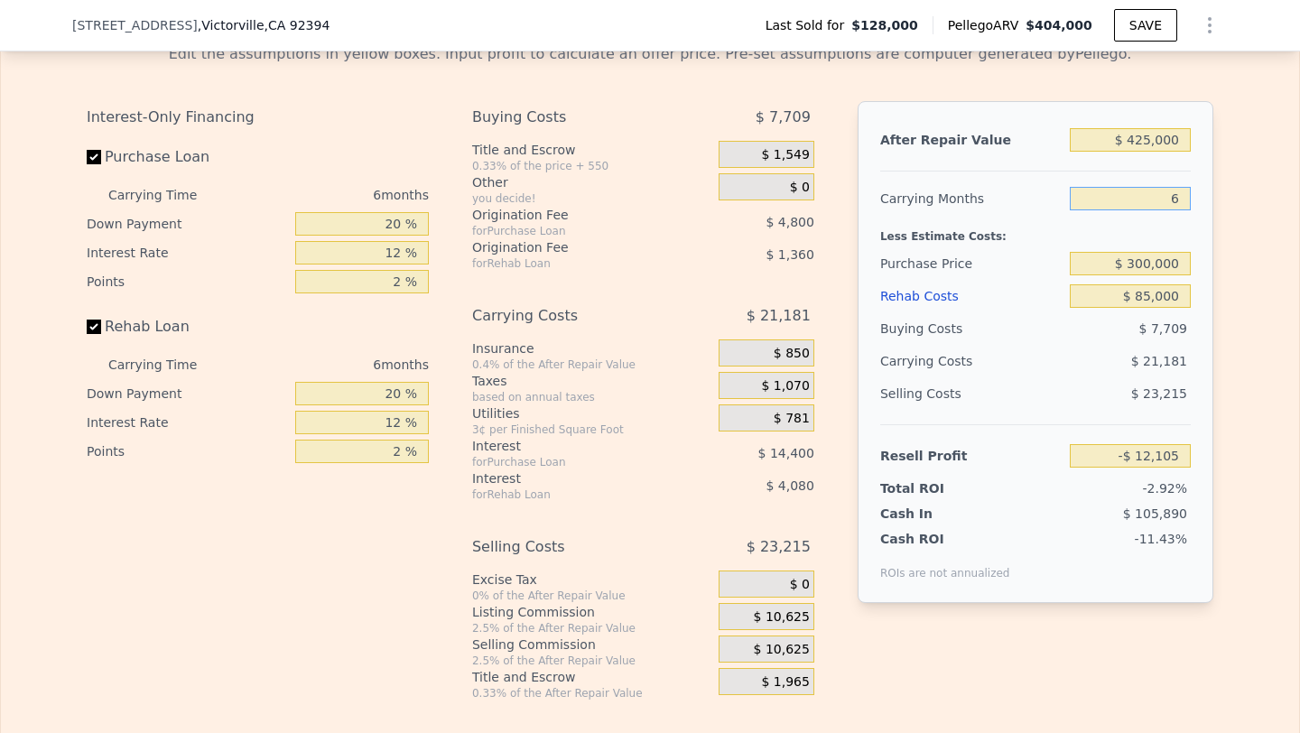
type input "6"
click at [1131, 401] on div "$ 23,215" at bounding box center [1131, 393] width 122 height 32
click at [774, 648] on span "$ 10,625" at bounding box center [782, 650] width 56 height 16
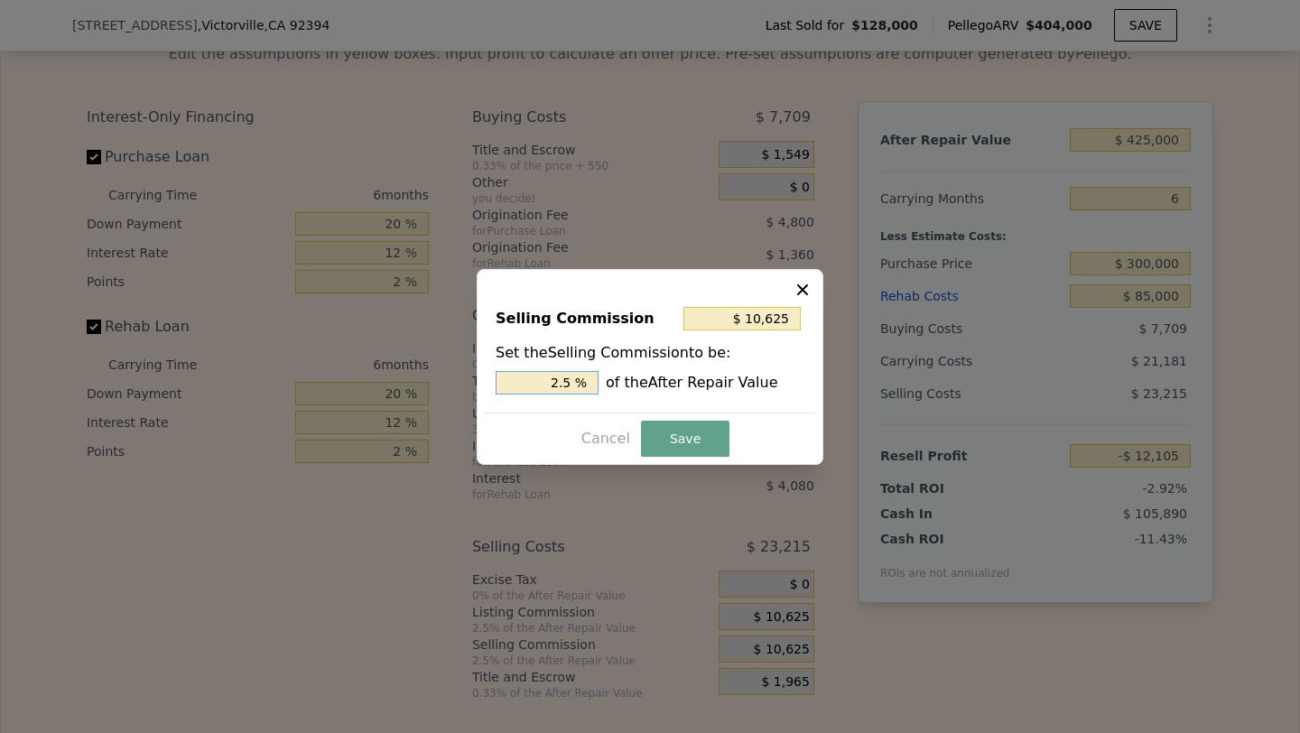
click at [542, 377] on input "2.5 %" at bounding box center [547, 382] width 103 height 23
type input "$ 0"
type input "0 %"
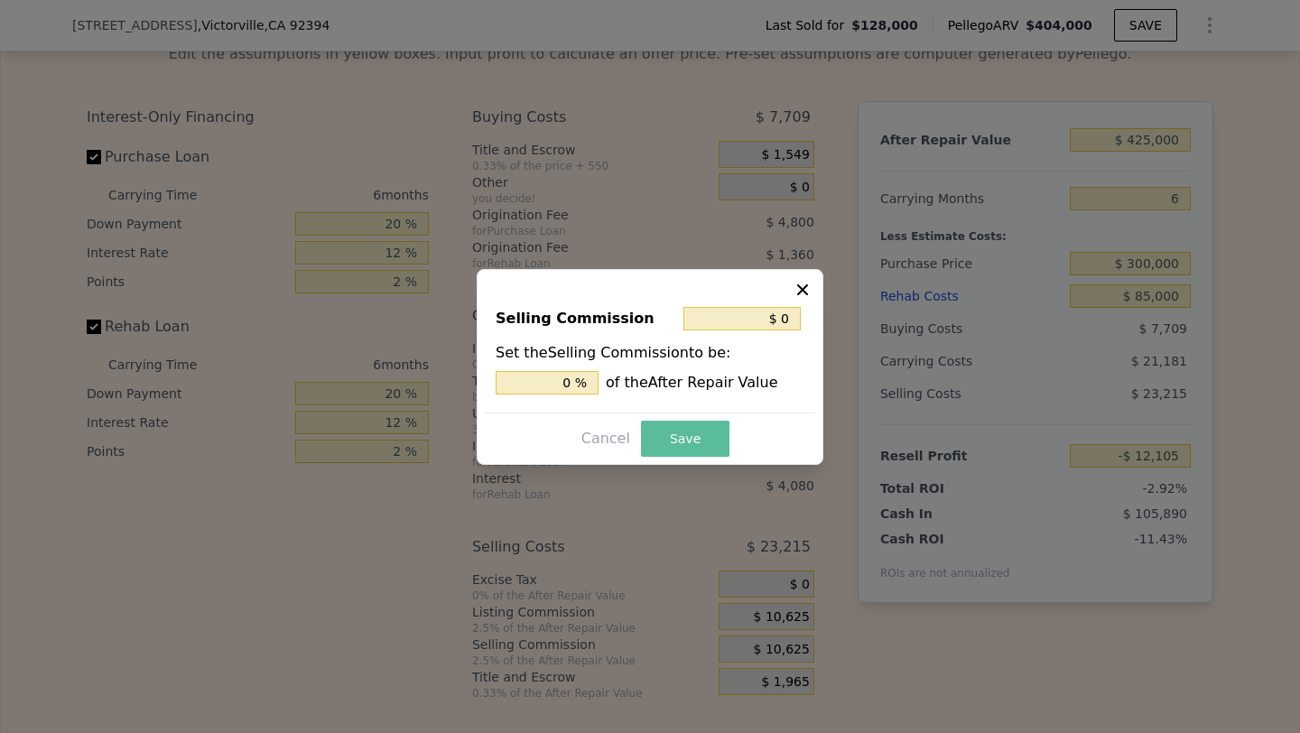
click at [685, 428] on button "Save" at bounding box center [685, 439] width 88 height 36
type input "-$ 1,480"
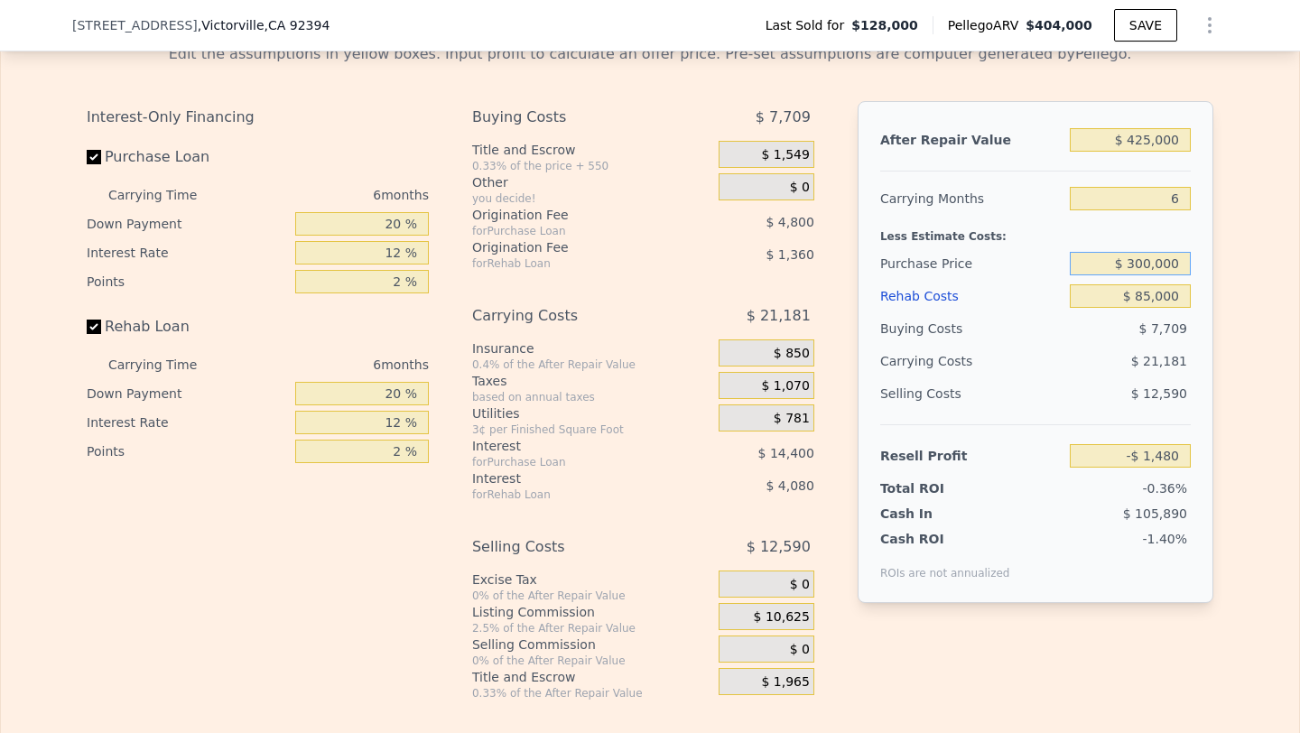
click at [1169, 264] on input "$ 300,000" at bounding box center [1130, 263] width 121 height 23
type input "$ 250,000"
click at [1147, 367] on span "$ 21,181" at bounding box center [1159, 361] width 56 height 14
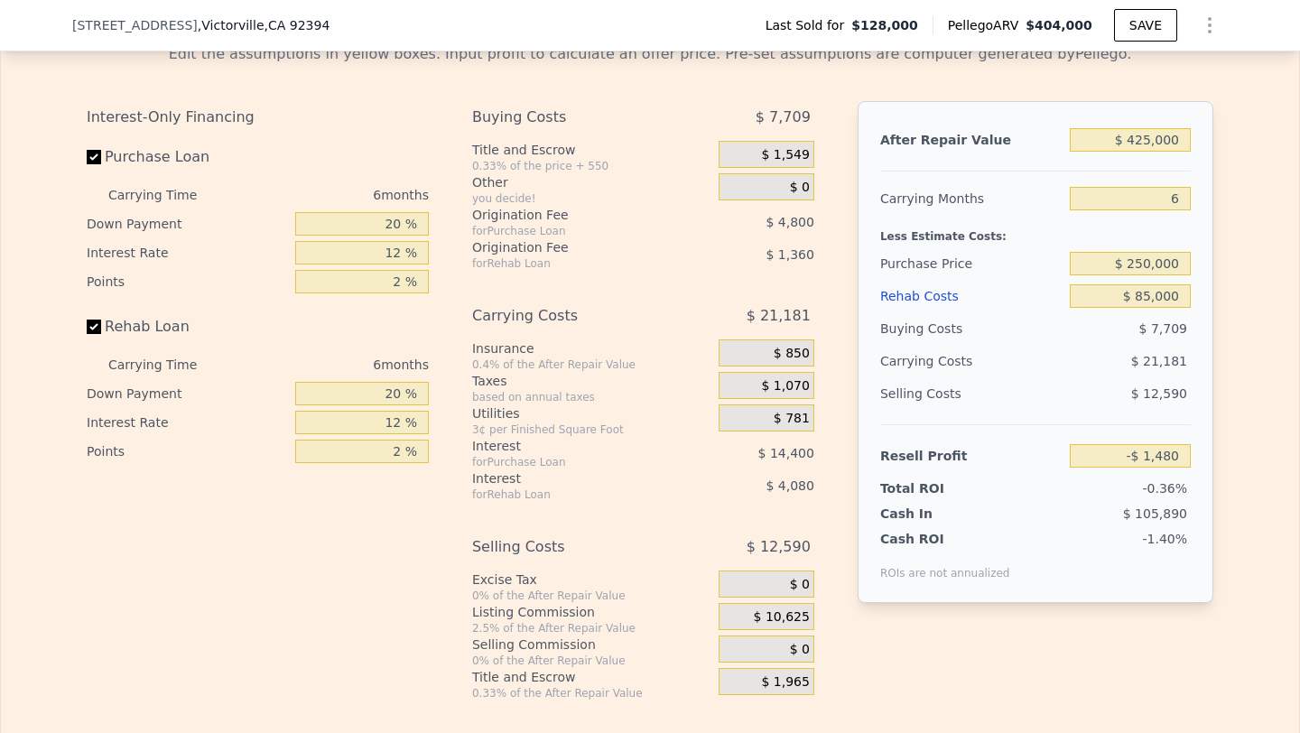
type input "$ 51,886"
click at [1151, 262] on input "$ 250,000" at bounding box center [1130, 263] width 121 height 23
type input "$ 255,000"
click at [1147, 354] on span "$ 18,781" at bounding box center [1159, 361] width 56 height 14
type input "$ 46,550"
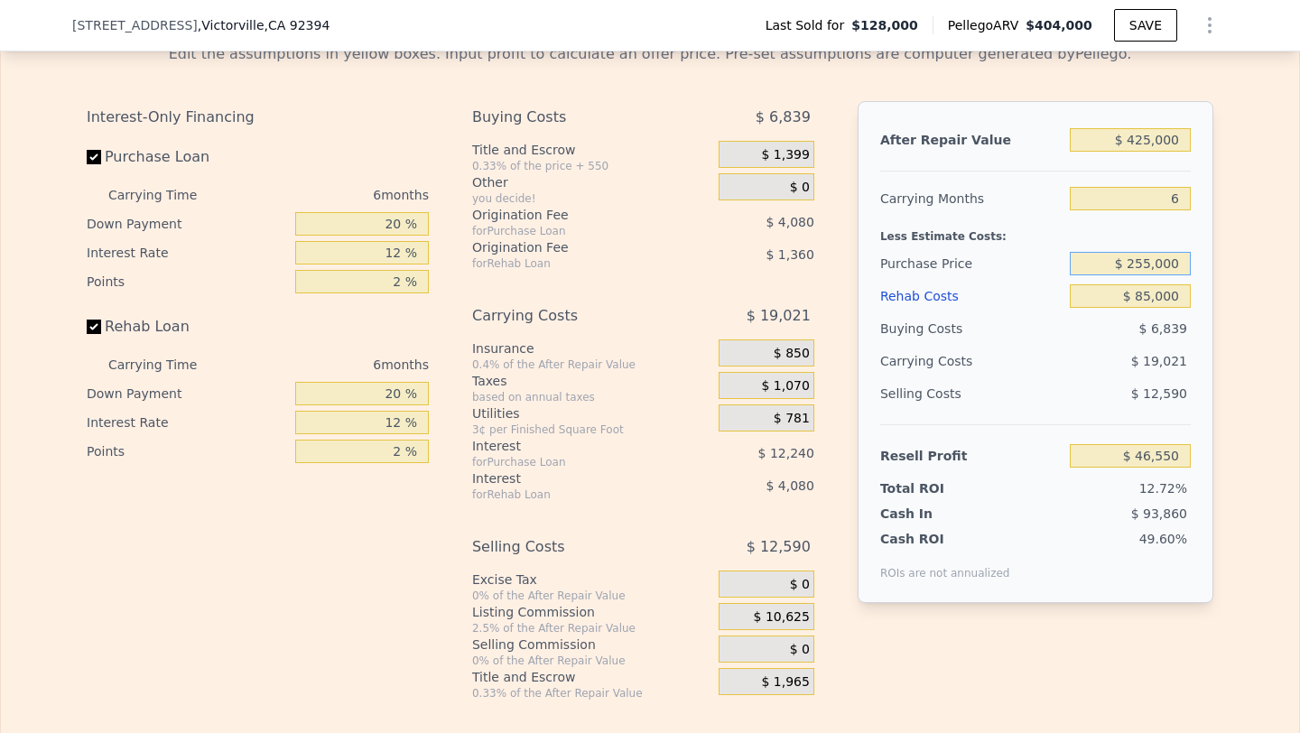
click at [1151, 263] on input "$ 255,000" at bounding box center [1130, 263] width 121 height 23
type input "$ 250,000"
click at [1118, 334] on div "$ 6,839" at bounding box center [1131, 328] width 122 height 32
type input "$ 51,886"
